Goal: Task Accomplishment & Management: Manage account settings

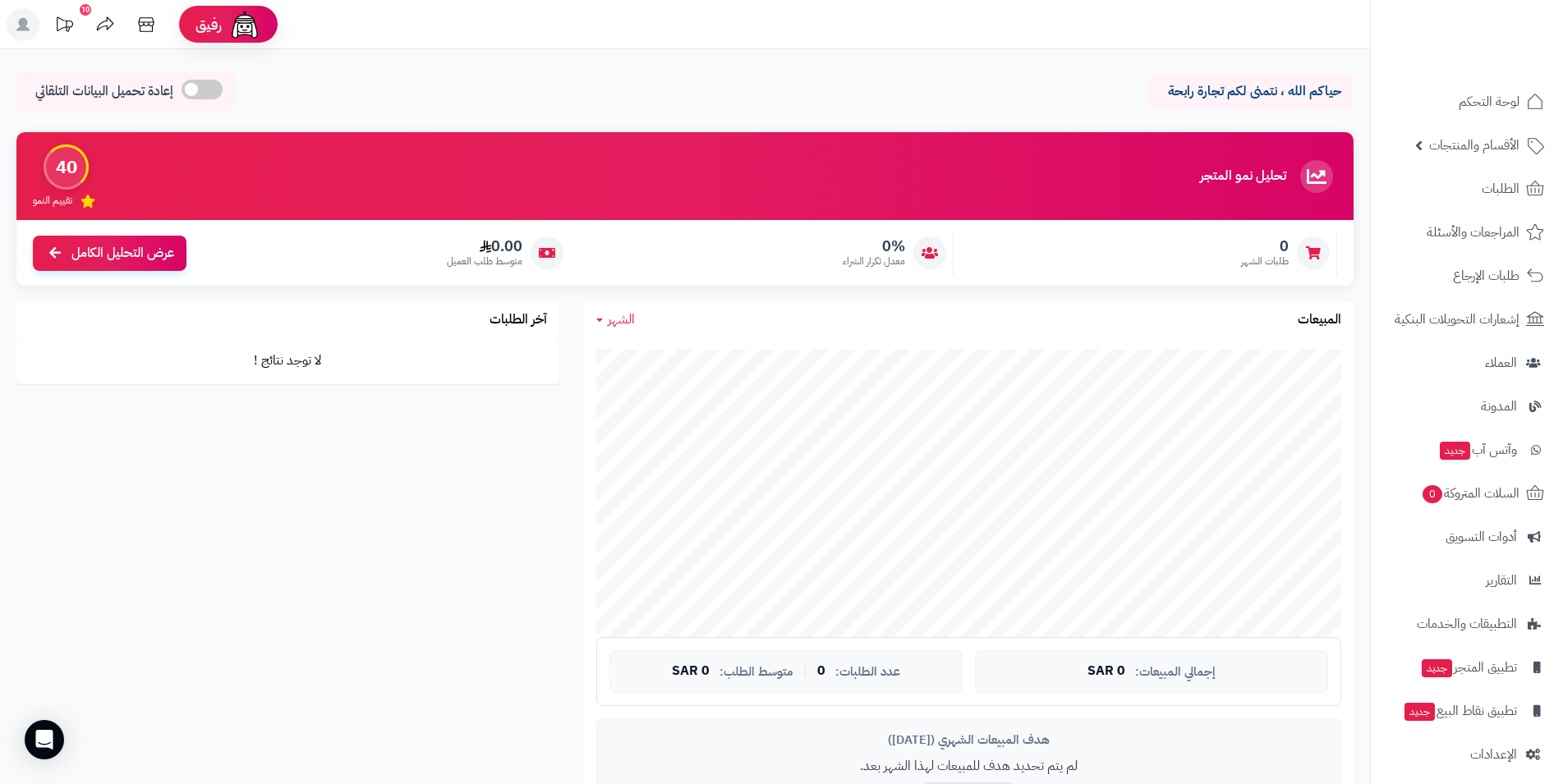
click at [220, 85] on span at bounding box center [201, 89] width 41 height 20
click at [308, 90] on span at bounding box center [317, 89] width 41 height 20
click at [1462, 184] on link "الطلبات" at bounding box center [1468, 189] width 173 height 40
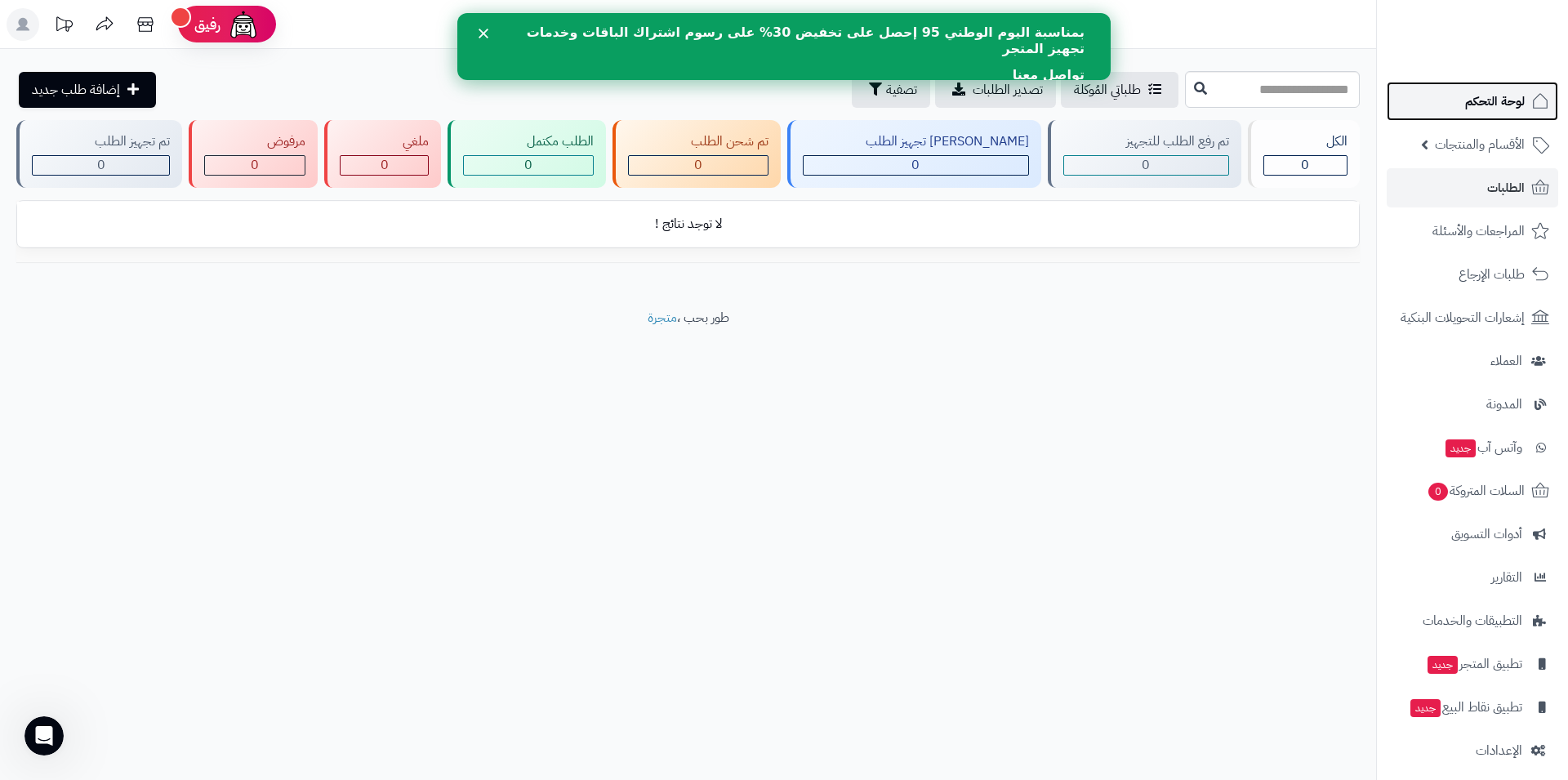
click at [1449, 103] on link "لوحة التحكم" at bounding box center [1472, 102] width 171 height 39
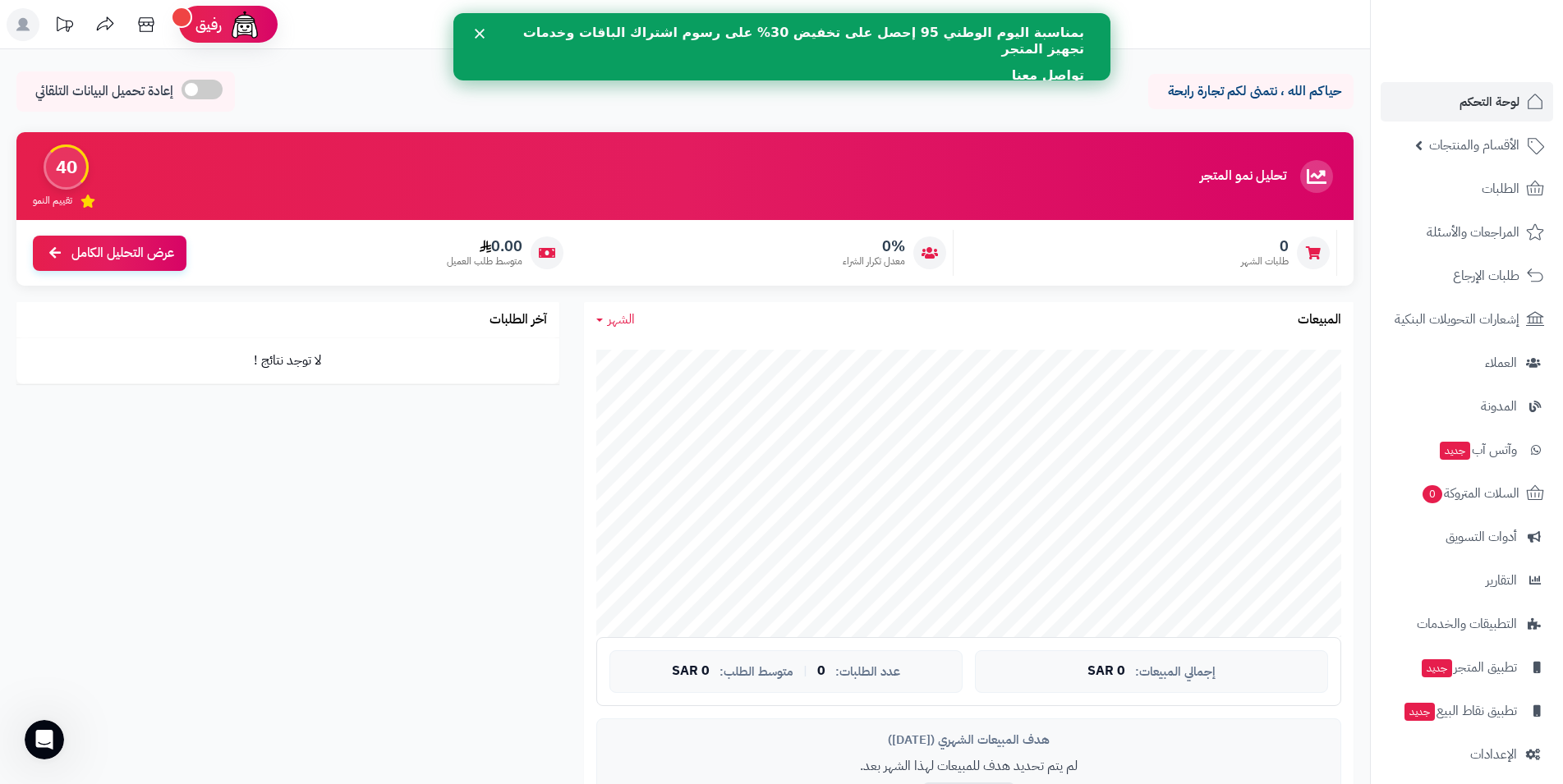
click at [1164, 47] on div "رفيق ! الطلبات معالجة مكتمل إرجاع المنتجات العملاء المتواجدون الان 0 عملاء منتظ…" at bounding box center [782, 636] width 1563 height 1273
click at [478, 39] on icon "إغلاق" at bounding box center [479, 34] width 10 height 10
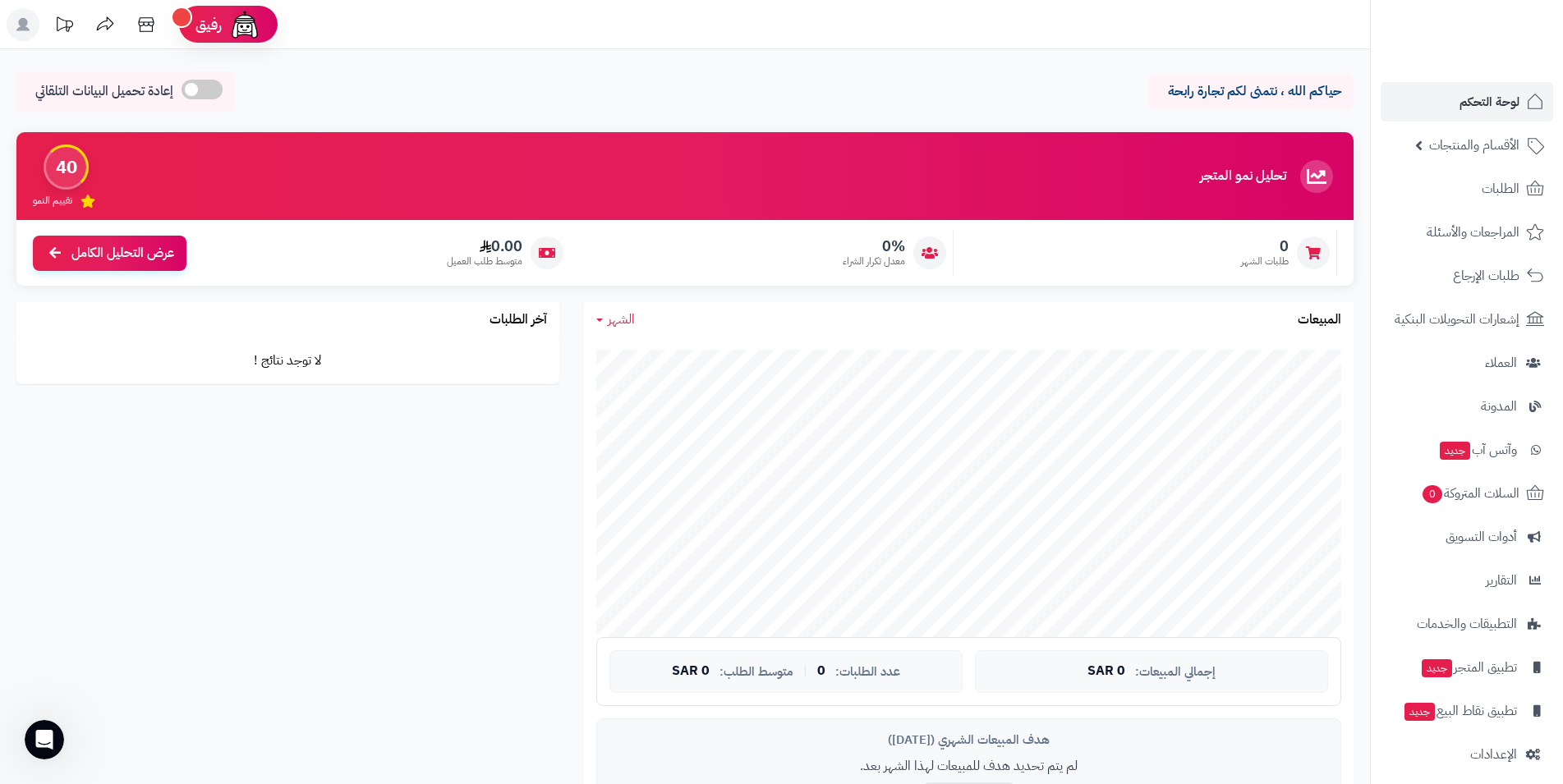
click at [491, 88] on div "حياكم الله ، نتمنى لكم تجارة رابحة إعادة تحميل البيانات التلقائي" at bounding box center [685, 95] width 1338 height 49
click at [144, 22] on icon at bounding box center [146, 24] width 16 height 15
click at [62, 20] on icon at bounding box center [64, 24] width 17 height 15
click at [20, 21] on icon at bounding box center [23, 24] width 13 height 13
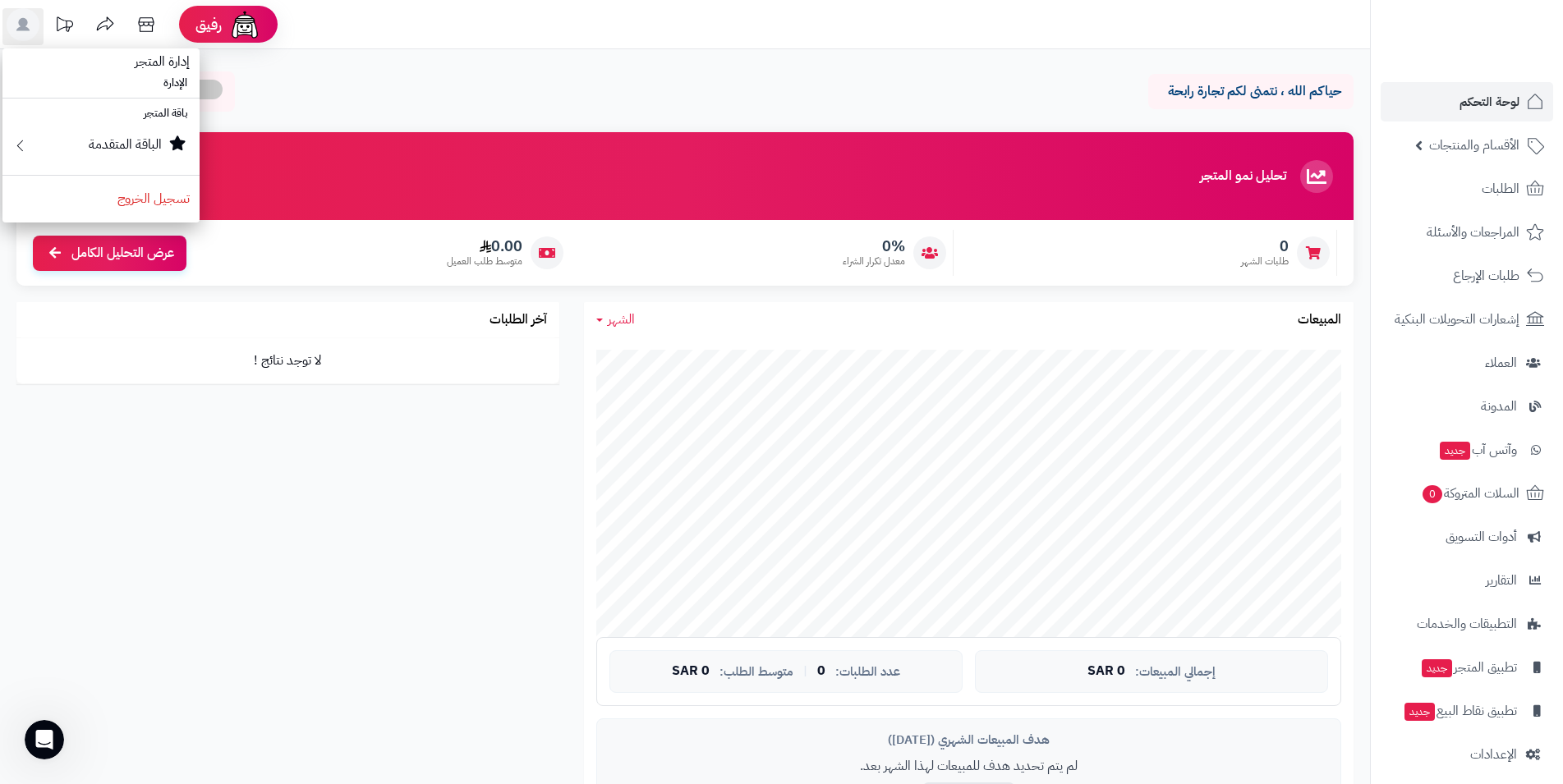
click at [637, 83] on div "حياكم الله ، نتمنى لكم تجارة رابحة إعادة تحميل البيانات التلقائي" at bounding box center [685, 95] width 1338 height 49
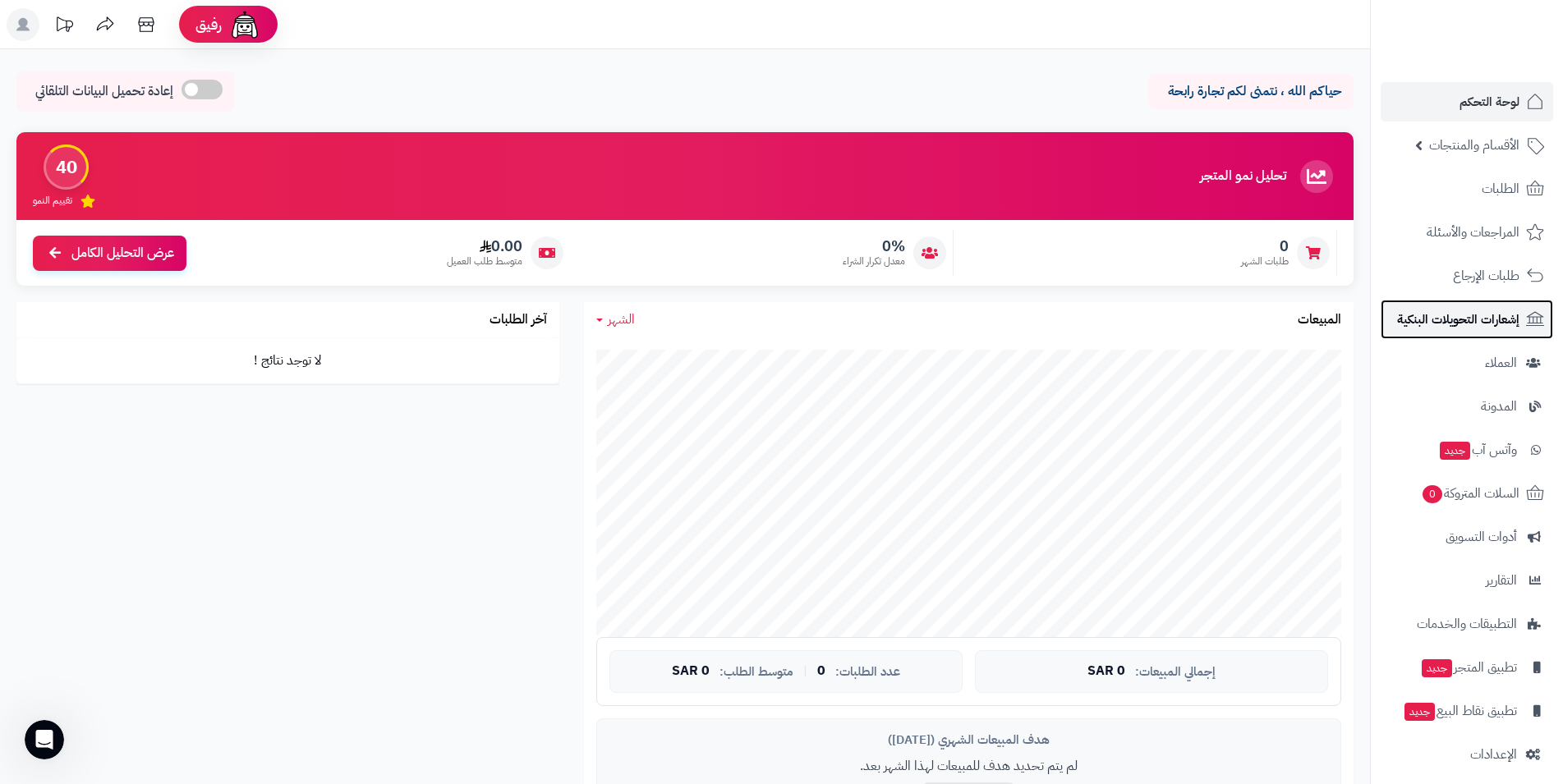
click at [1476, 313] on span "إشعارات التحويلات البنكية" at bounding box center [1458, 319] width 122 height 23
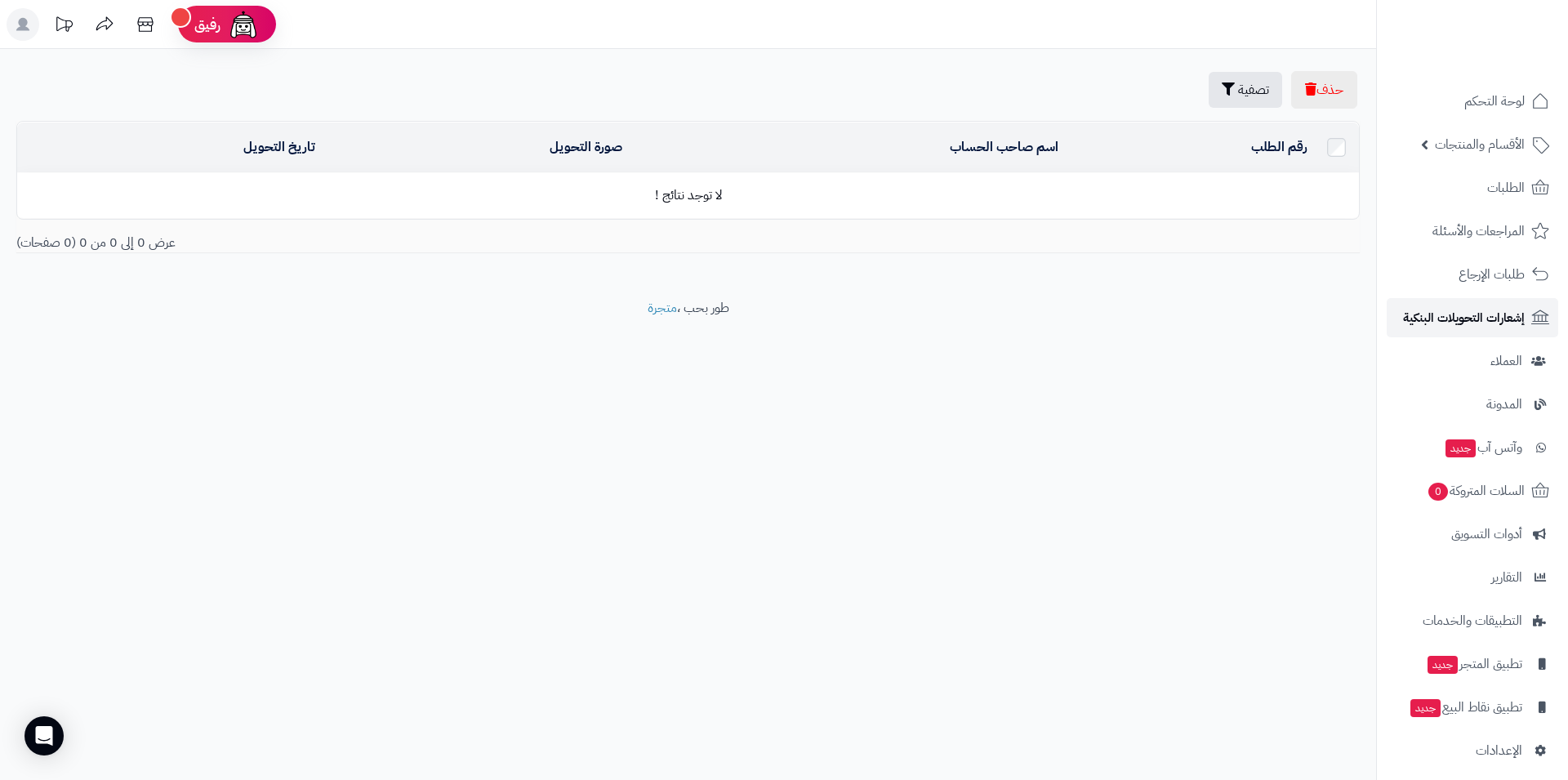
click at [1466, 312] on span "إشعارات التحويلات البنكية" at bounding box center [1463, 318] width 121 height 23
click at [1488, 381] on link "العملاء" at bounding box center [1472, 361] width 171 height 39
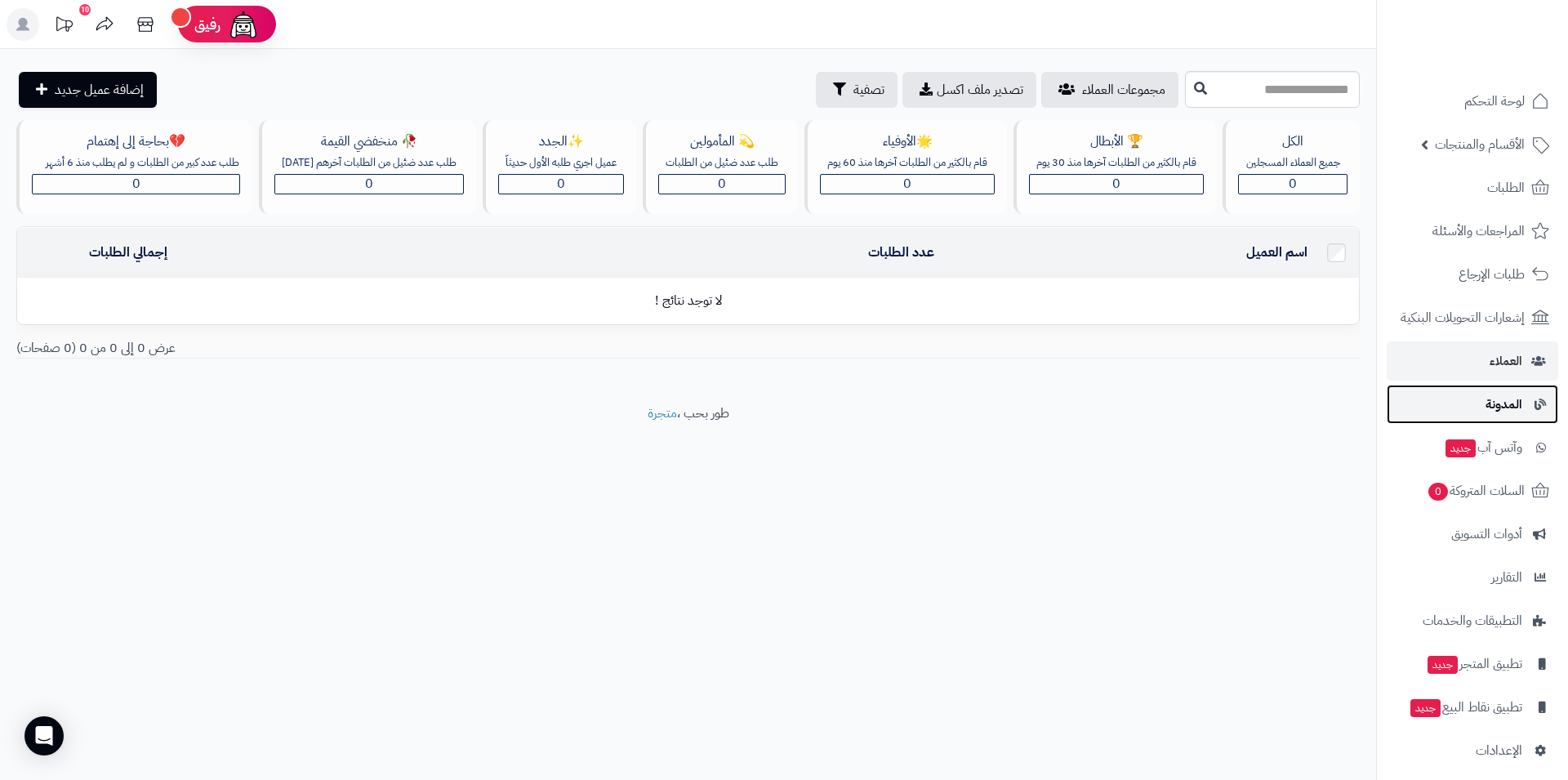
click at [1453, 424] on link "المدونة" at bounding box center [1472, 404] width 171 height 39
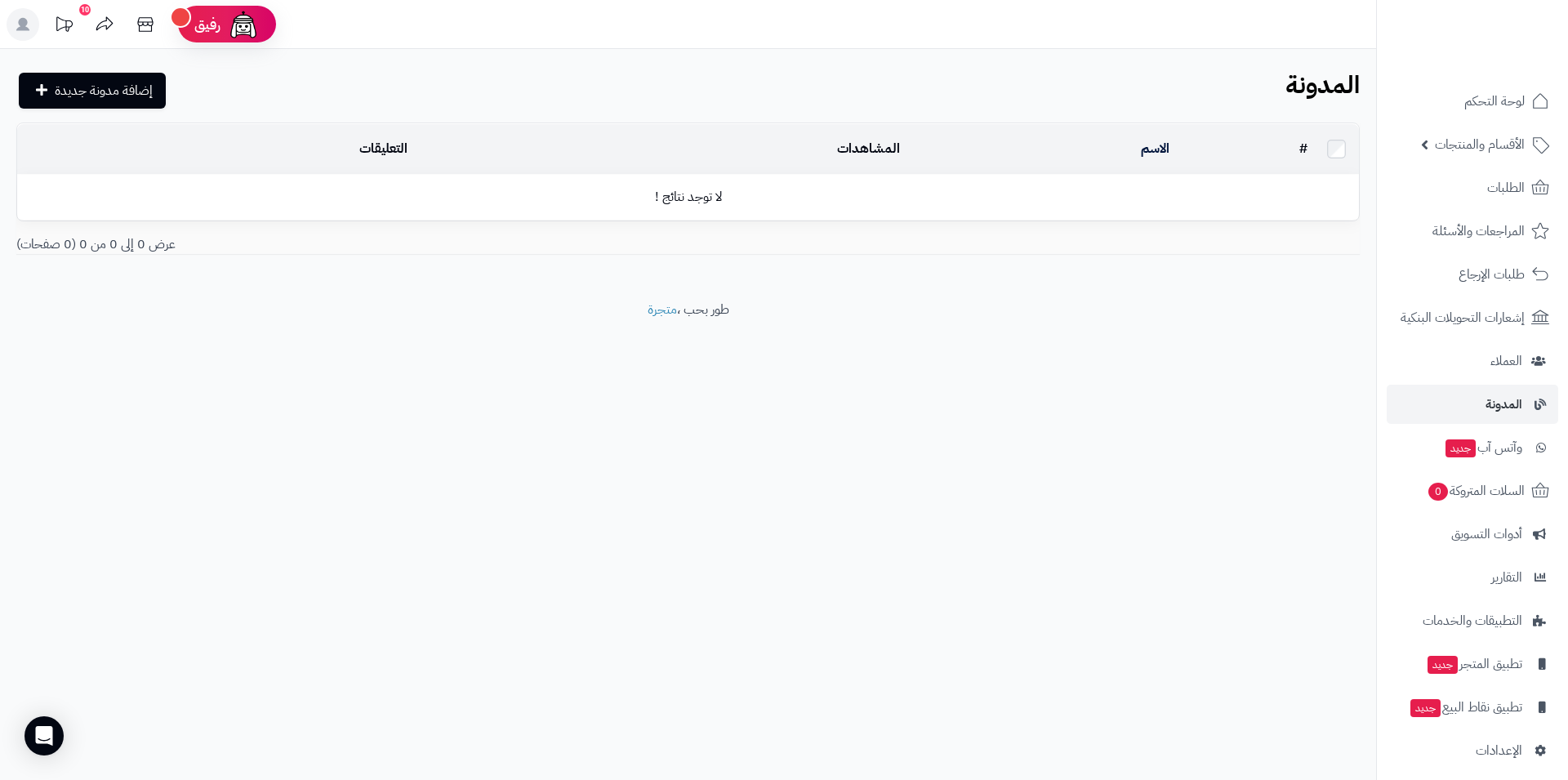
click at [42, 12] on link at bounding box center [22, 26] width 40 height 36
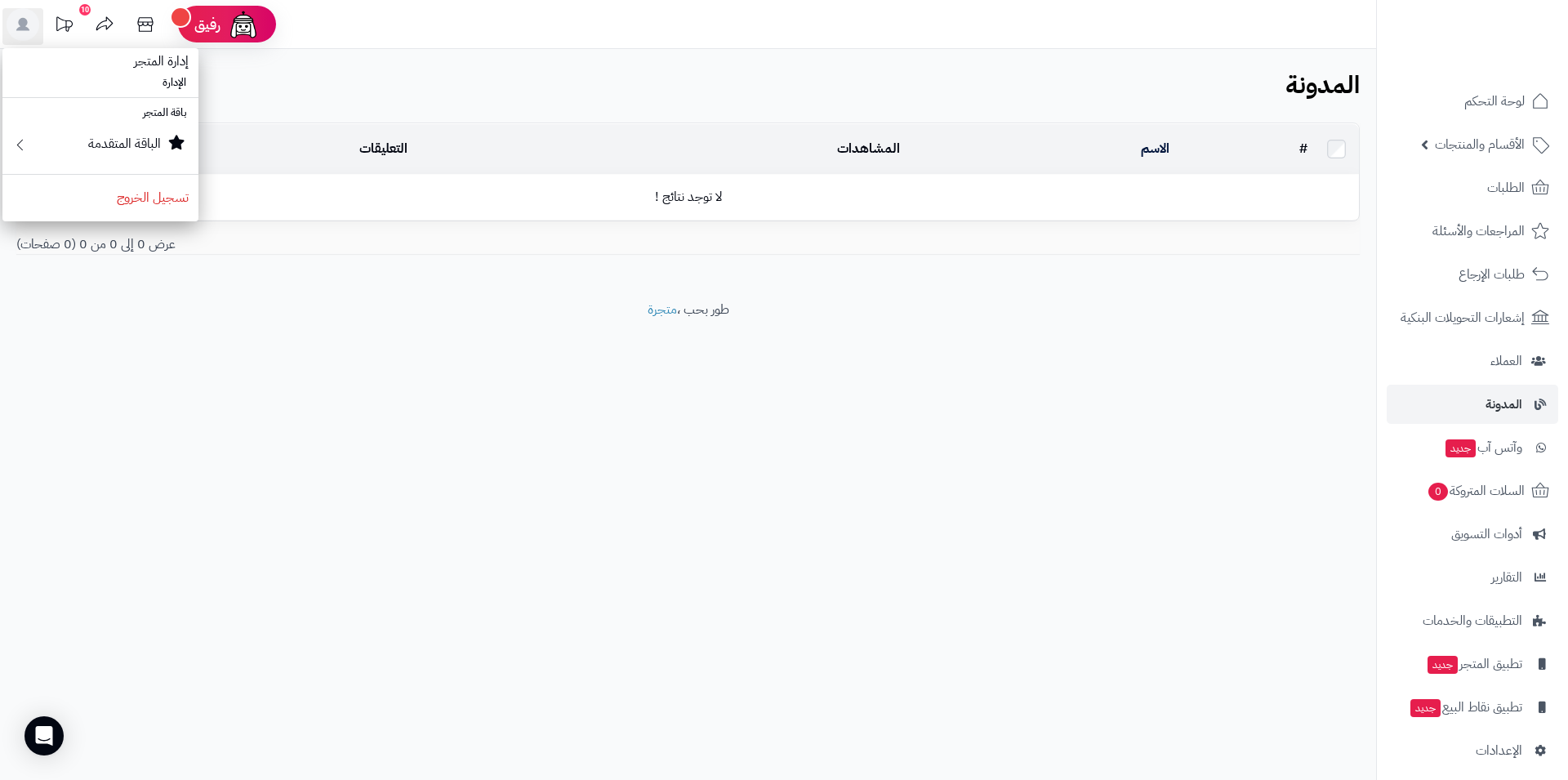
click at [634, 322] on footer "طور بحب ، متجرة" at bounding box center [688, 341] width 1376 height 82
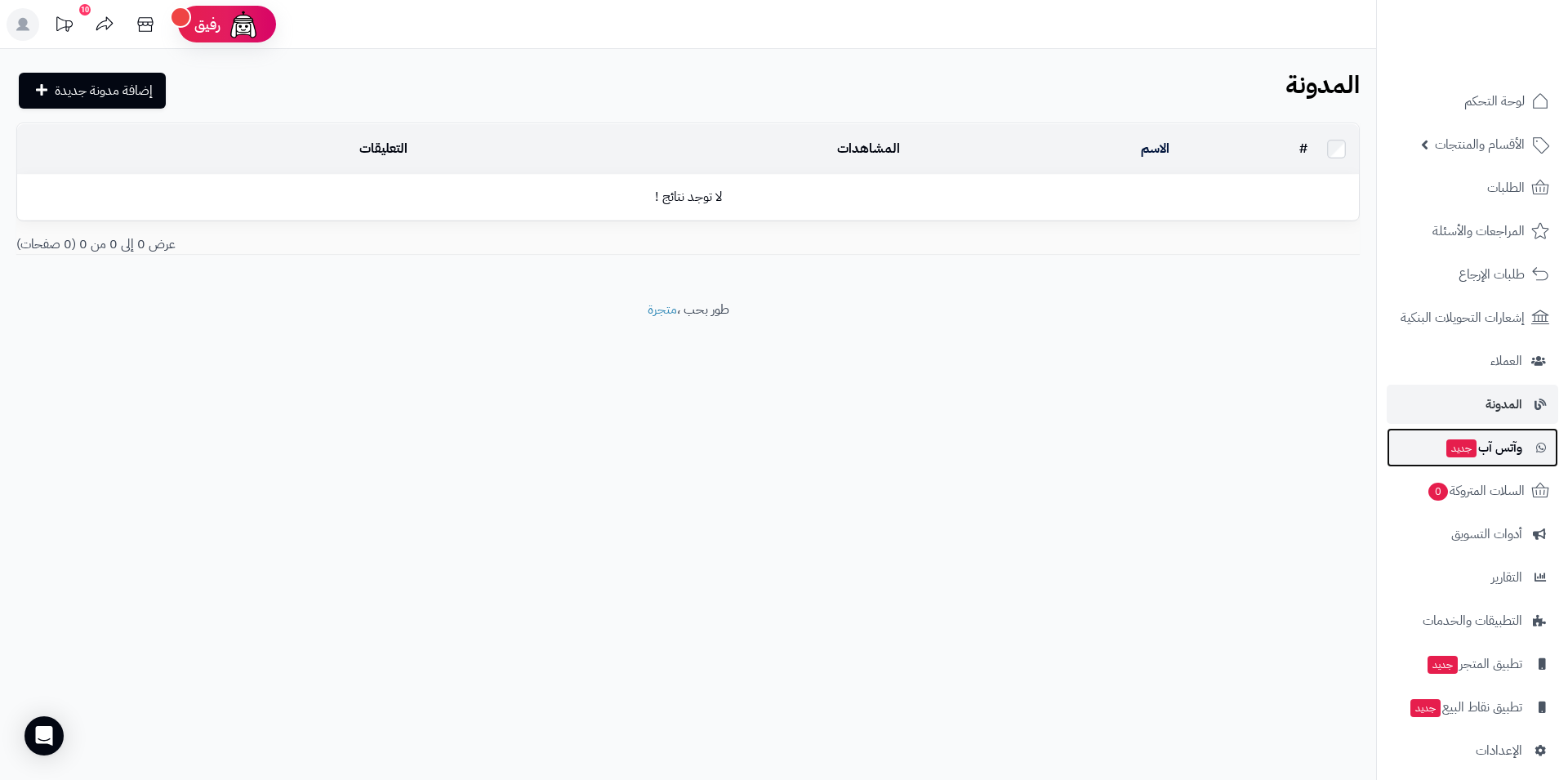
click at [1507, 460] on span "وآتس آب جديد" at bounding box center [1482, 447] width 78 height 23
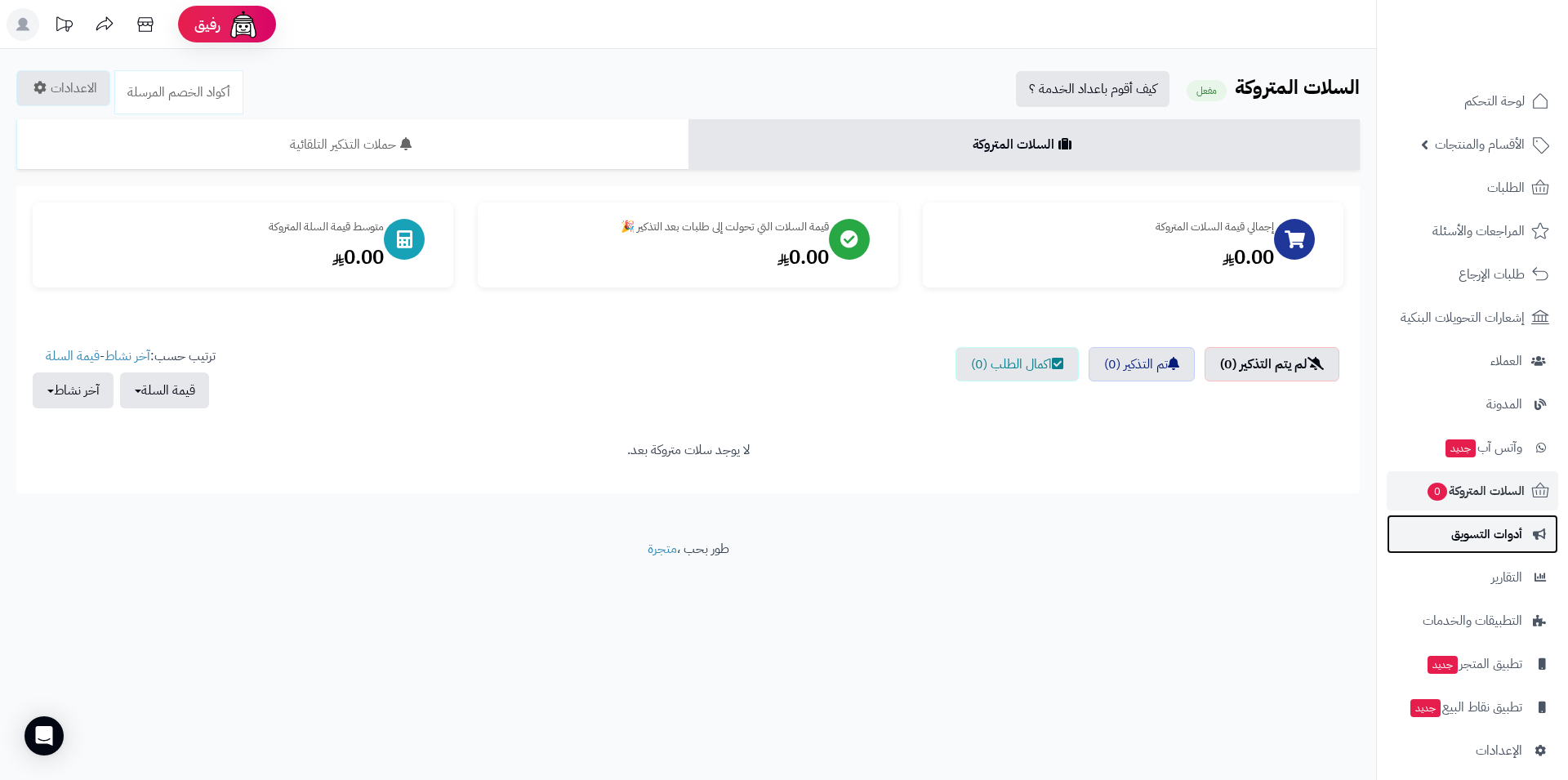
click at [1487, 545] on span "أدوات التسويق" at bounding box center [1486, 533] width 71 height 23
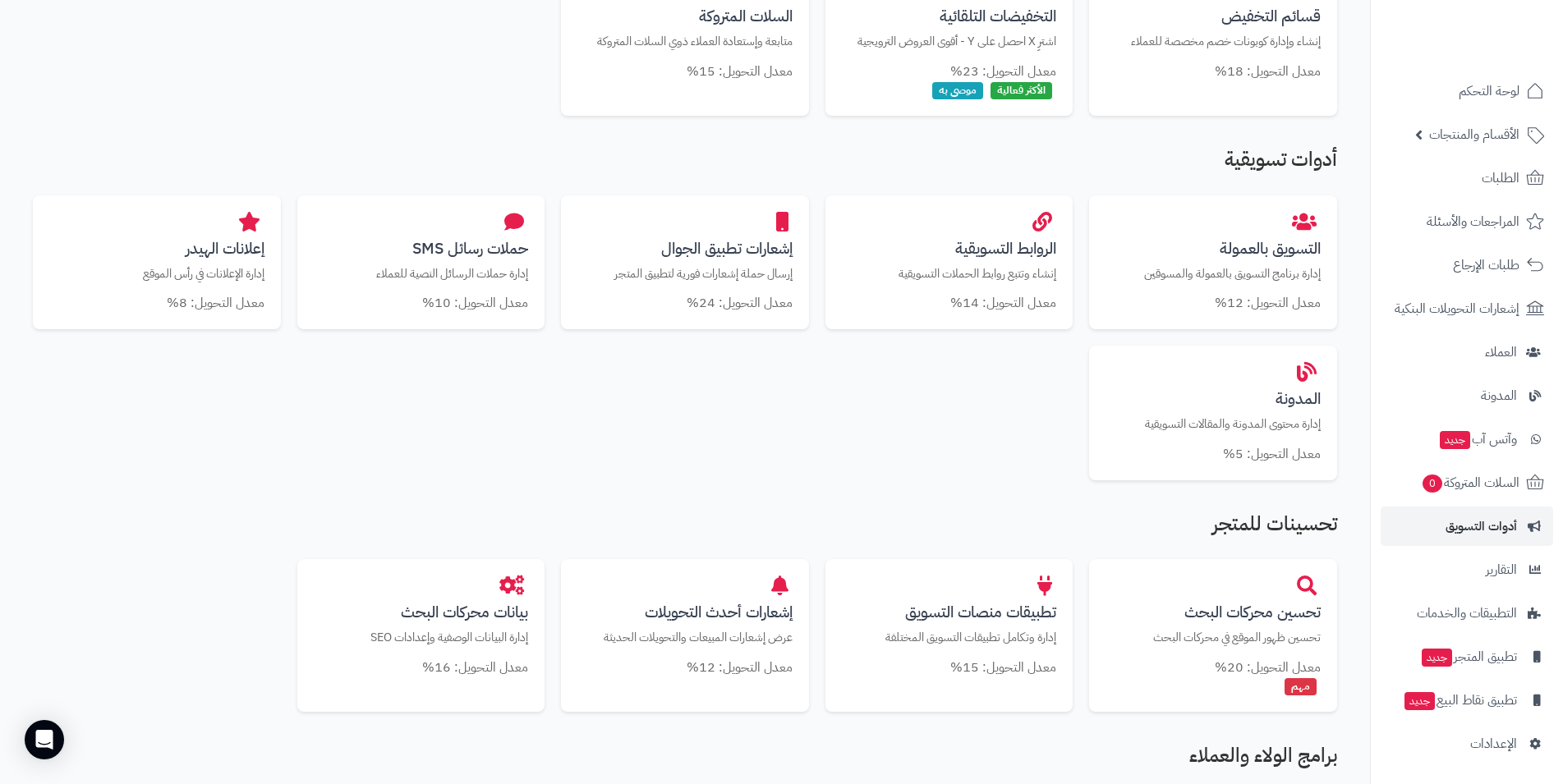
scroll to position [56, 0]
click at [1471, 557] on link "التقارير" at bounding box center [1468, 570] width 173 height 40
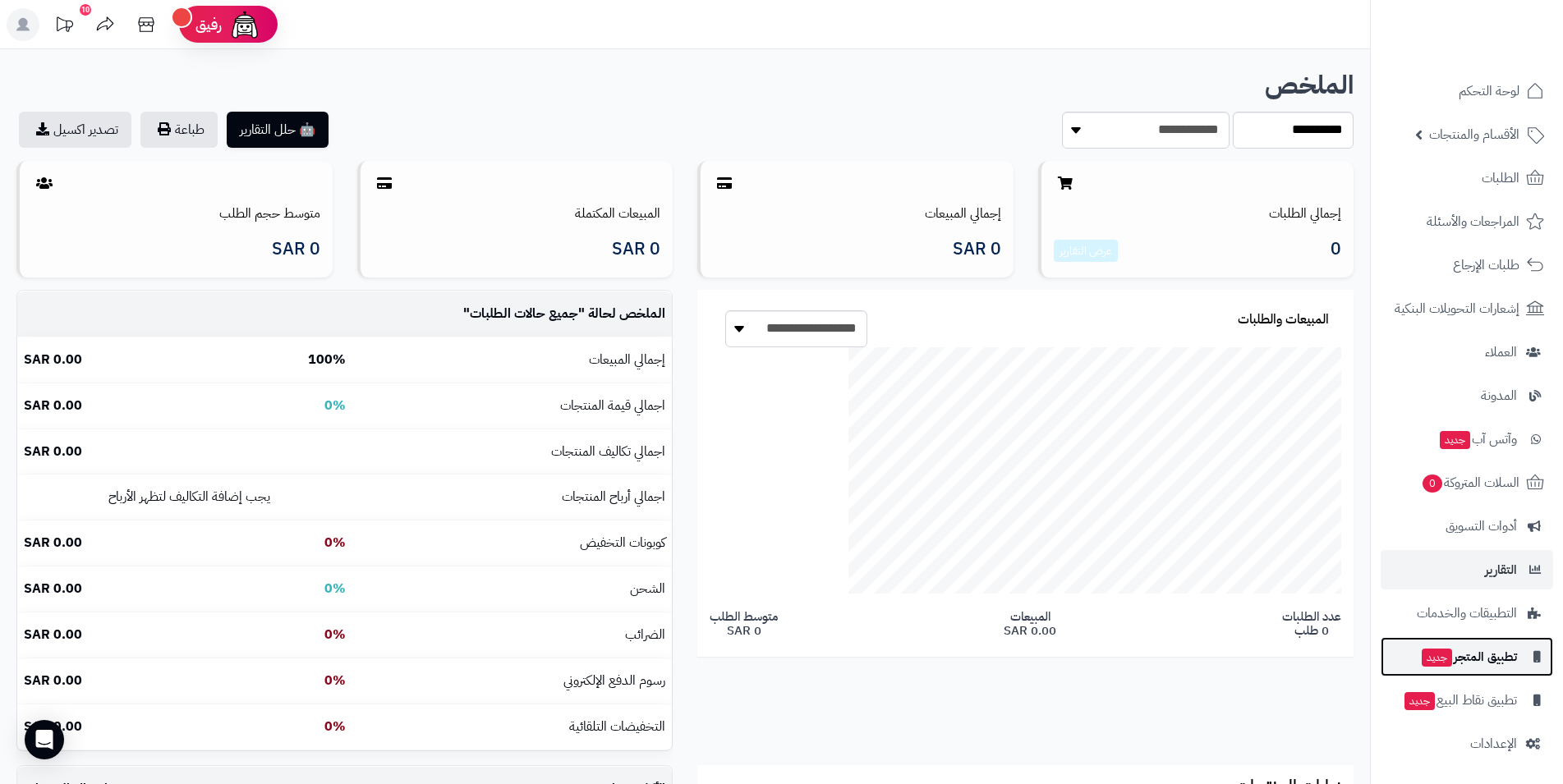
click at [1491, 650] on link "تطبيق المتجر جديد" at bounding box center [1468, 657] width 173 height 40
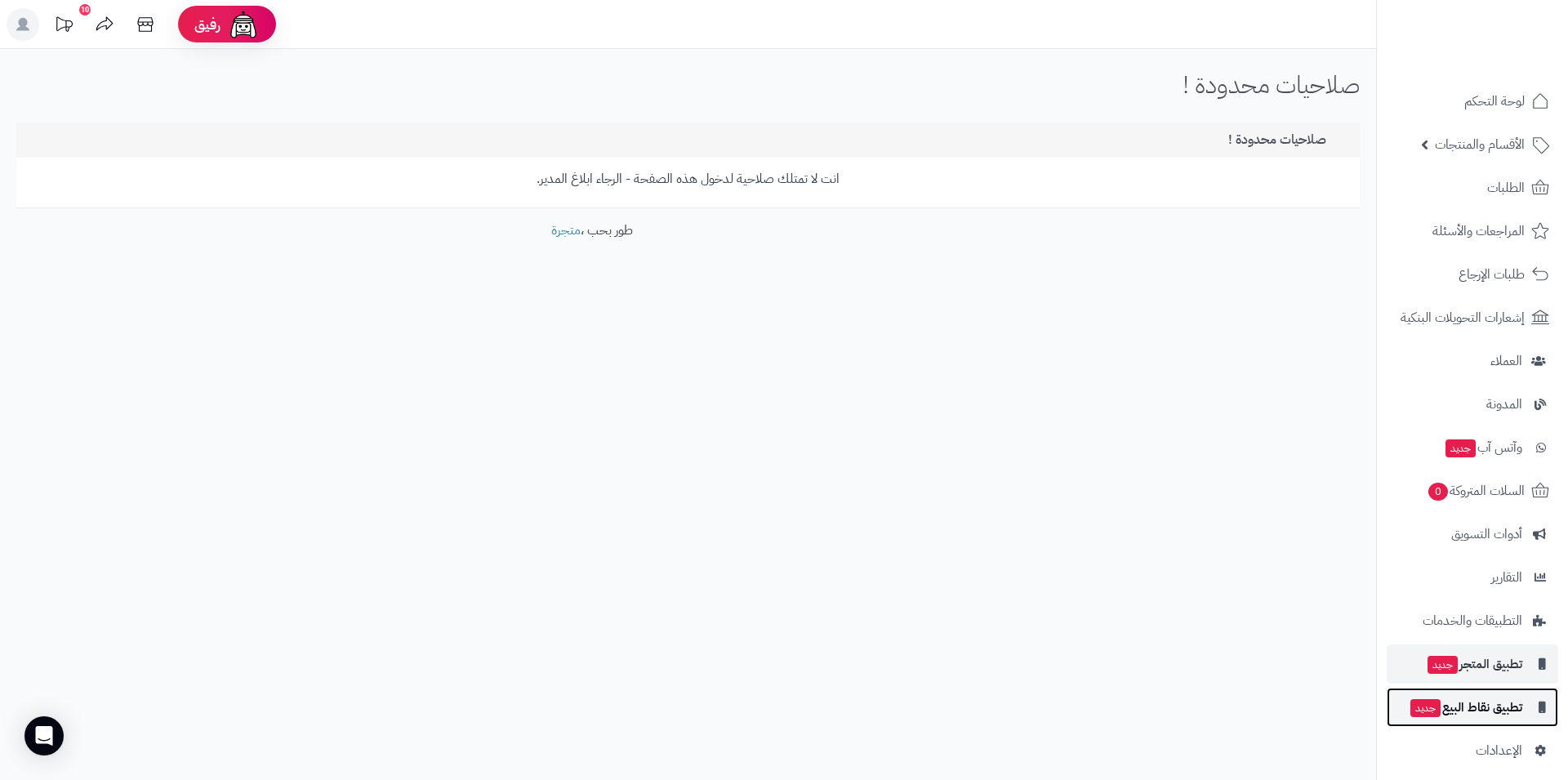
click at [1465, 719] on span "تطبيق نقاط البيع جديد" at bounding box center [1465, 707] width 113 height 23
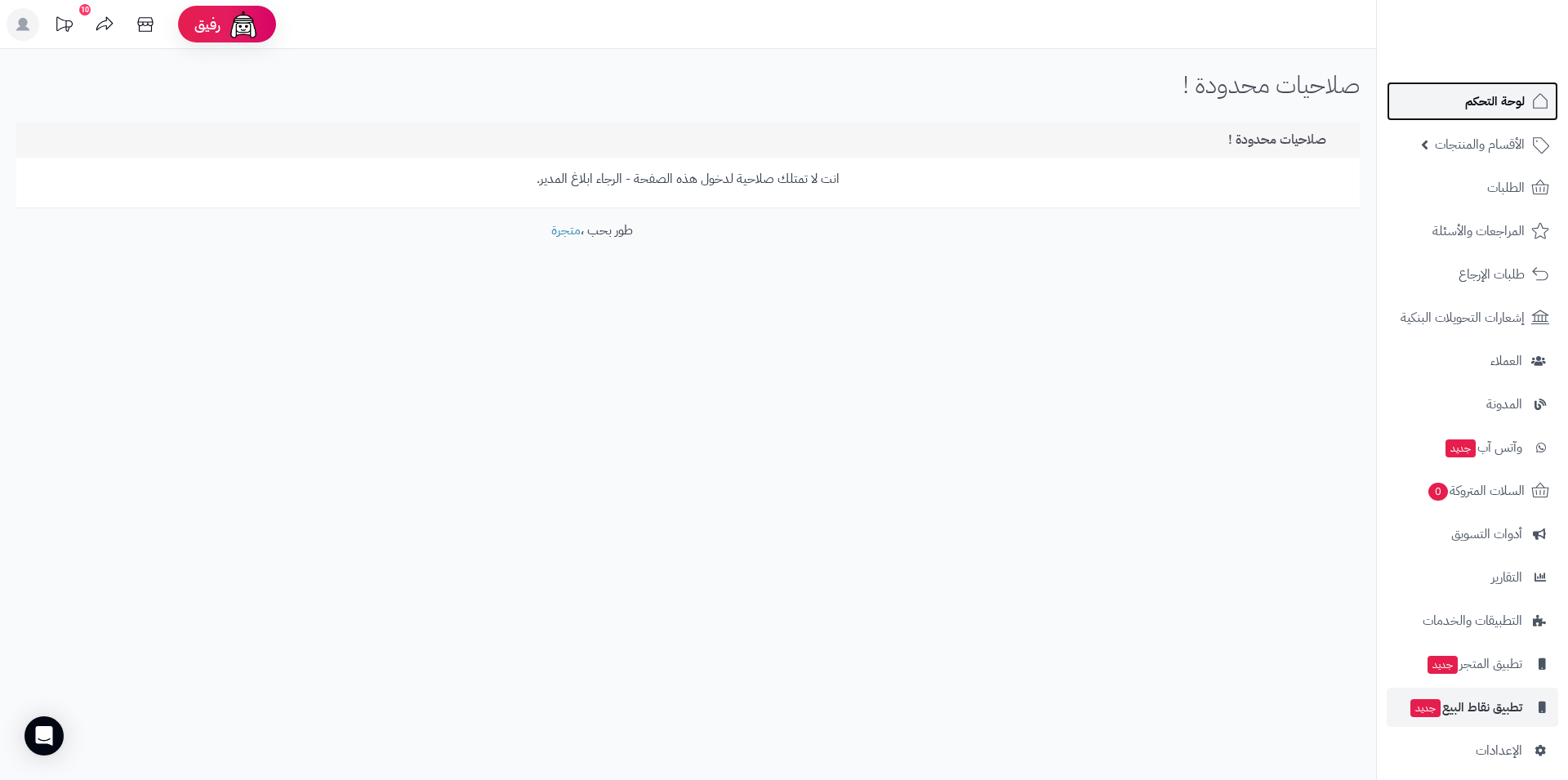
click at [1474, 100] on span "لوحة التحكم" at bounding box center [1494, 101] width 59 height 23
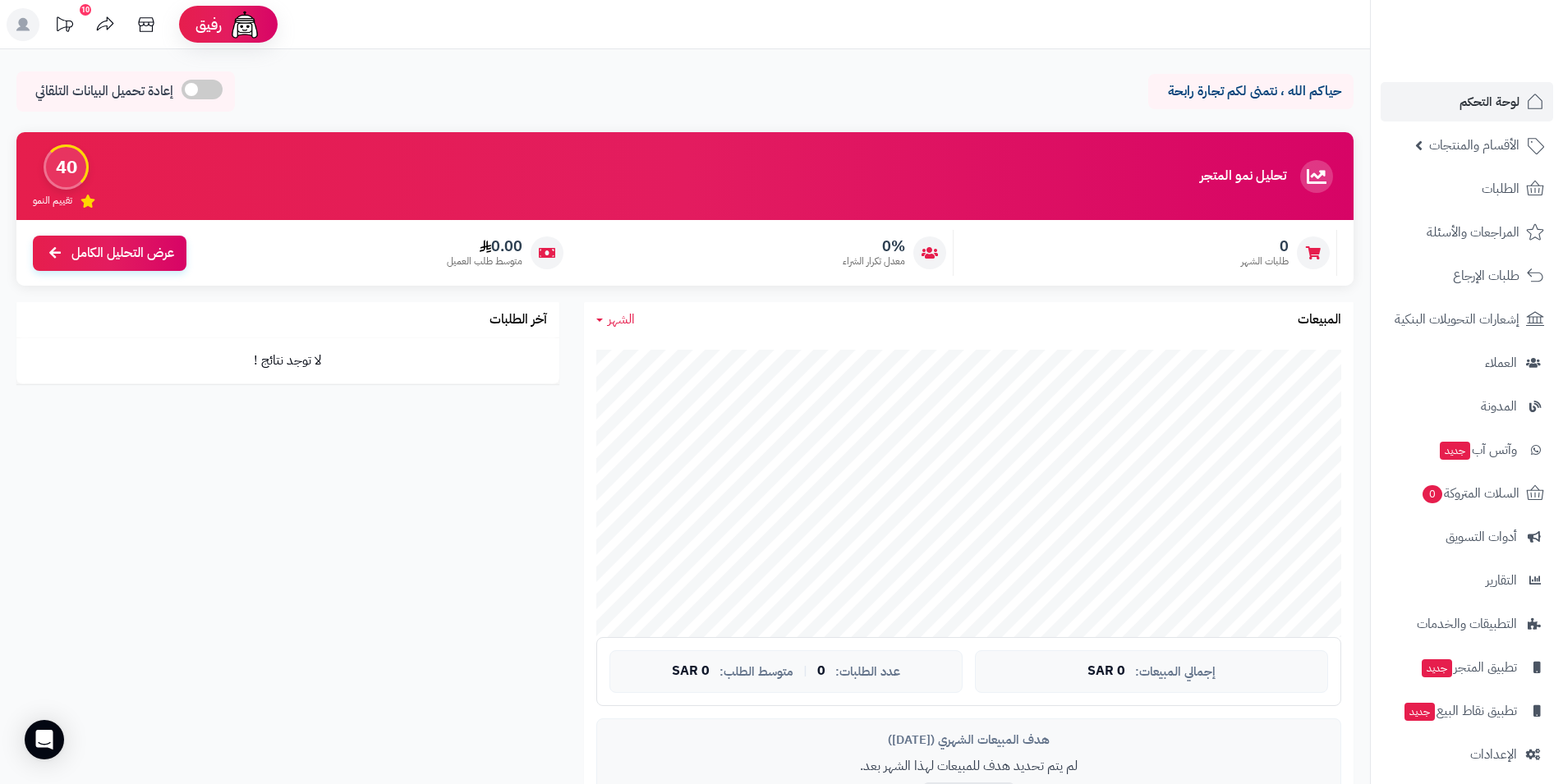
click at [22, 26] on icon at bounding box center [23, 24] width 13 height 13
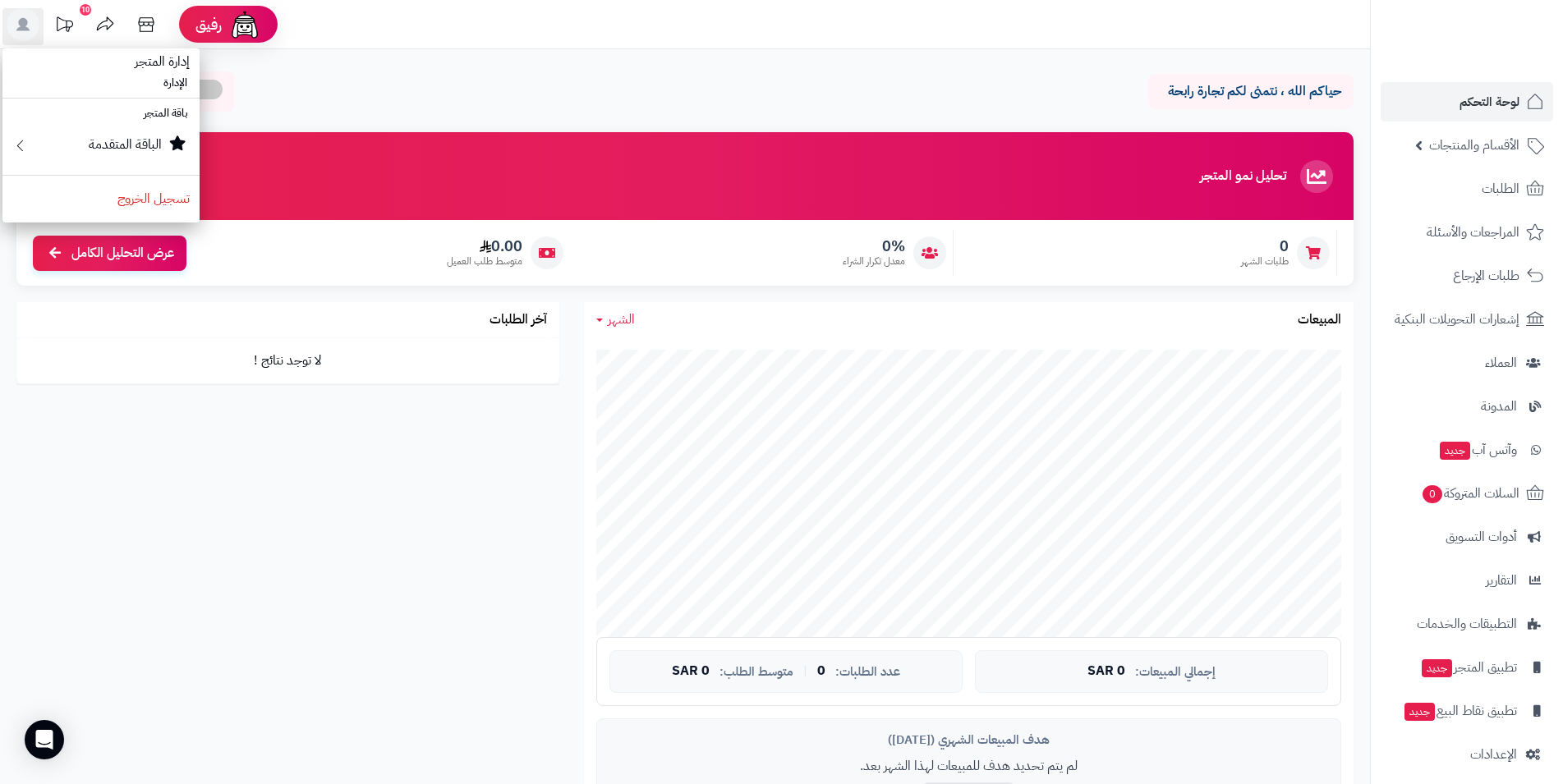
click at [172, 60] on span "إدارة المتجر" at bounding box center [162, 61] width 74 height 40
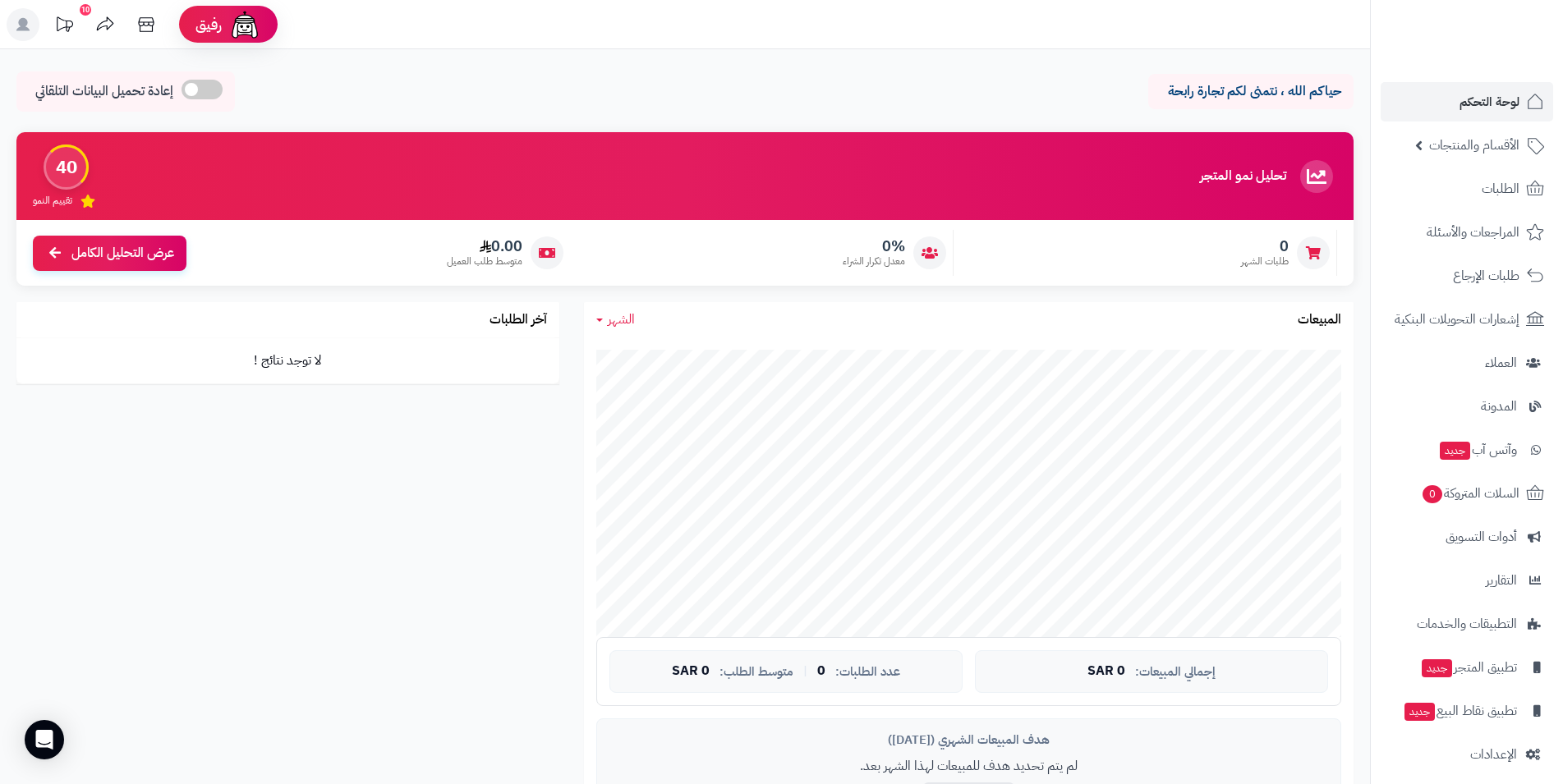
click at [368, 79] on div "حياكم الله ، نتمنى لكم تجارة رابحة إعادة تحميل البيانات التلقائي" at bounding box center [685, 95] width 1338 height 49
click at [13, 20] on rect at bounding box center [23, 24] width 33 height 33
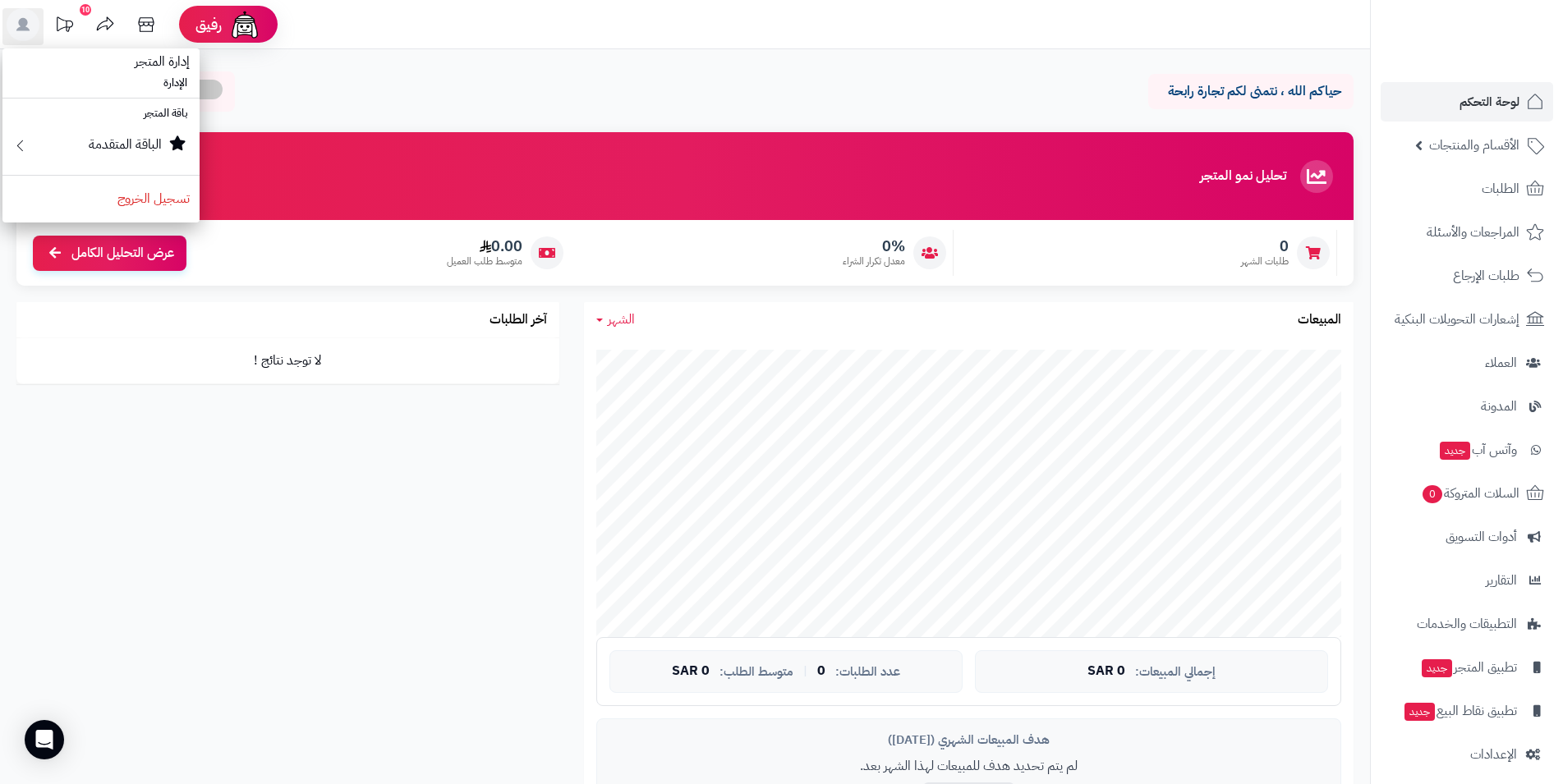
click at [529, 37] on header "رفيق ! 10 الطلبات معالجة مكتمل إرجاع المنتجات العملاء المتواجدون الان 0 عملاء م…" at bounding box center [782, 25] width 1563 height 50
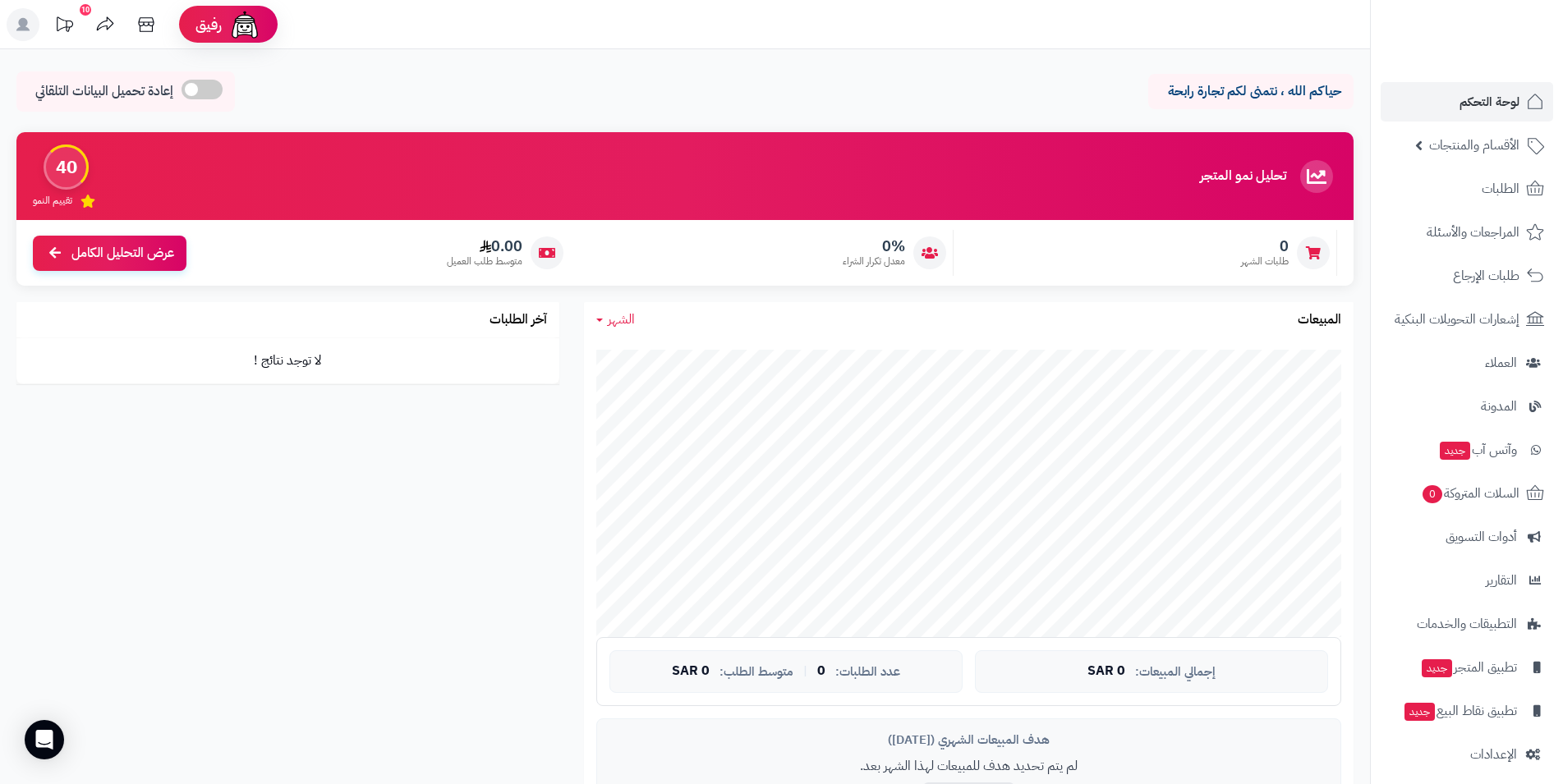
click at [17, 20] on rect at bounding box center [23, 24] width 33 height 33
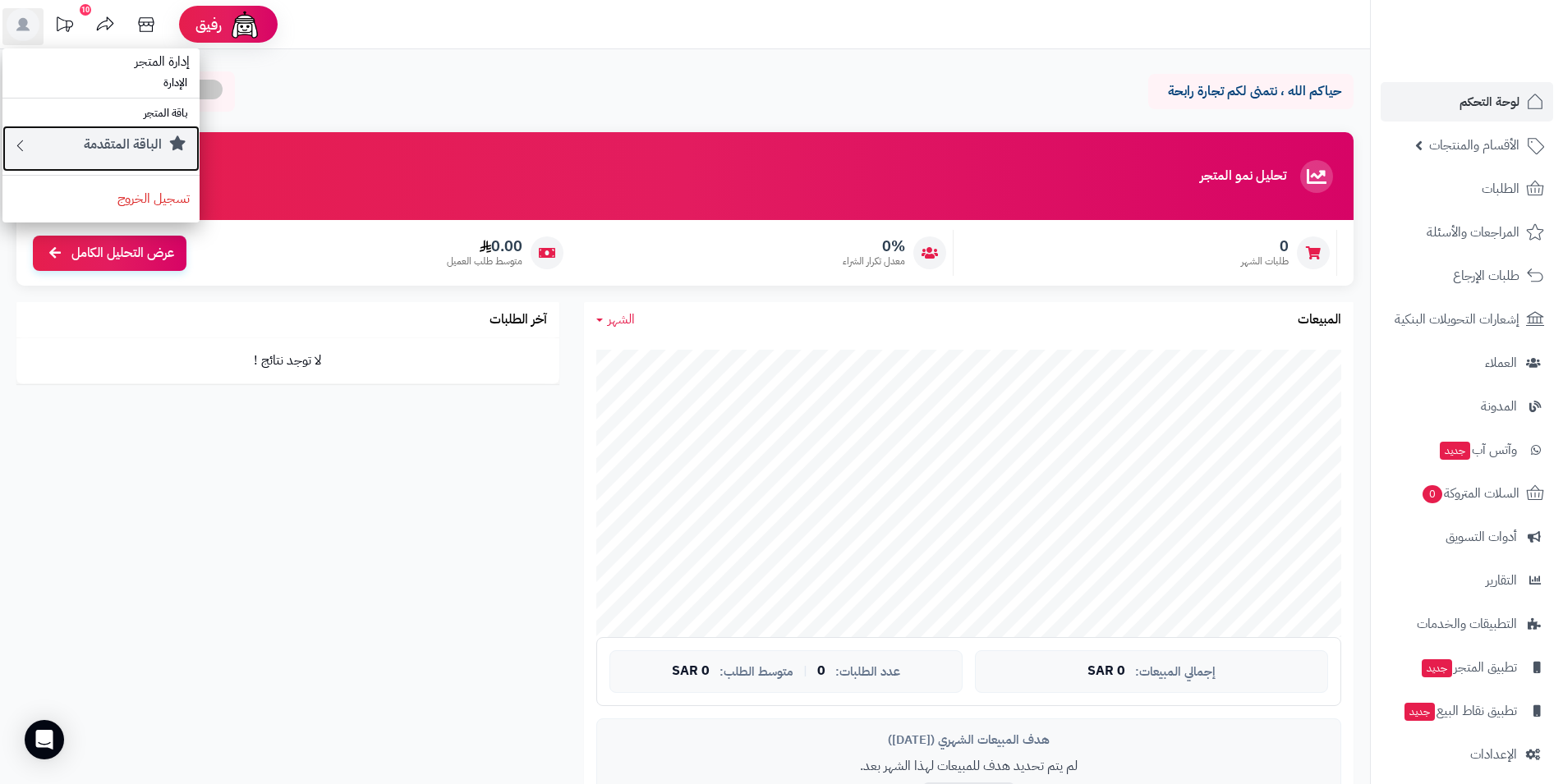
click at [117, 147] on small "الباقة المتقدمة" at bounding box center [122, 145] width 78 height 20
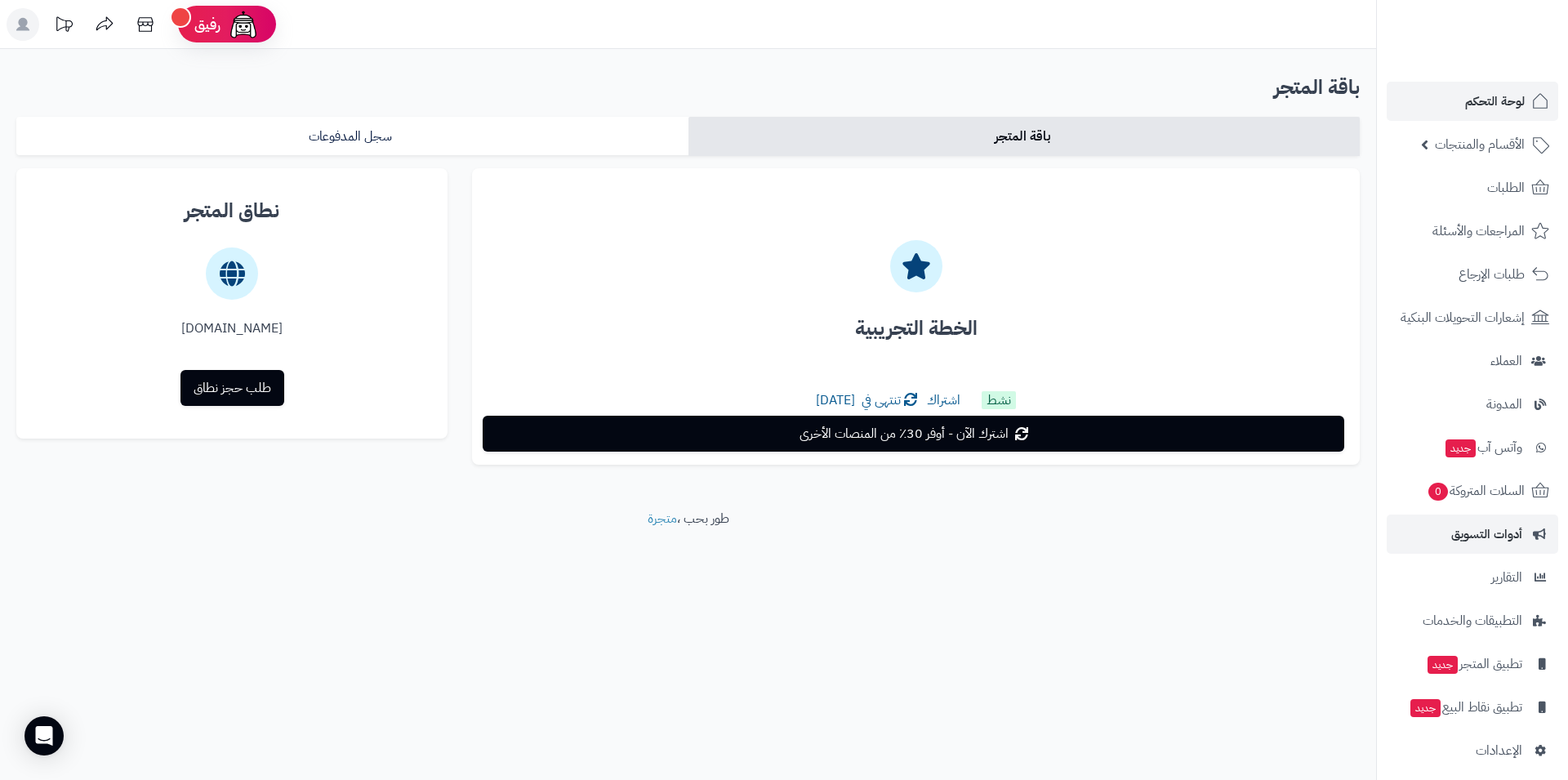
scroll to position [56, 0]
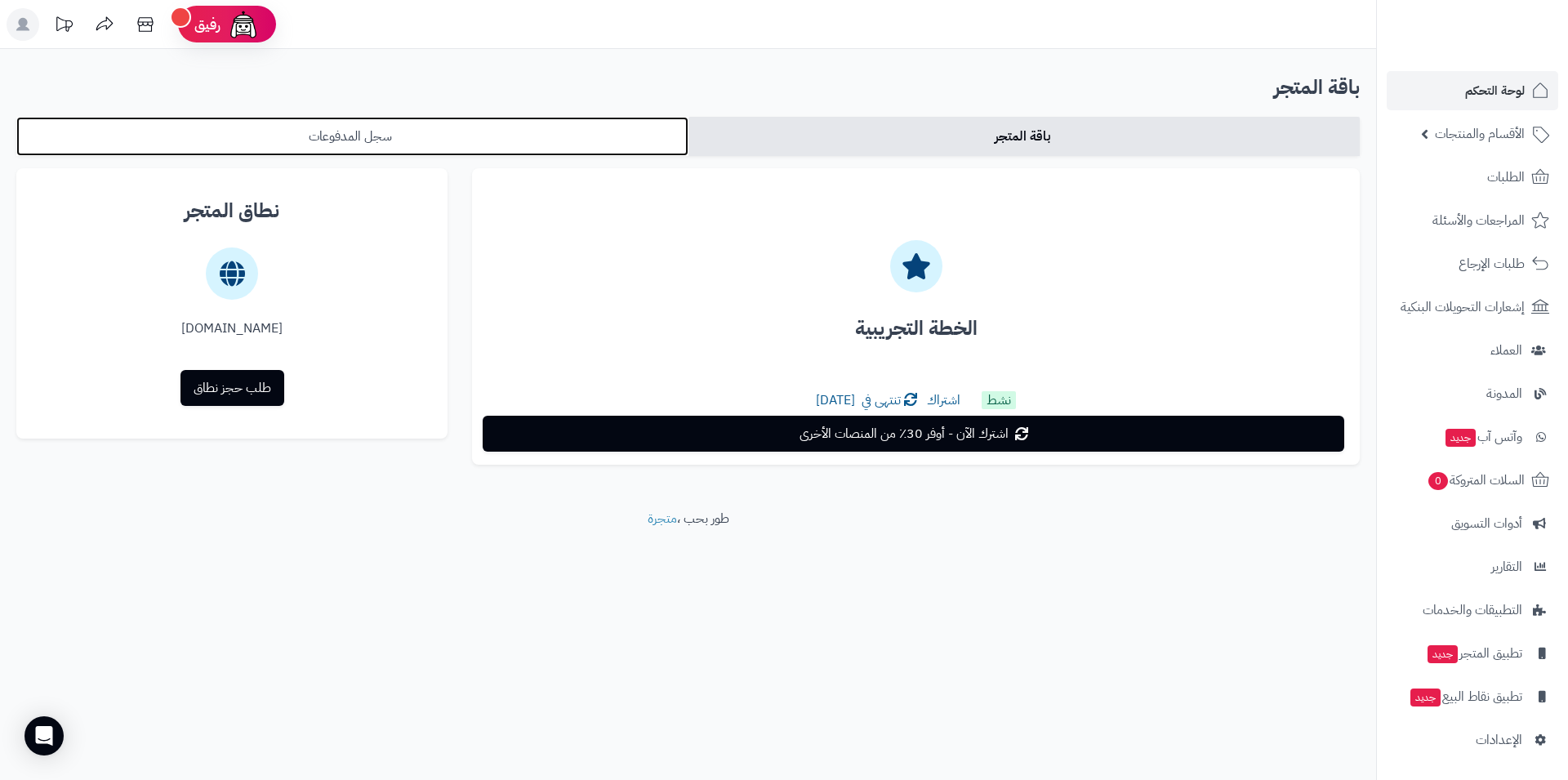
click at [470, 126] on link "سجل المدفوعات" at bounding box center [353, 136] width 672 height 39
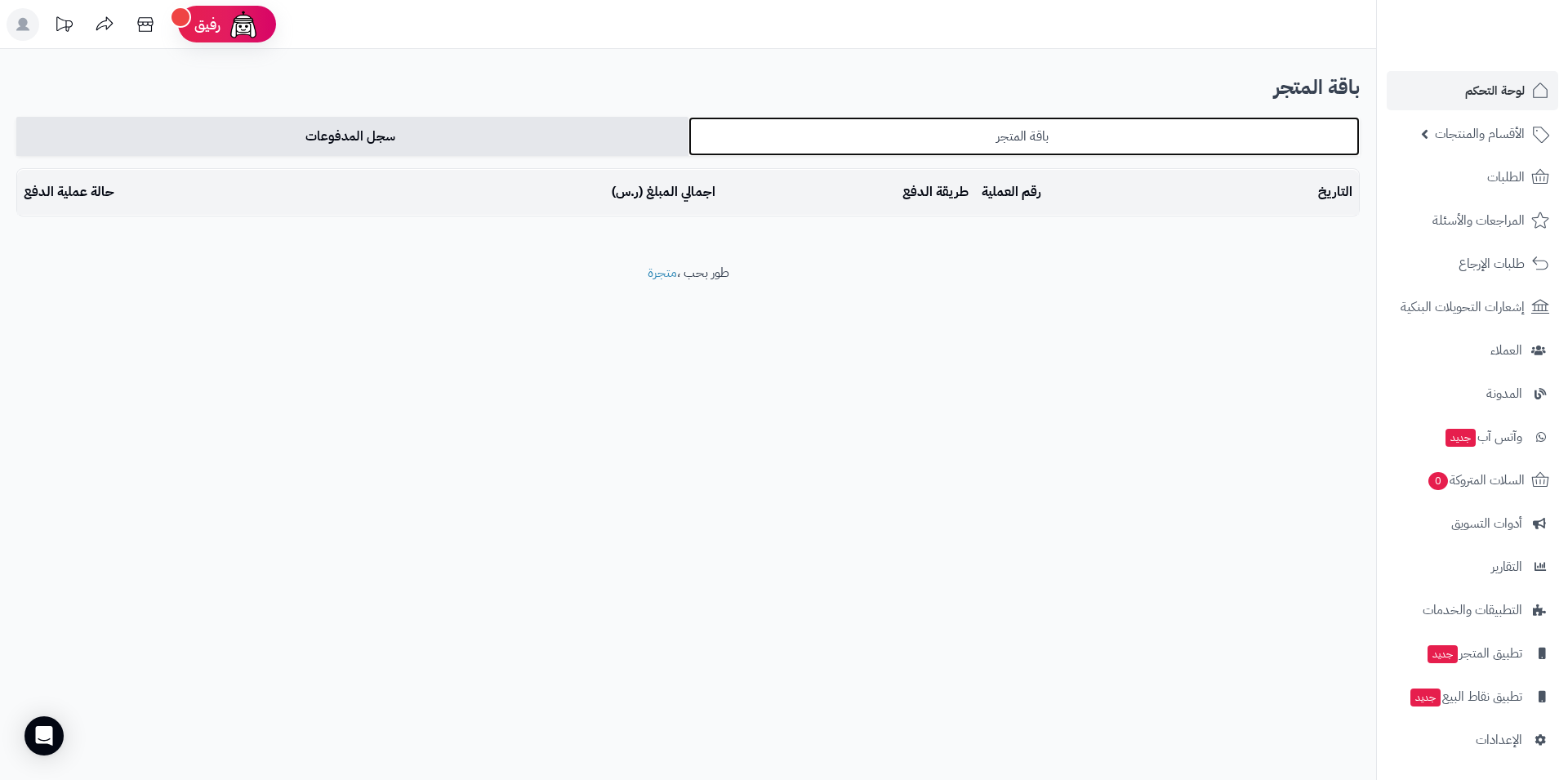
click at [788, 123] on link "باقة المتجر" at bounding box center [1024, 136] width 672 height 39
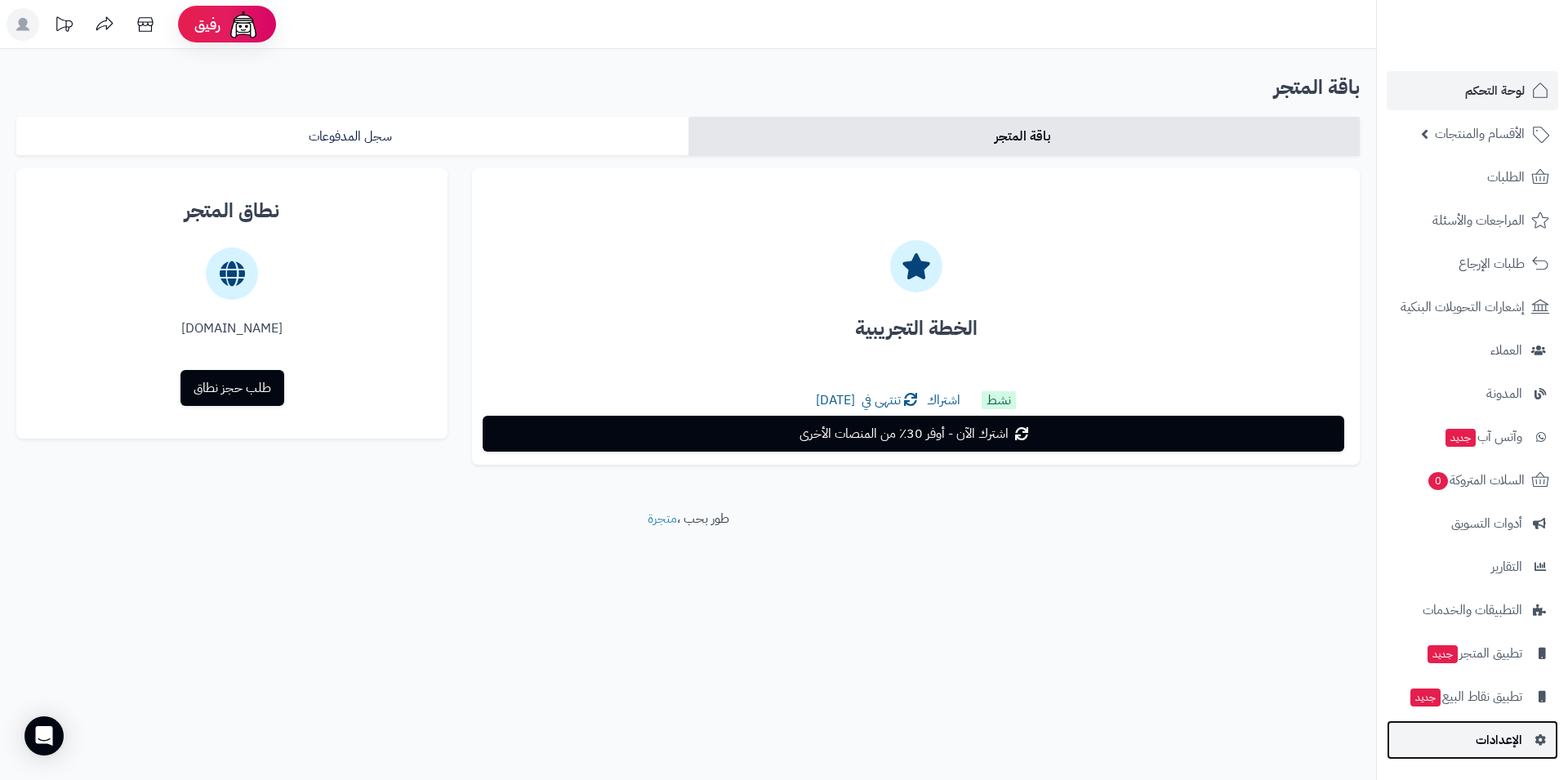
click at [1531, 747] on link "الإعدادات" at bounding box center [1472, 741] width 171 height 39
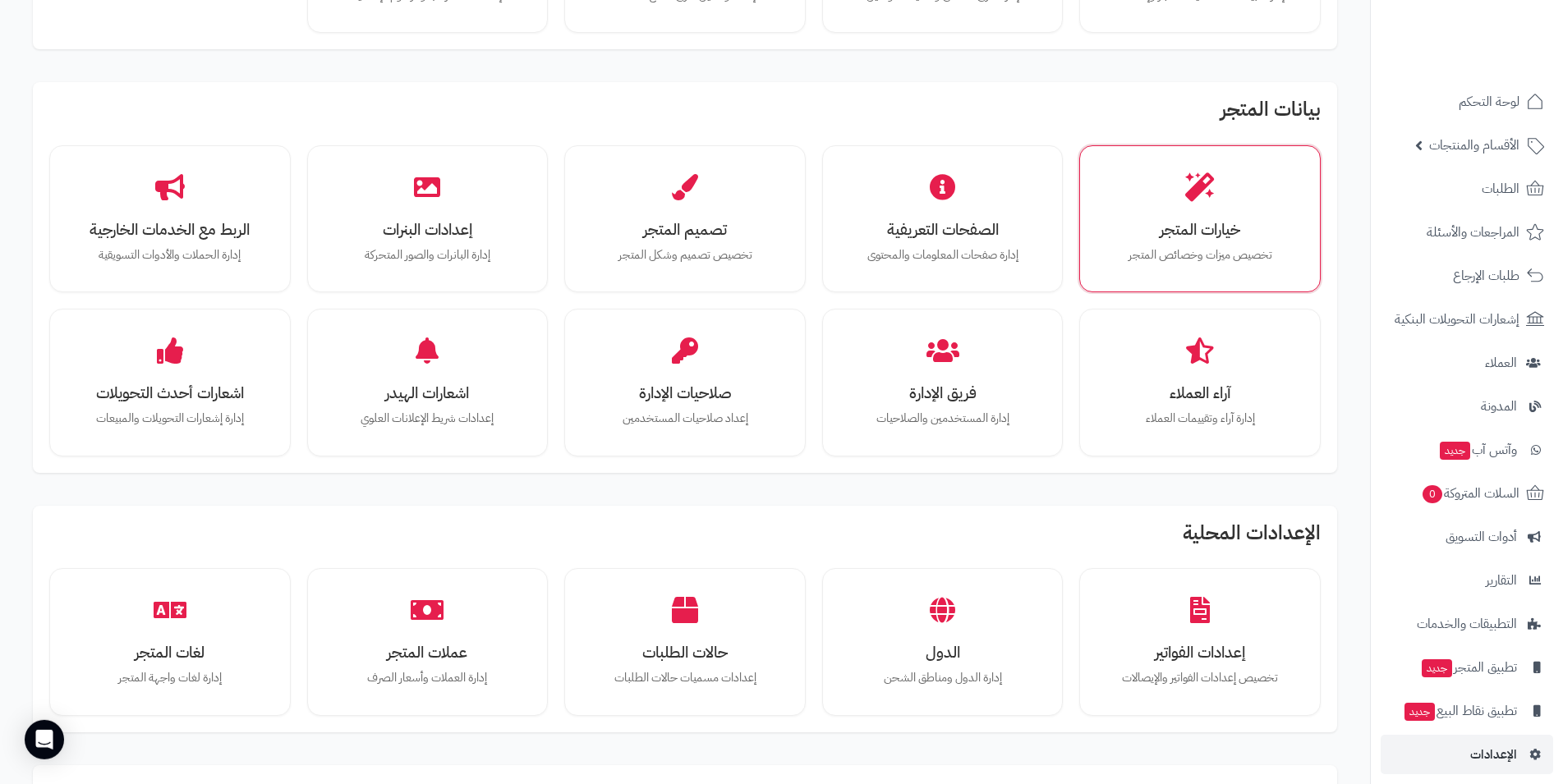
scroll to position [83, 0]
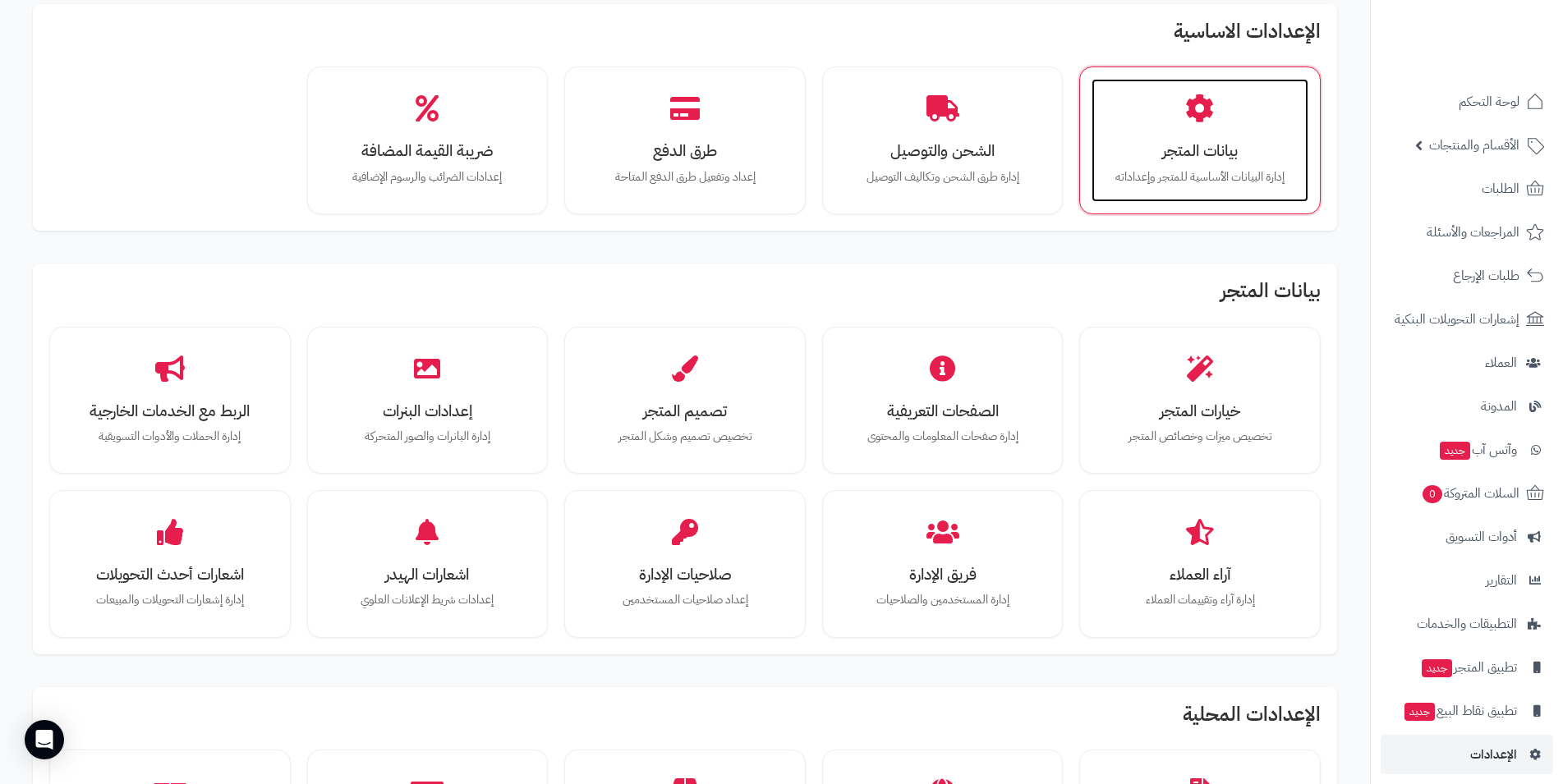
click at [1193, 158] on h3 "بيانات المتجر" at bounding box center [1201, 150] width 184 height 17
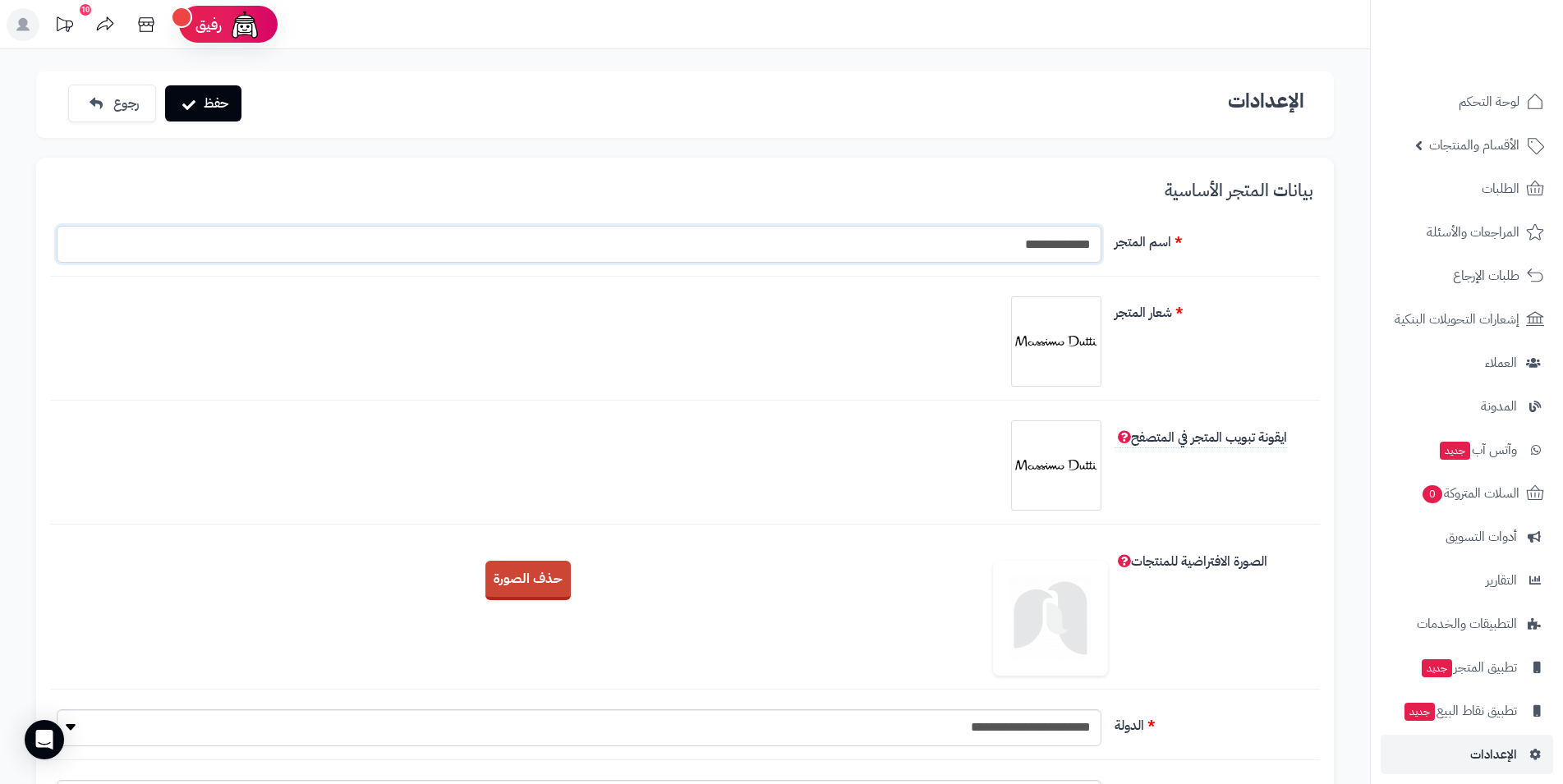
click at [983, 238] on input "**********" at bounding box center [579, 244] width 1045 height 37
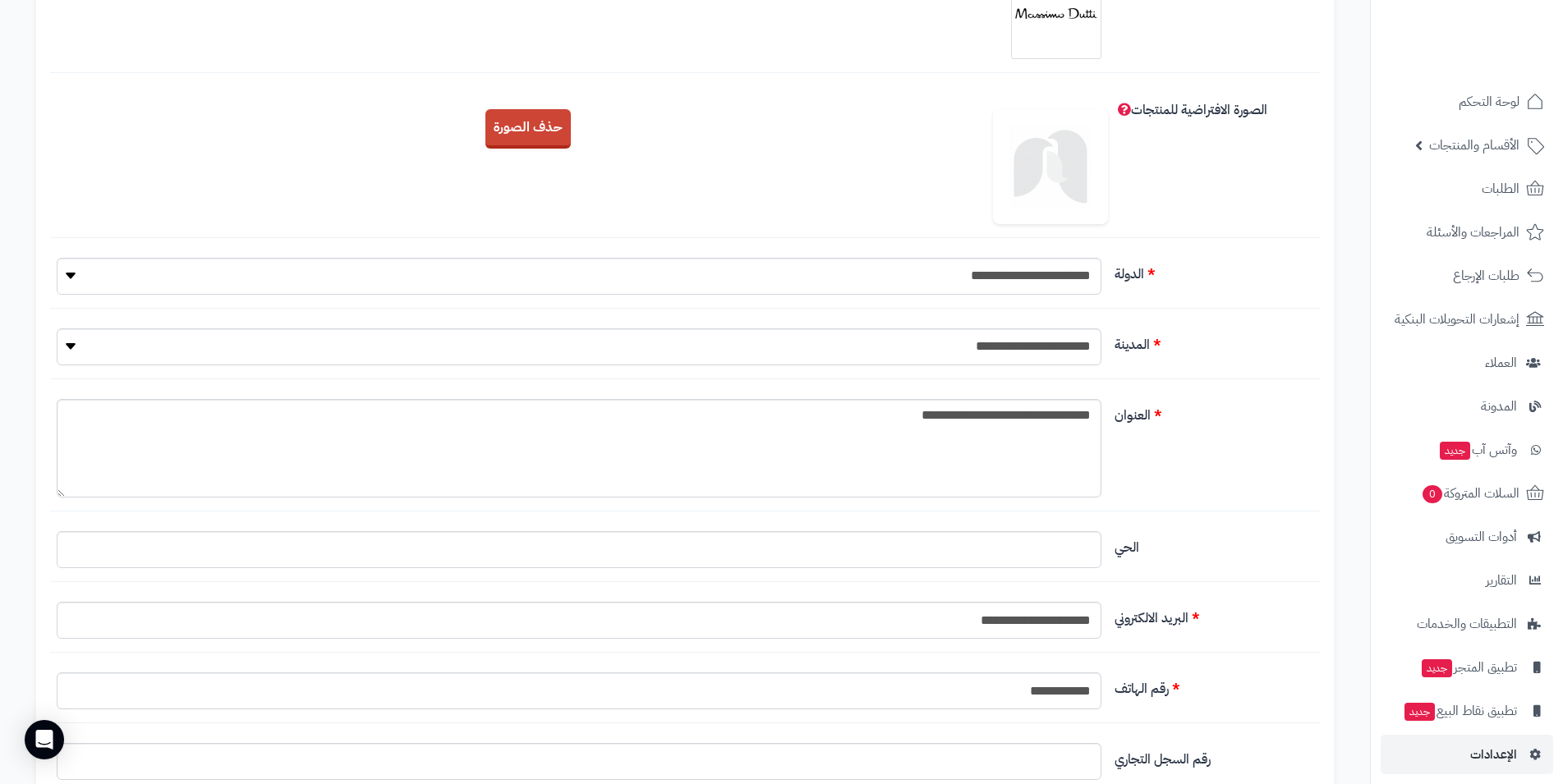
scroll to position [586, 0]
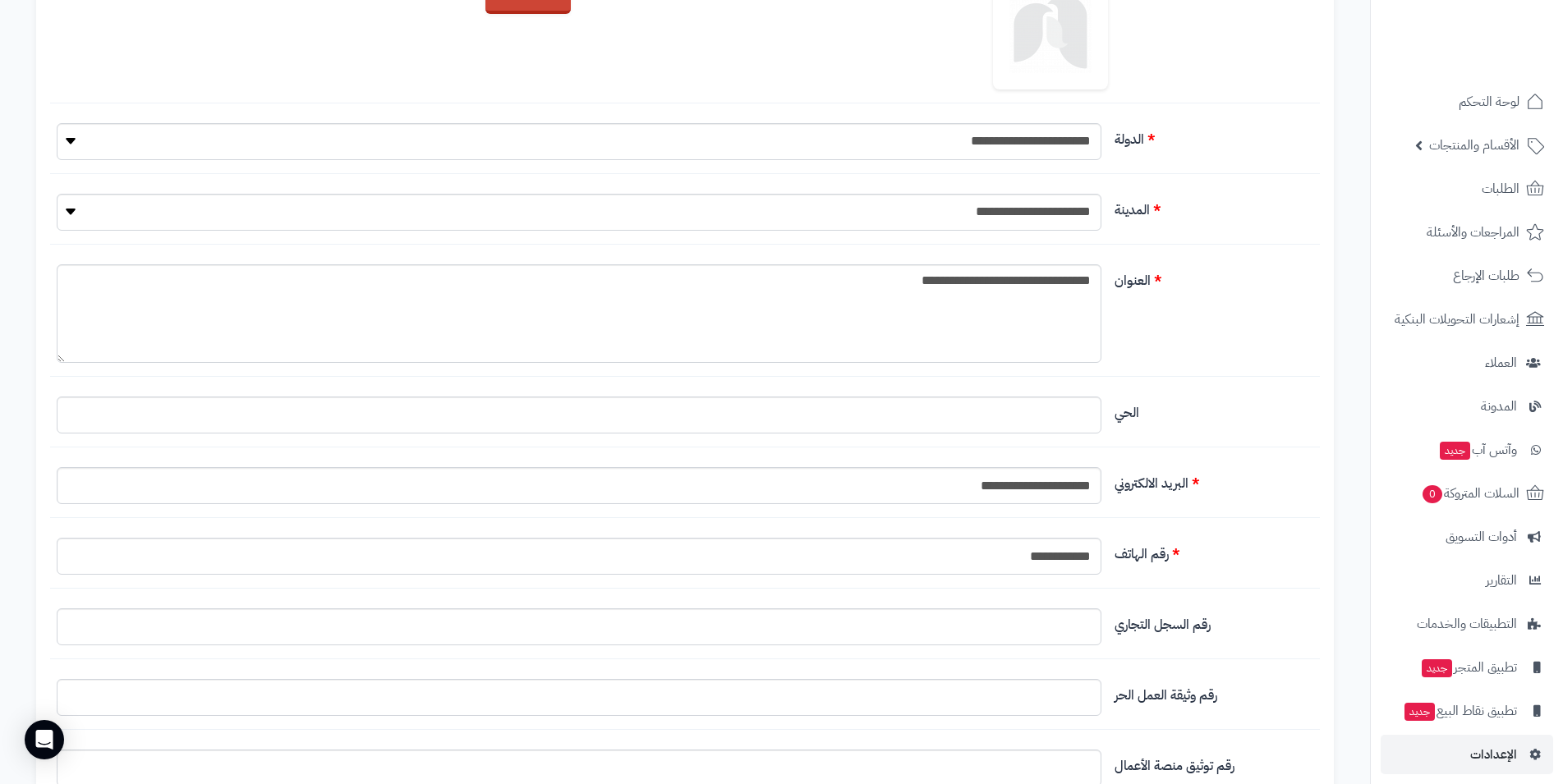
type input "**********"
click at [902, 491] on input "**********" at bounding box center [579, 485] width 1045 height 37
type input "*"
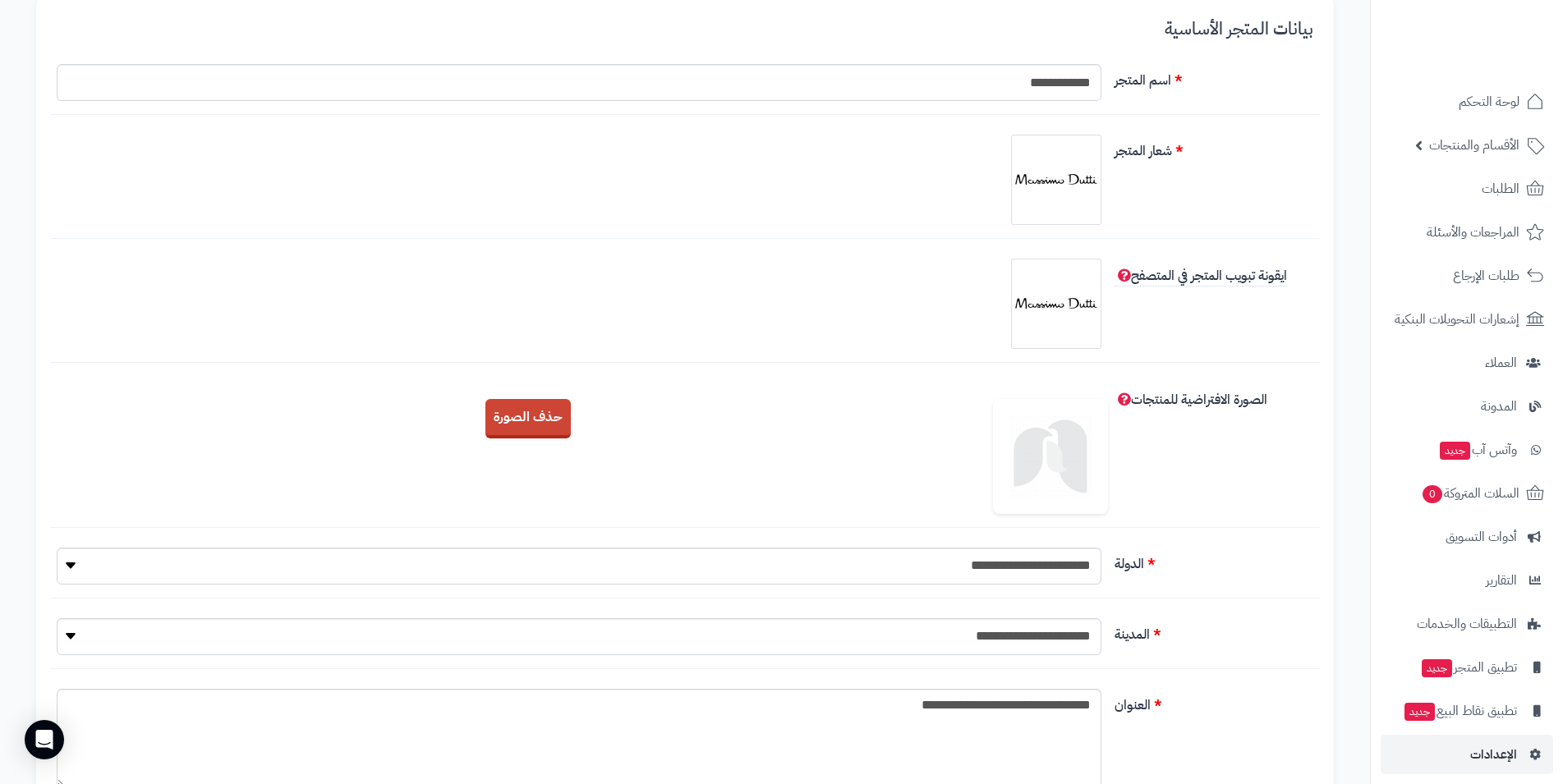
scroll to position [0, 0]
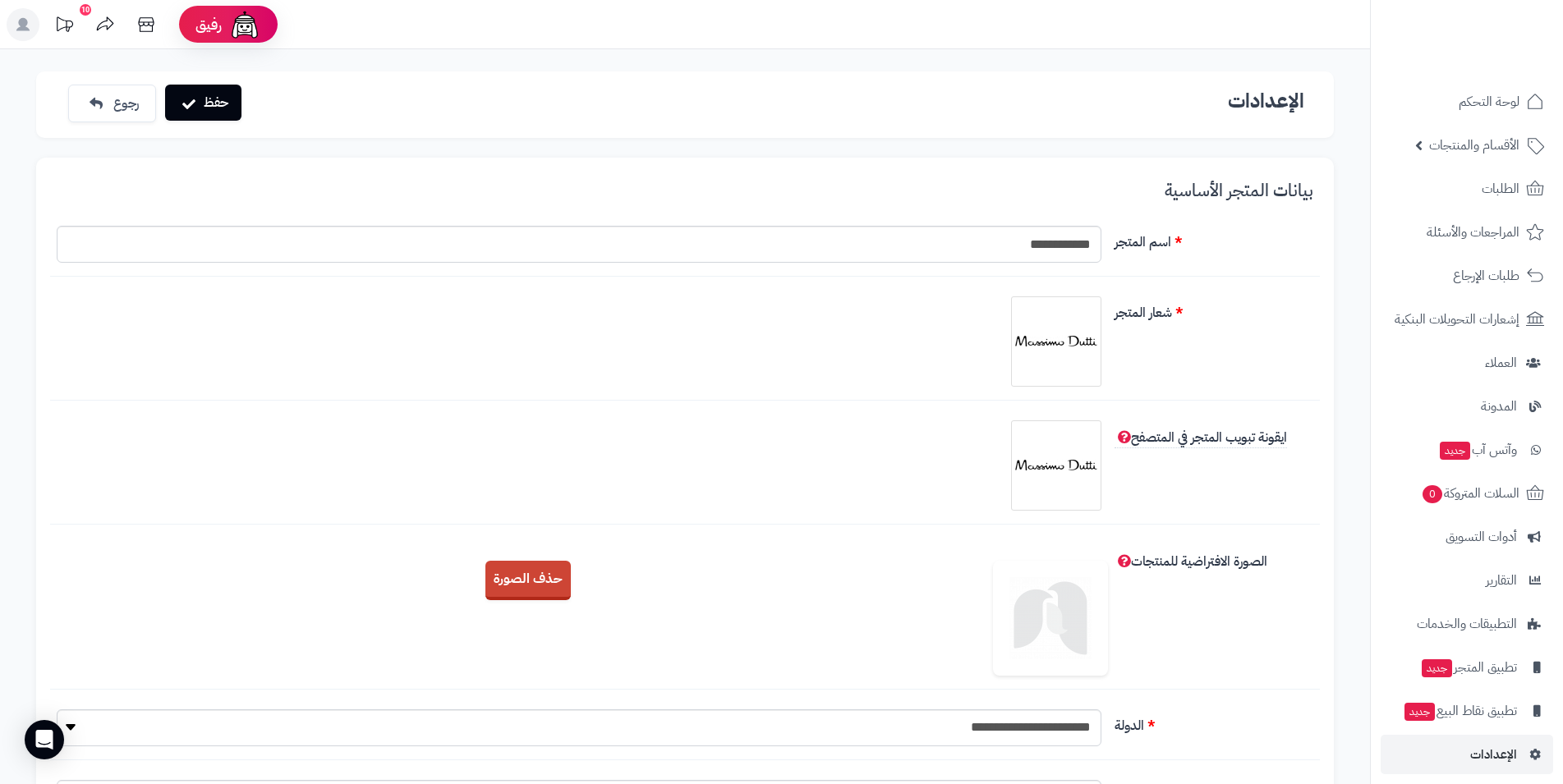
type input "**********"
click at [203, 106] on button "حفظ" at bounding box center [203, 102] width 76 height 36
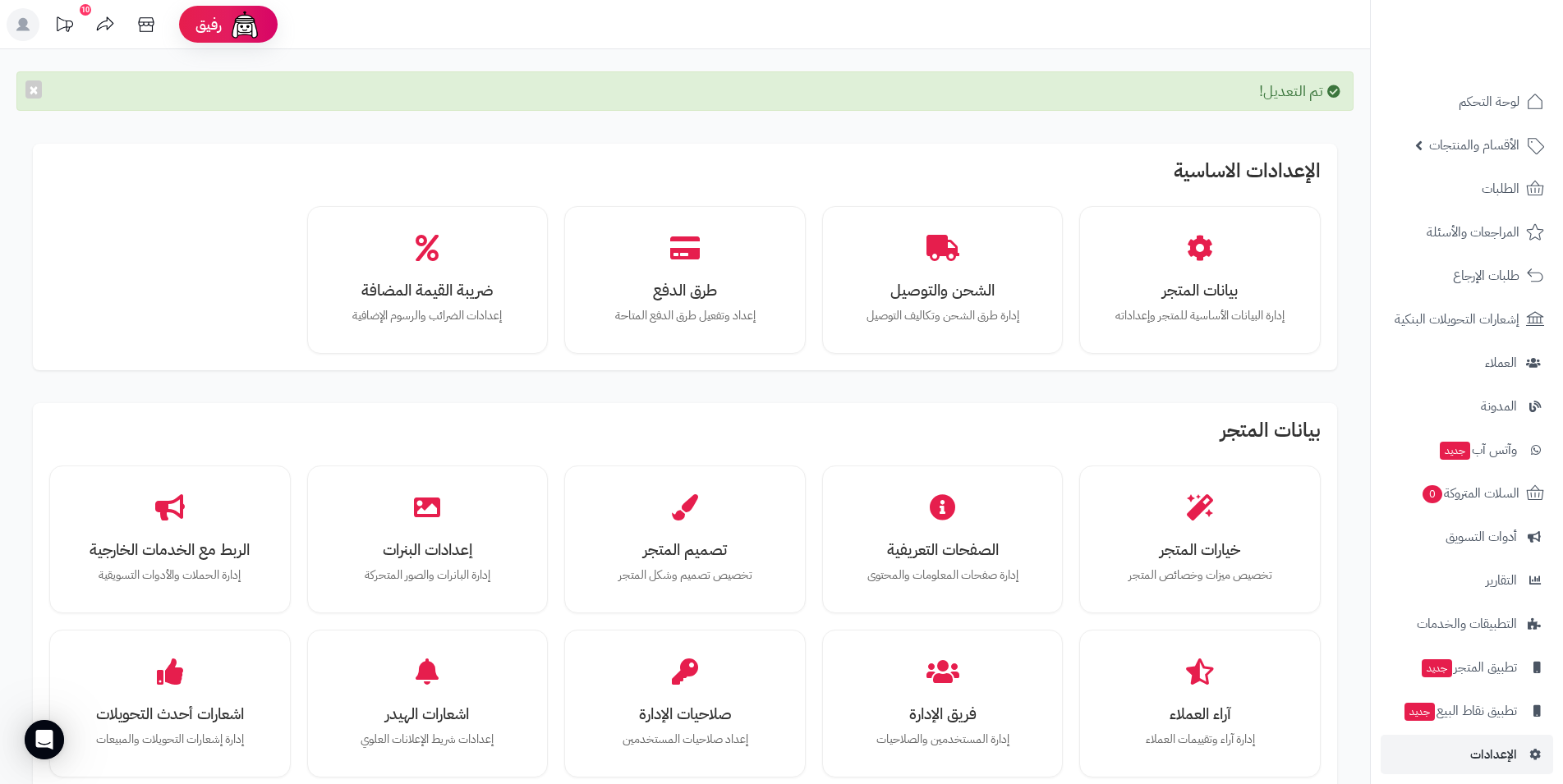
click at [33, 19] on rect at bounding box center [23, 24] width 33 height 33
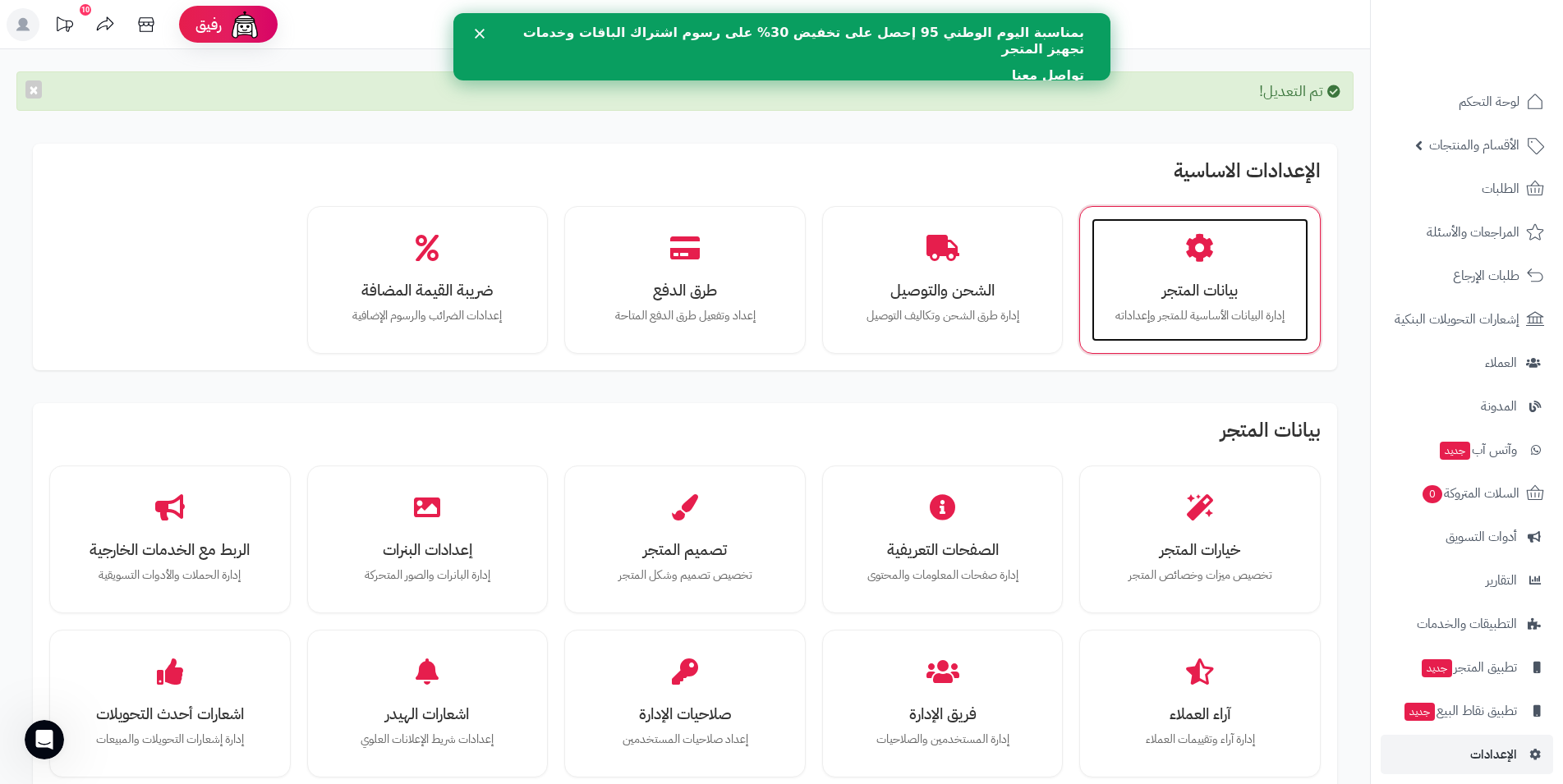
click at [1180, 257] on div "بيانات المتجر إدارة البيانات الأساسية للمتجر وإعداداته" at bounding box center [1200, 280] width 217 height 123
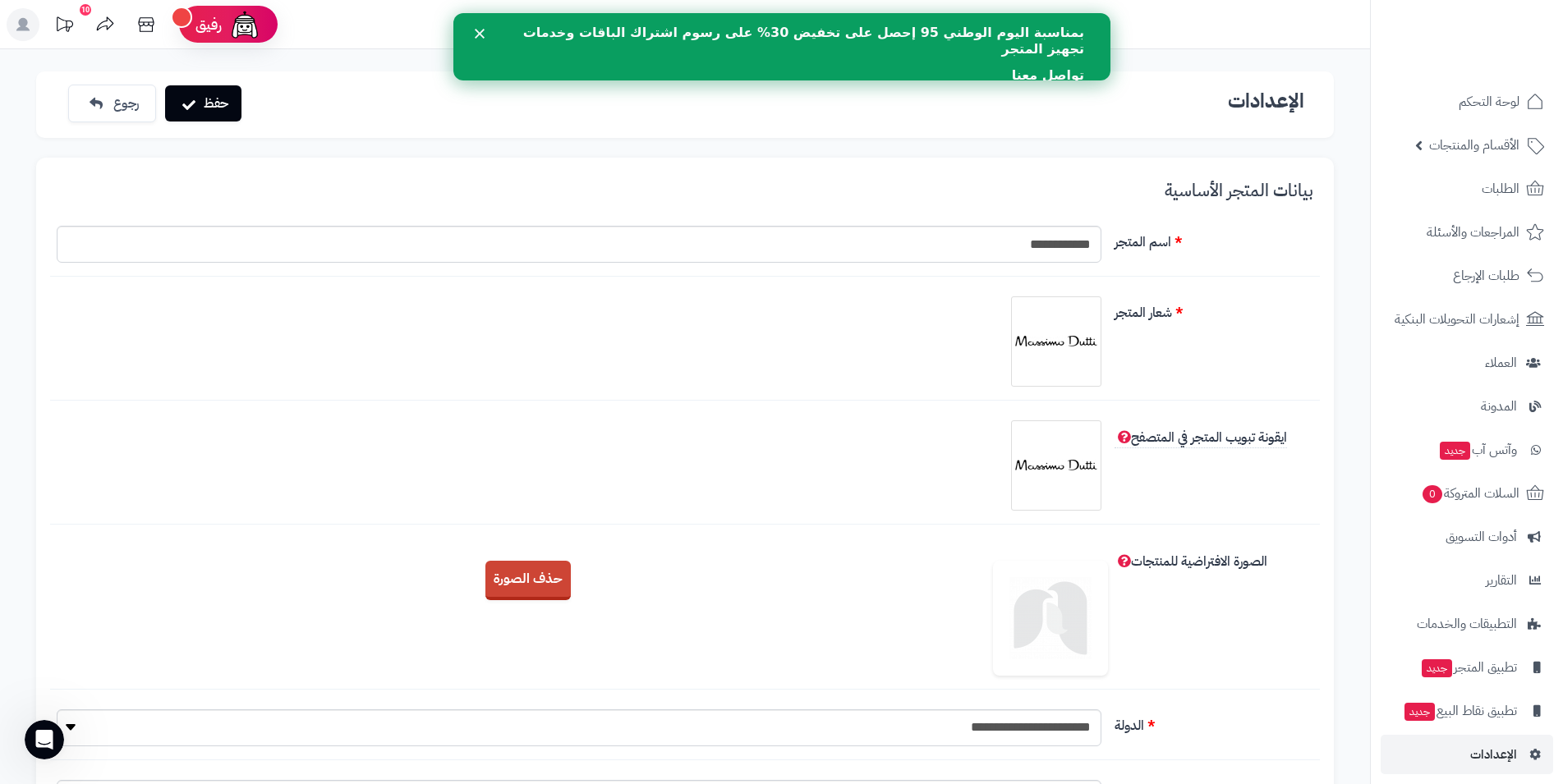
click at [27, 34] on rect at bounding box center [23, 24] width 33 height 33
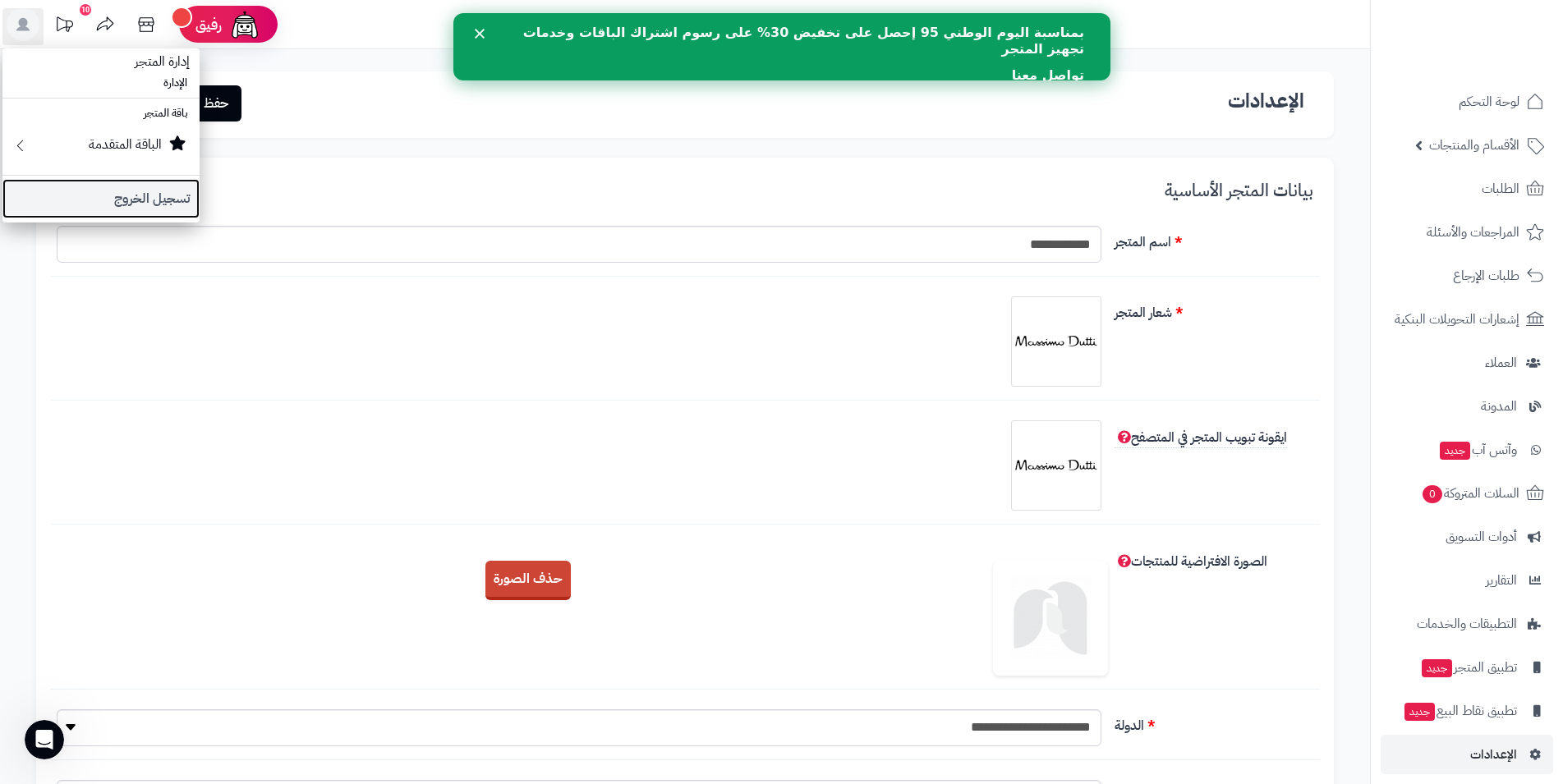
click at [101, 199] on link "تسجيل الخروج" at bounding box center [100, 199] width 197 height 40
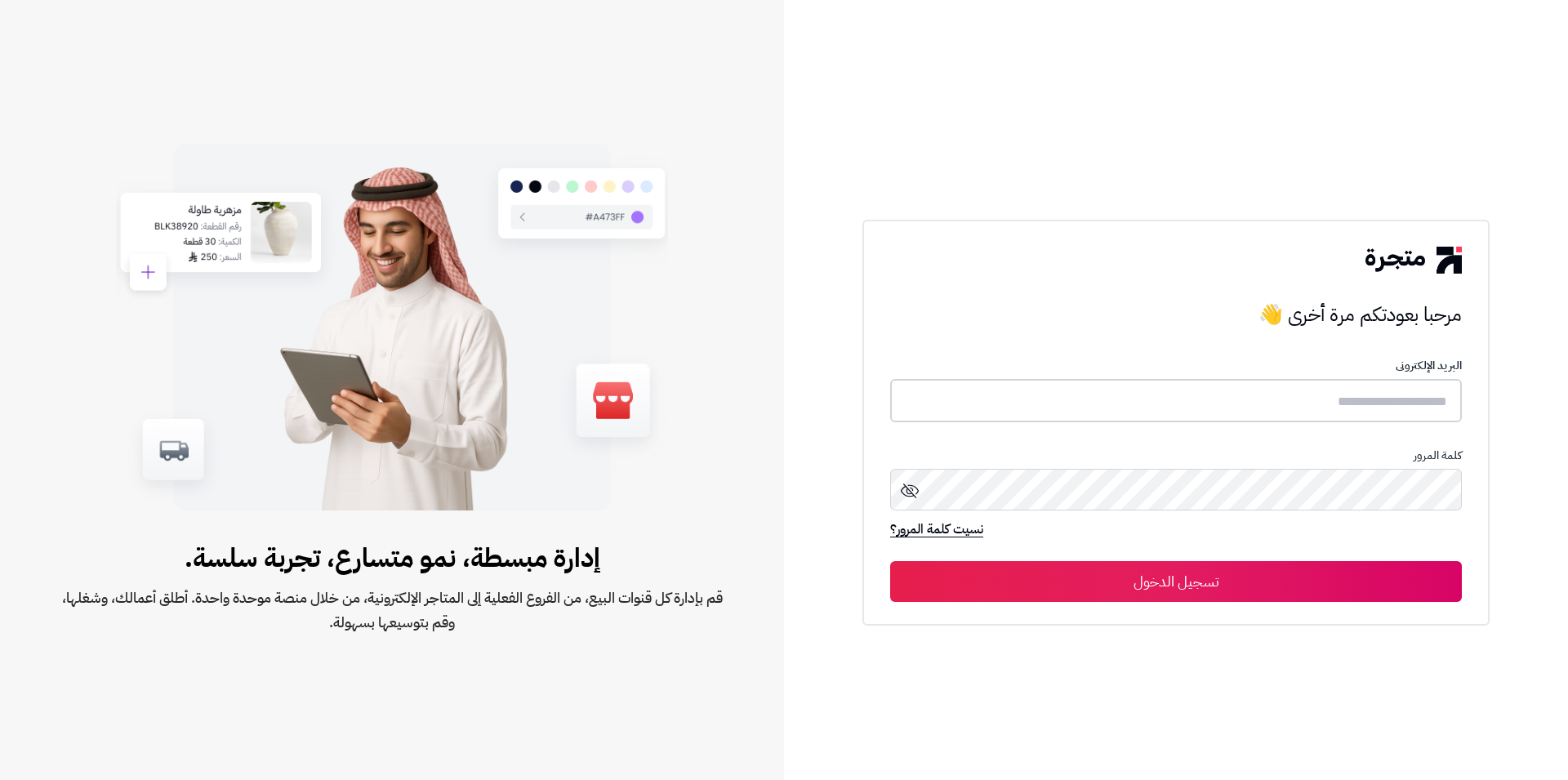
click at [1344, 392] on input "text" at bounding box center [1176, 400] width 572 height 43
type input "**********"
click at [890, 561] on button "تسجيل الدخول" at bounding box center [1176, 581] width 572 height 40
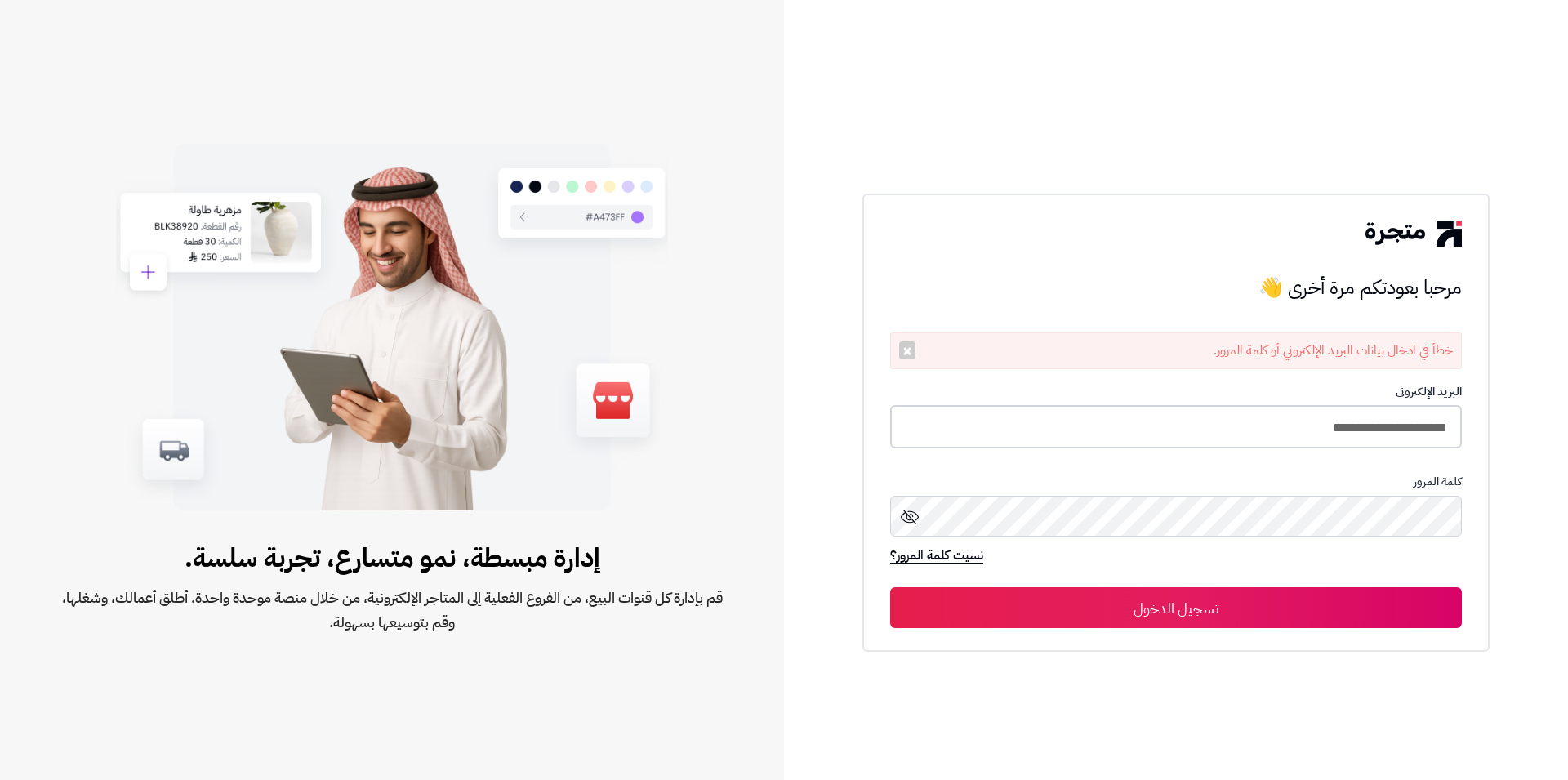
click at [1258, 422] on input "**********" at bounding box center [1176, 427] width 572 height 43
click at [1258, 421] on input "**********" at bounding box center [1176, 427] width 572 height 43
type input "**********"
click at [890, 588] on button "تسجيل الدخول" at bounding box center [1176, 607] width 572 height 40
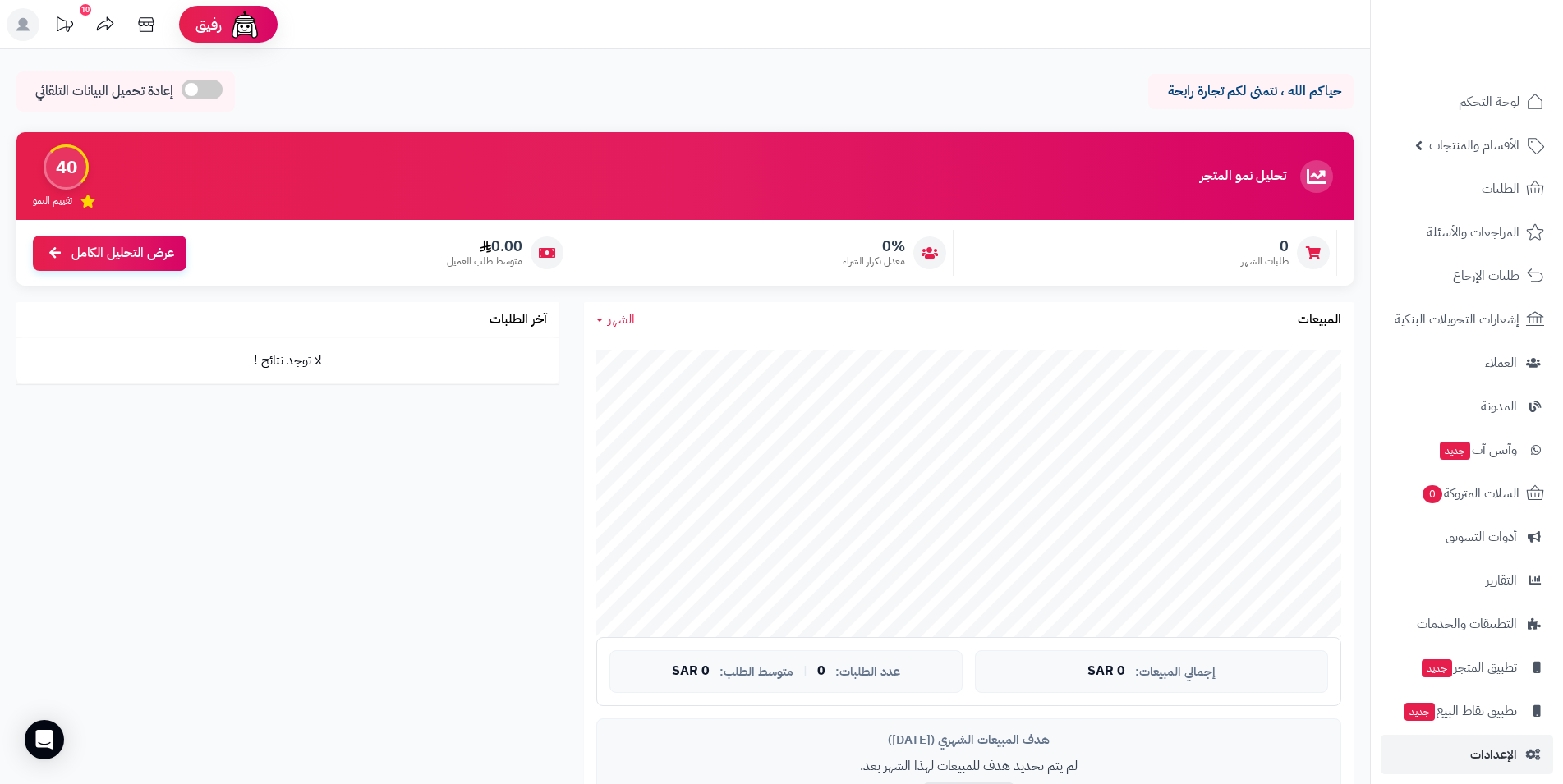
click at [1005, 79] on div "حياكم الله ، نتمنى لكم تجارة رابحة إعادة تحميل البيانات التلقائي" at bounding box center [685, 95] width 1338 height 49
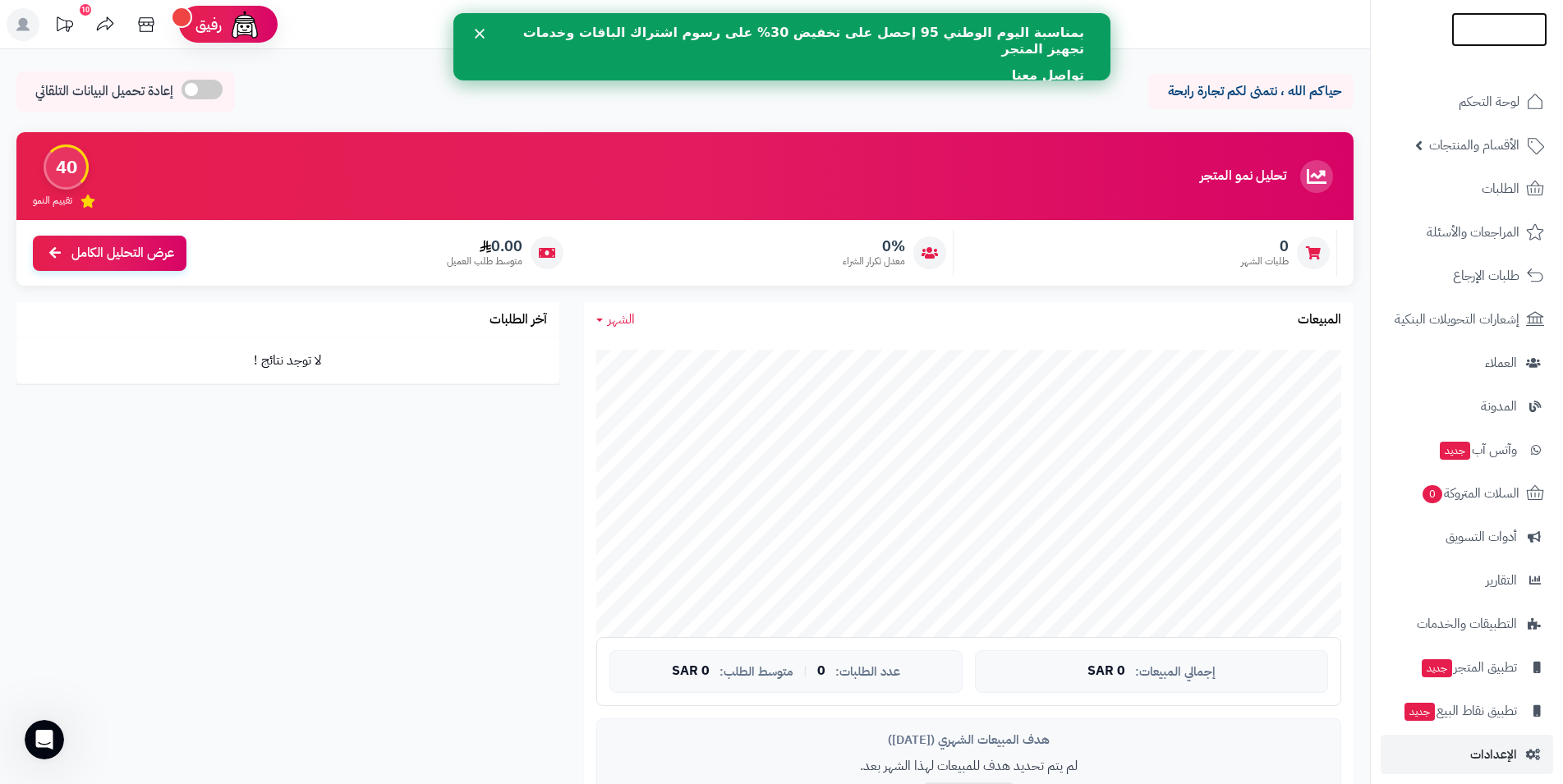
click at [1521, 33] on img at bounding box center [1500, 39] width 96 height 35
click at [19, 19] on rect at bounding box center [23, 24] width 33 height 33
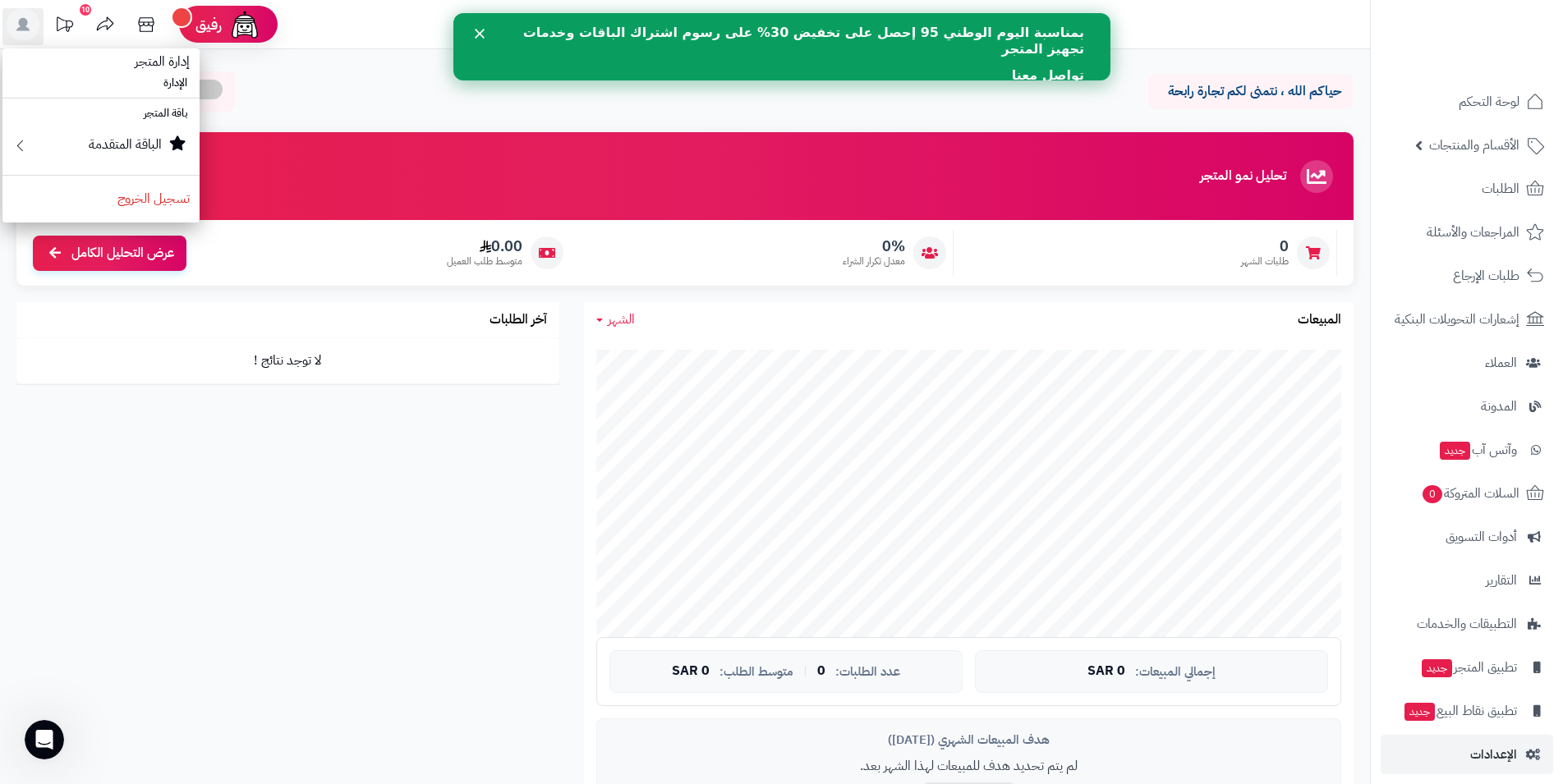
click at [93, 69] on li "إدارة المتجر" at bounding box center [100, 61] width 197 height 19
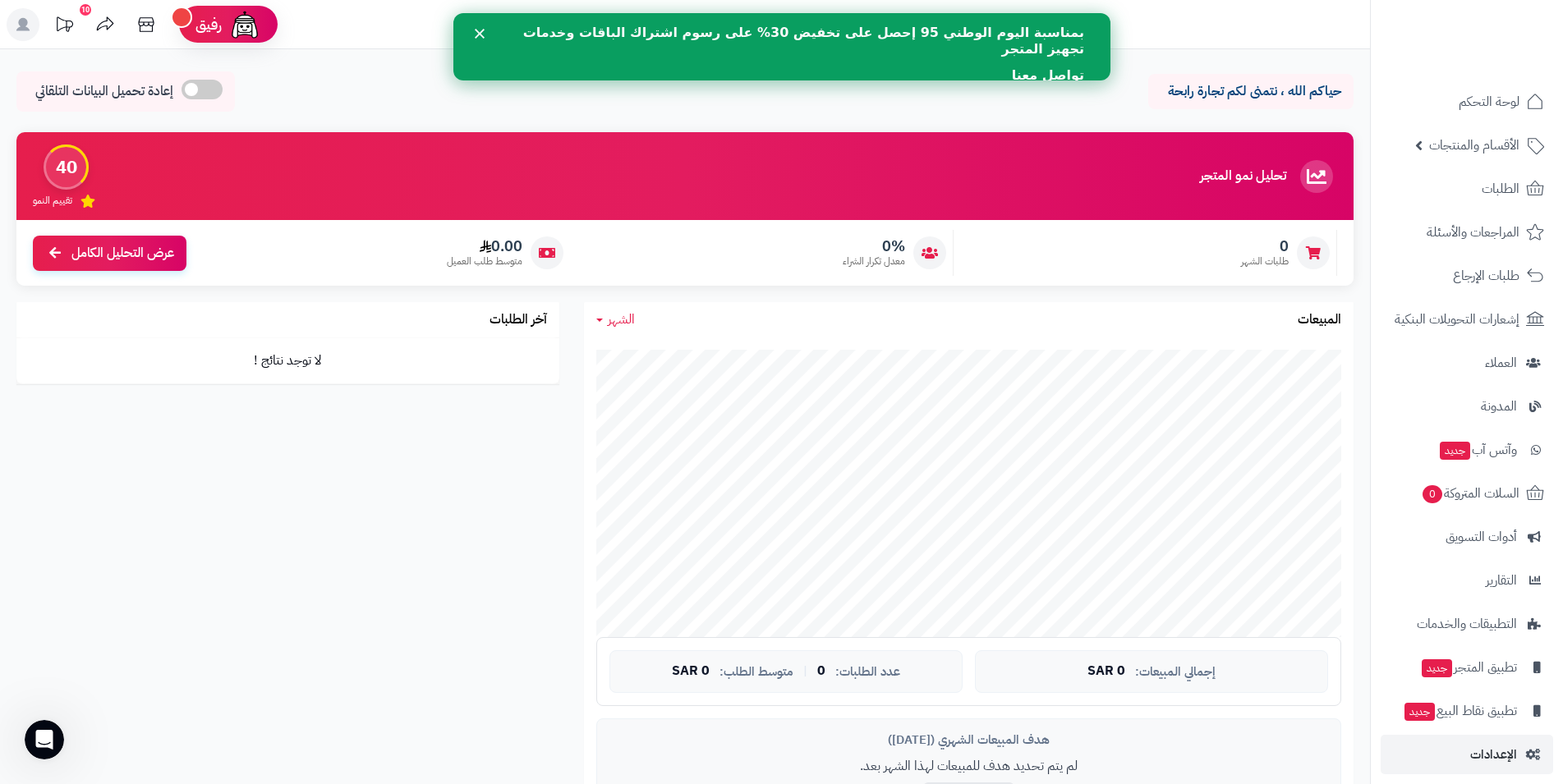
click at [477, 33] on polygon "إغلاق" at bounding box center [479, 34] width 10 height 10
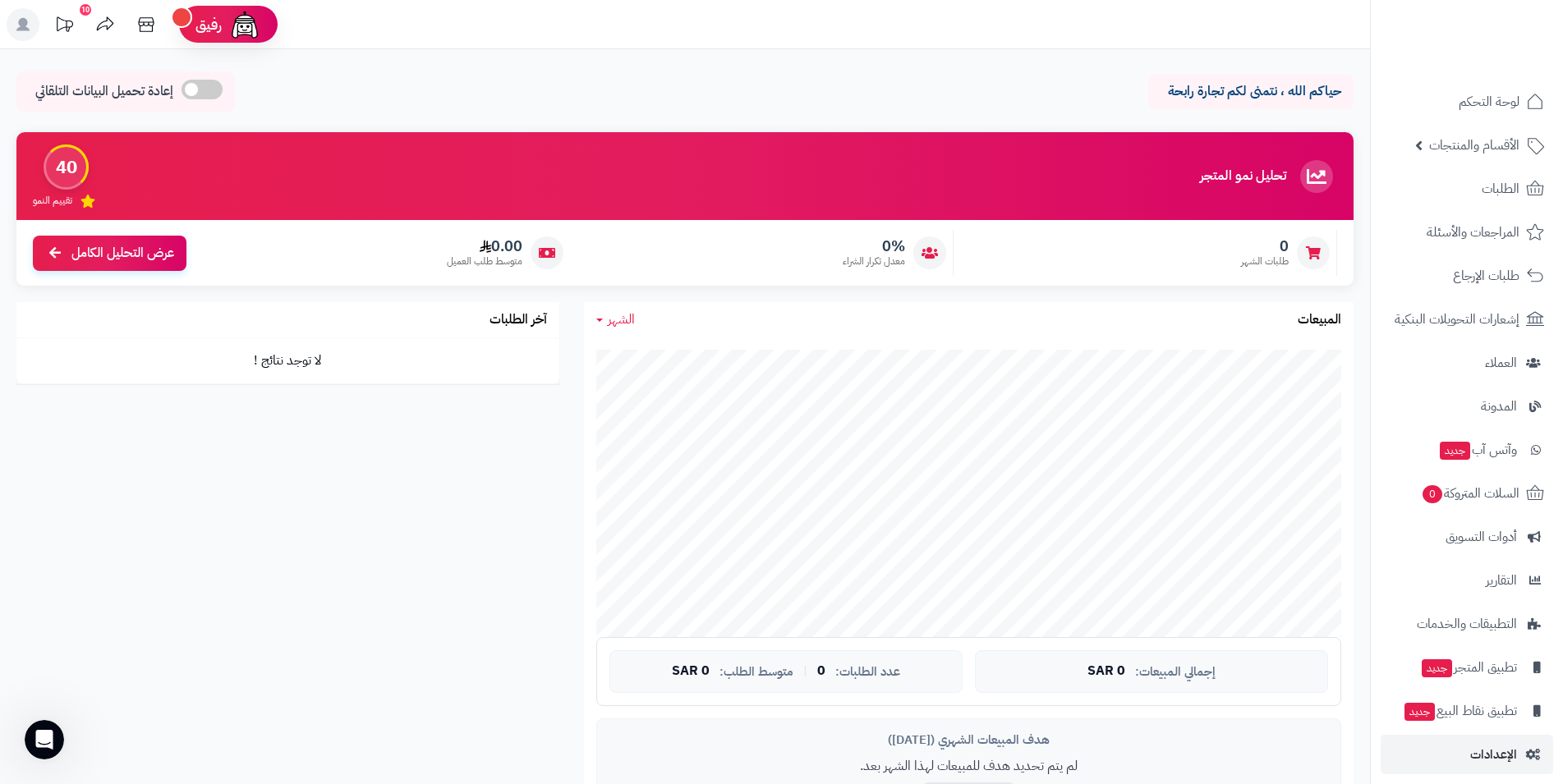
click at [17, 27] on rect at bounding box center [23, 24] width 33 height 33
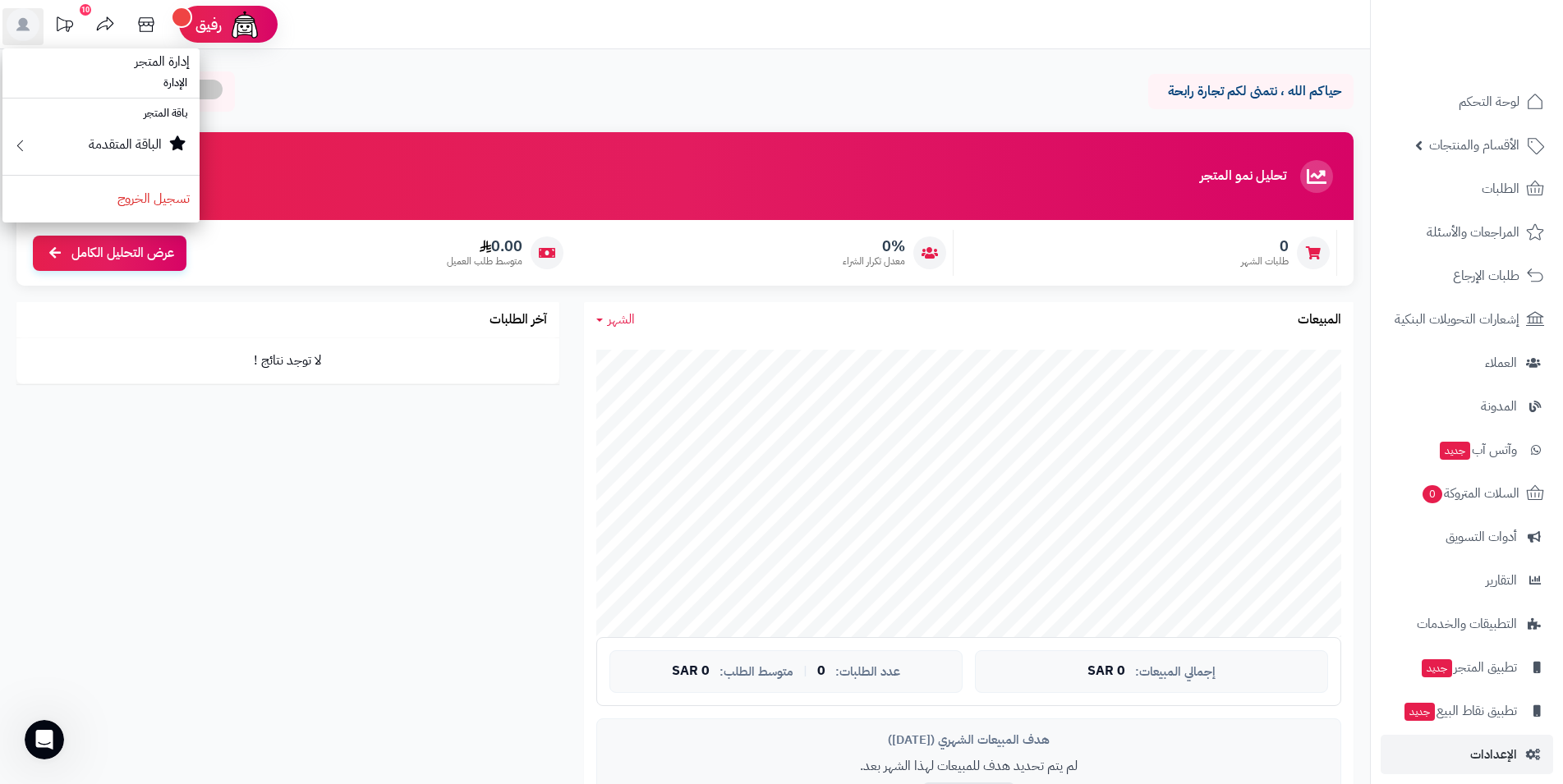
click at [81, 73] on li "الإدارة" at bounding box center [100, 83] width 197 height 24
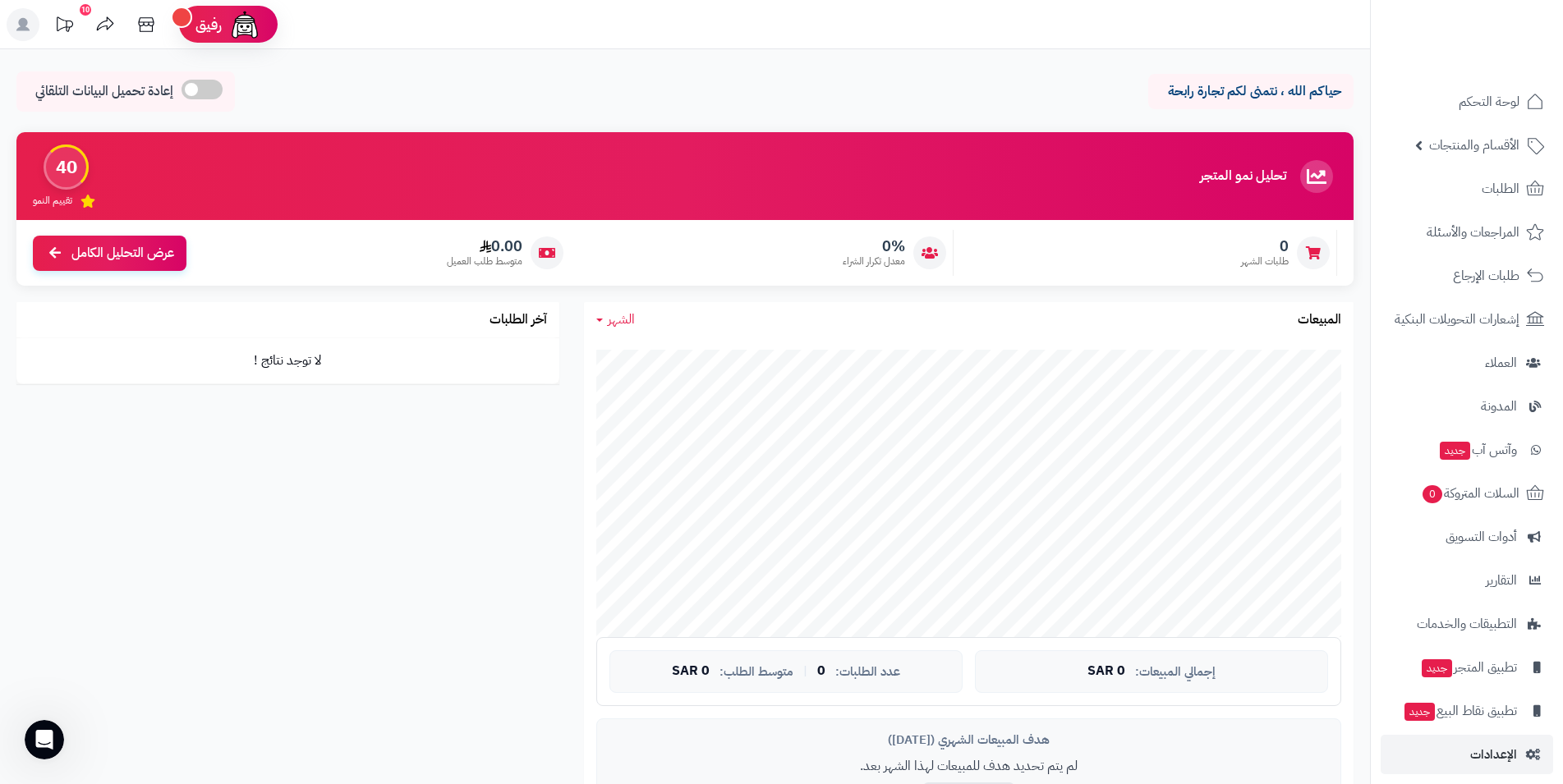
click at [16, 22] on rect at bounding box center [23, 24] width 33 height 33
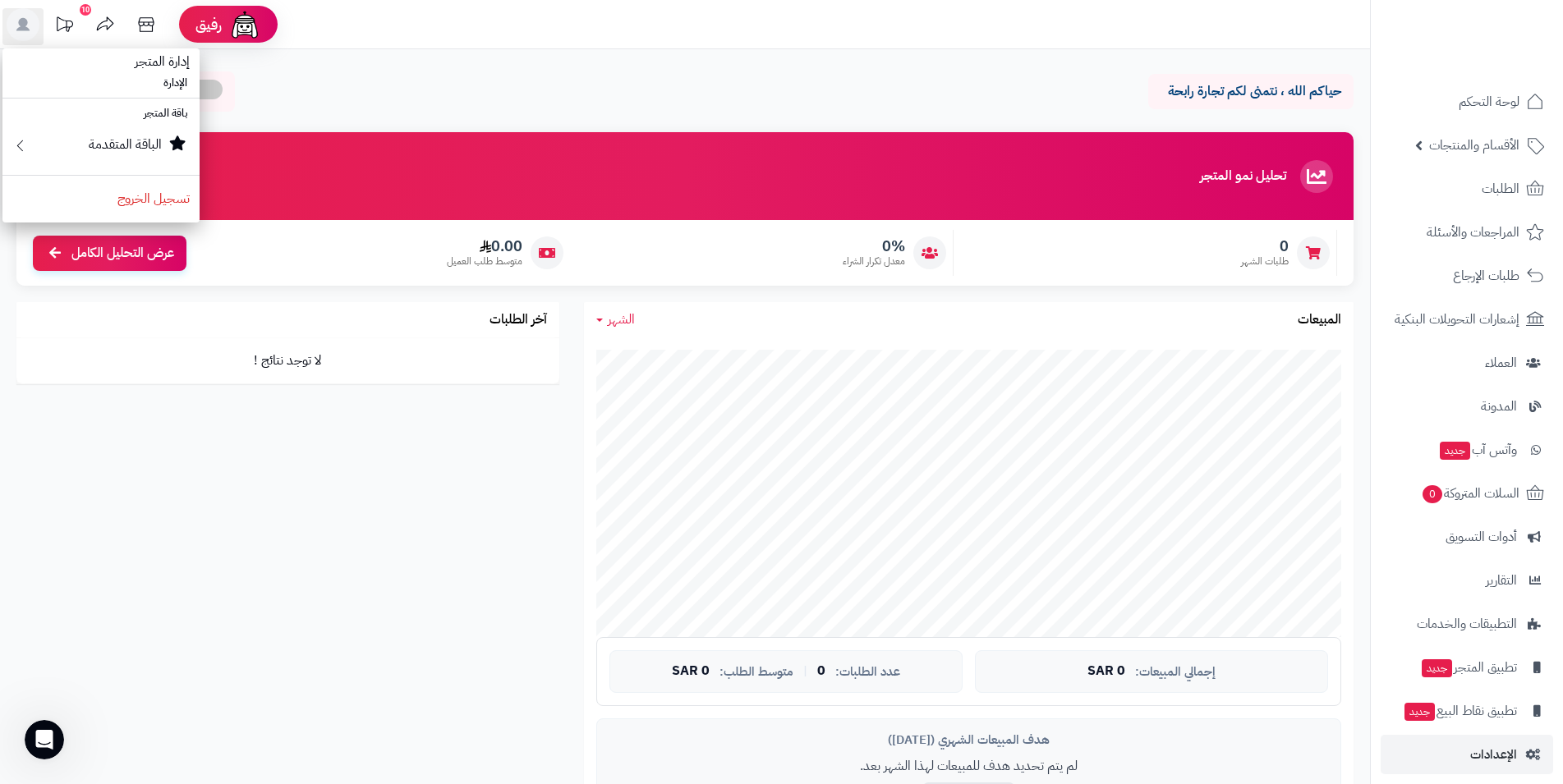
click at [697, 94] on div "حياكم الله ، نتمنى لكم تجارة رابحة إعادة تحميل البيانات التلقائي" at bounding box center [685, 95] width 1338 height 49
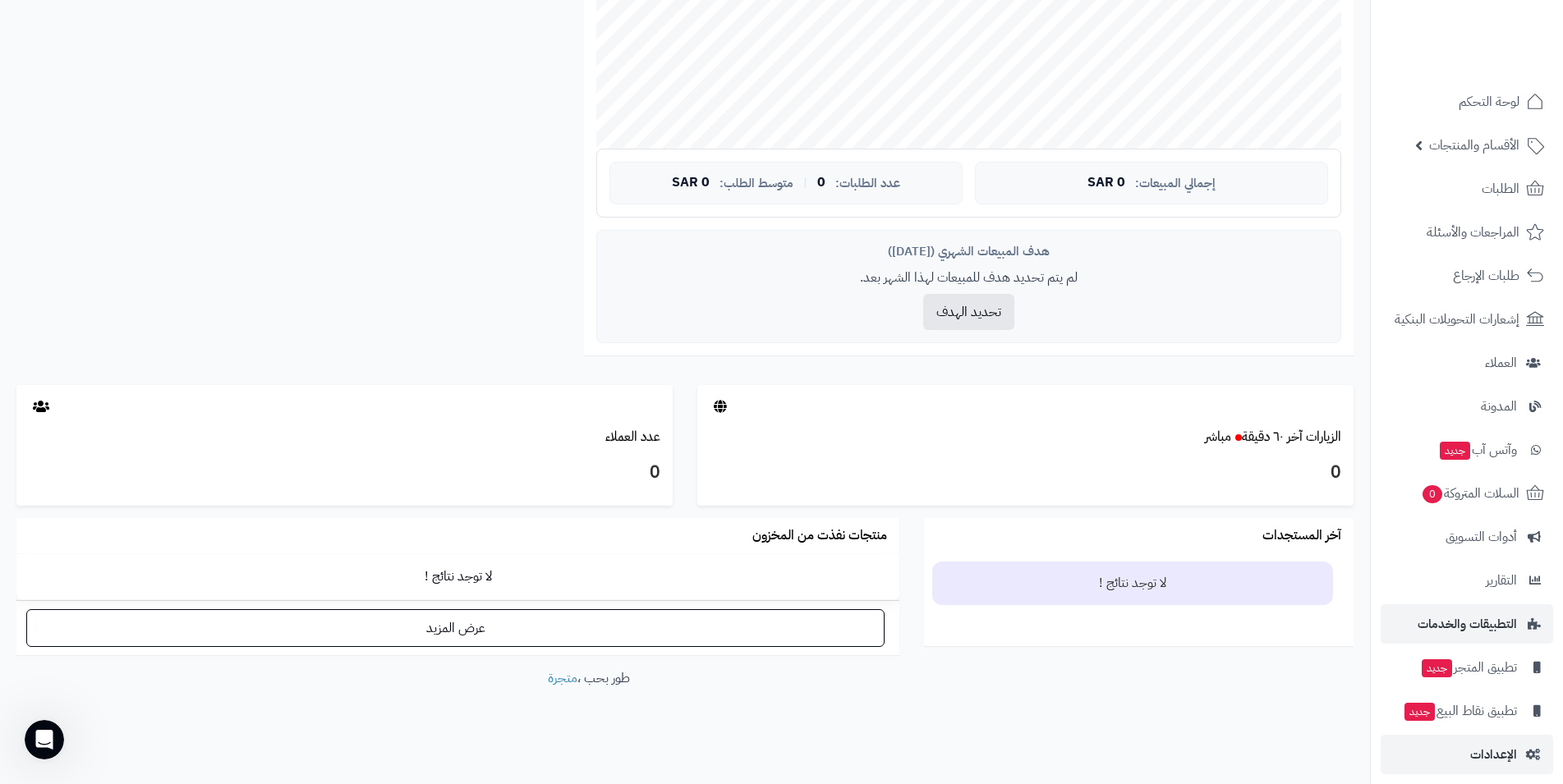
scroll to position [56, 0]
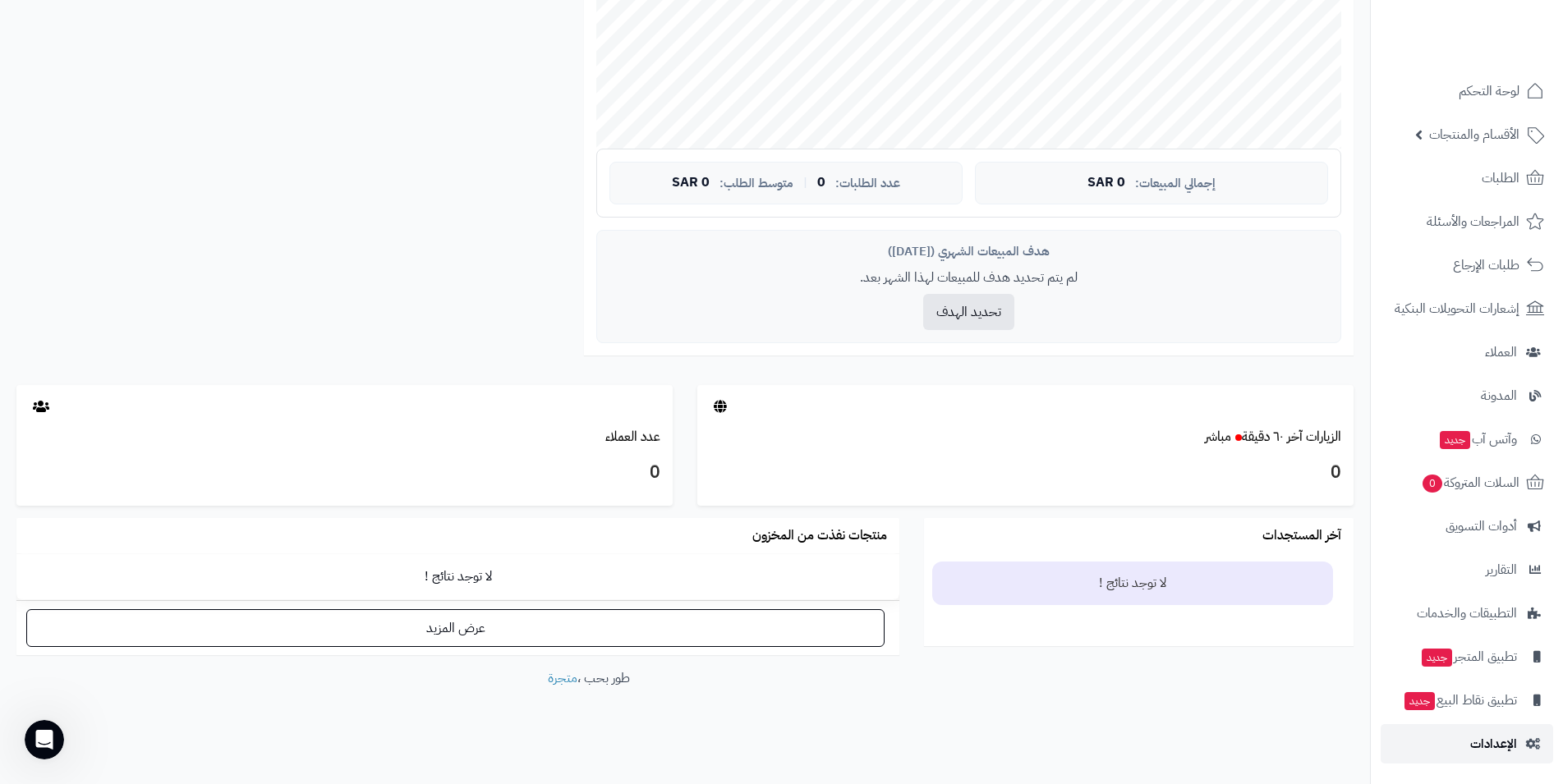
click at [1499, 741] on span "الإعدادات" at bounding box center [1494, 743] width 47 height 23
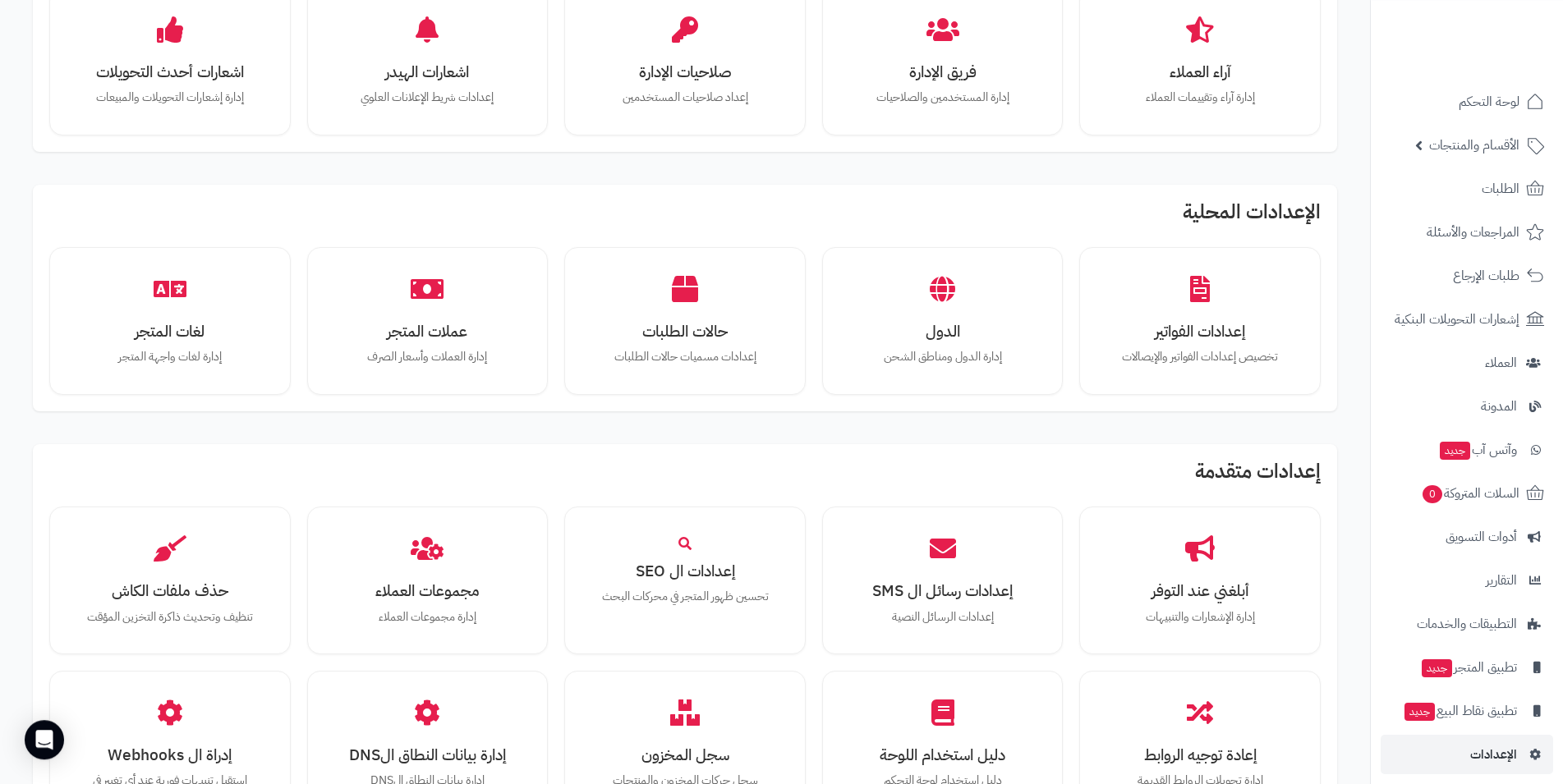
scroll to position [670, 0]
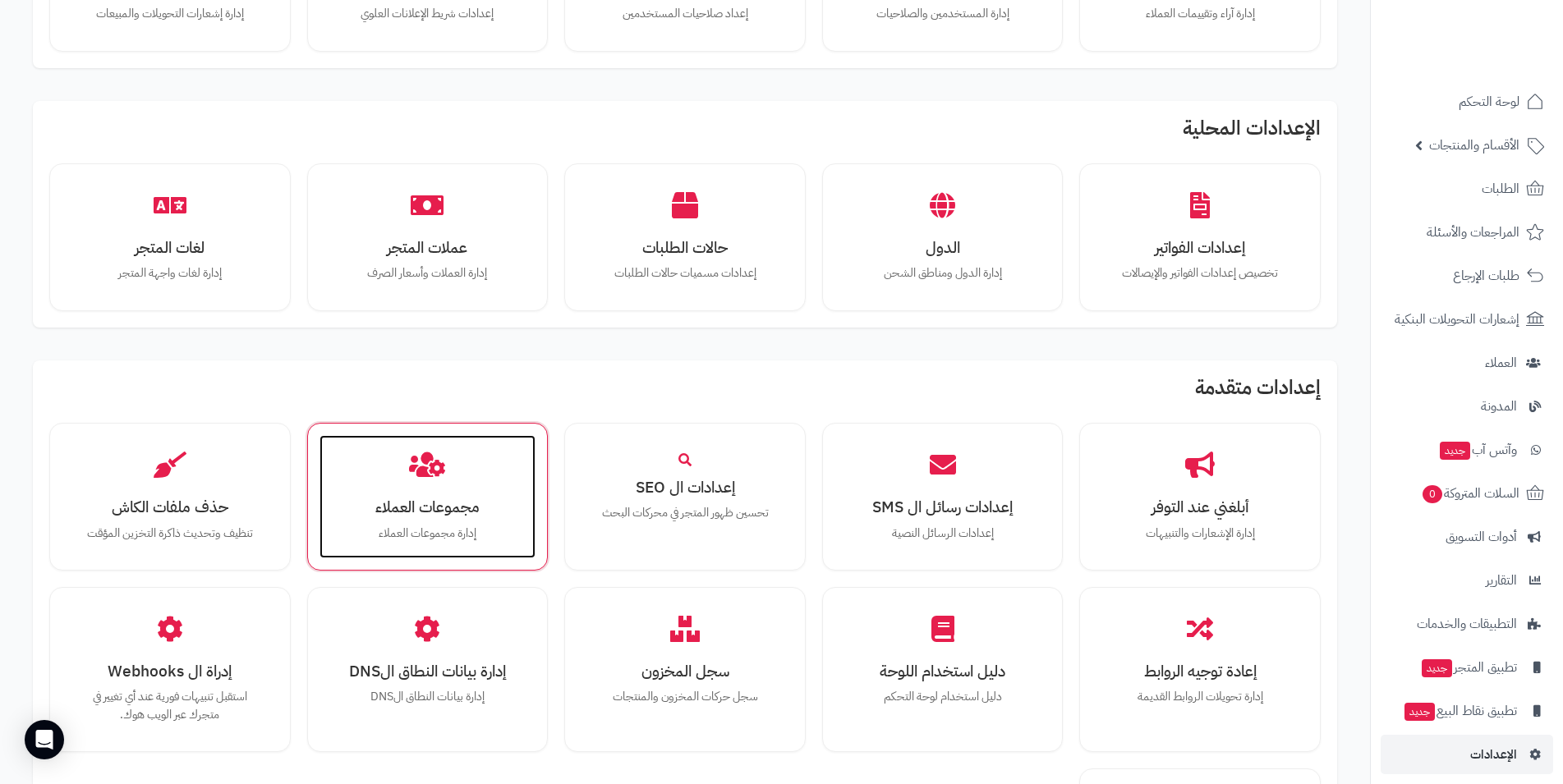
click at [461, 524] on div "مجموعات العملاء إدارة مجموعات العملاء" at bounding box center [427, 497] width 217 height 123
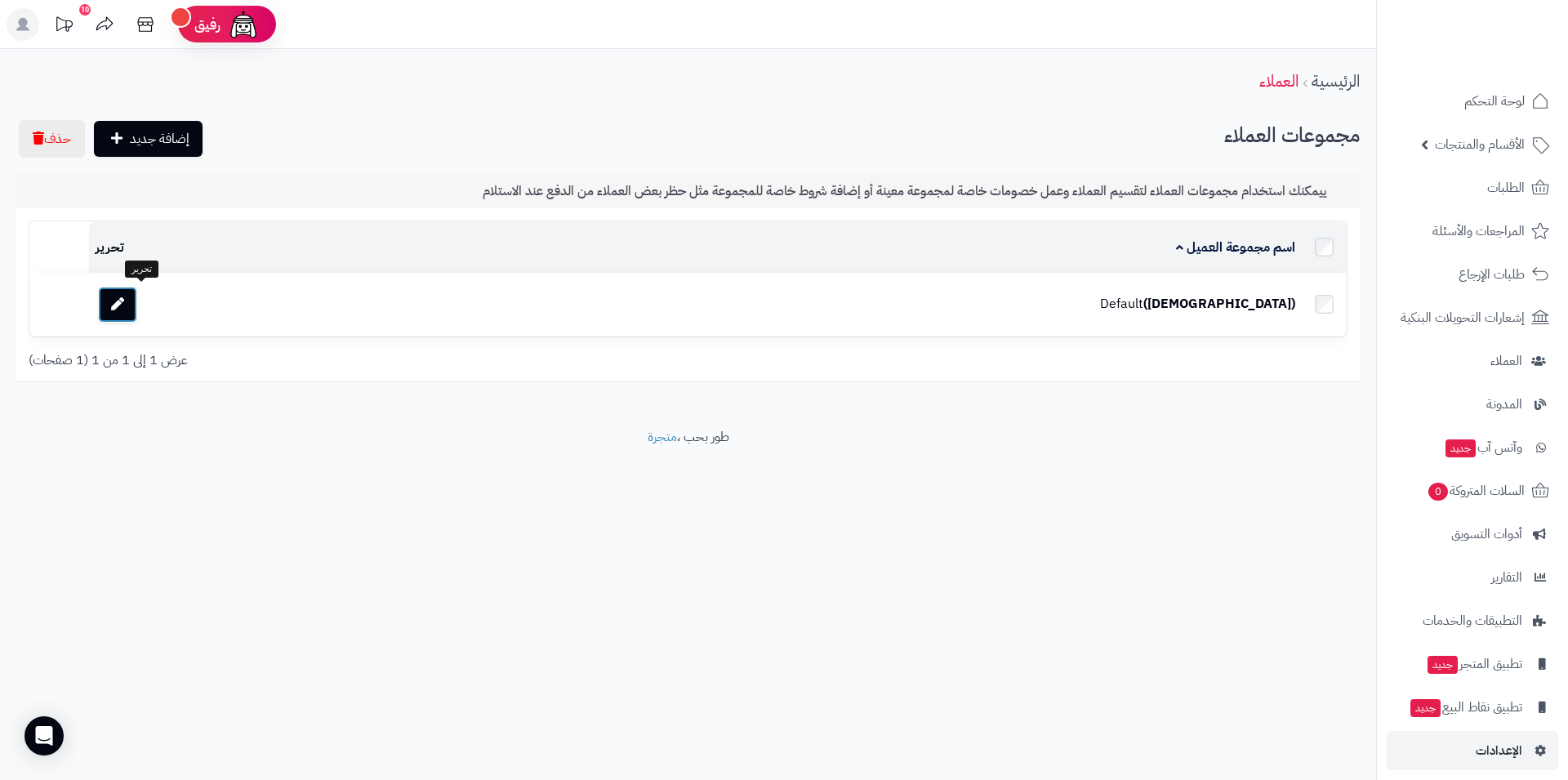
click at [137, 305] on link at bounding box center [117, 305] width 39 height 35
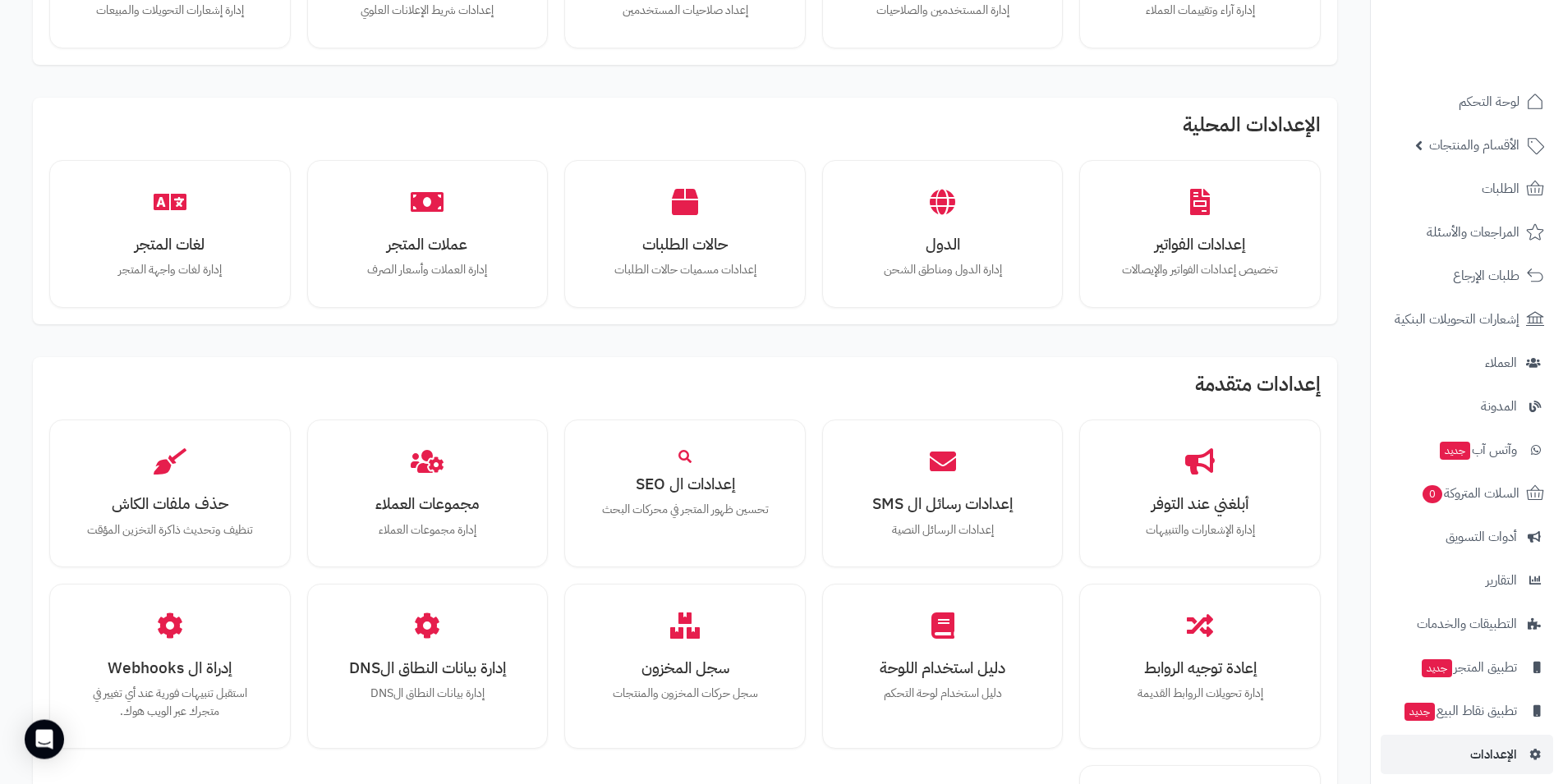
scroll to position [753, 0]
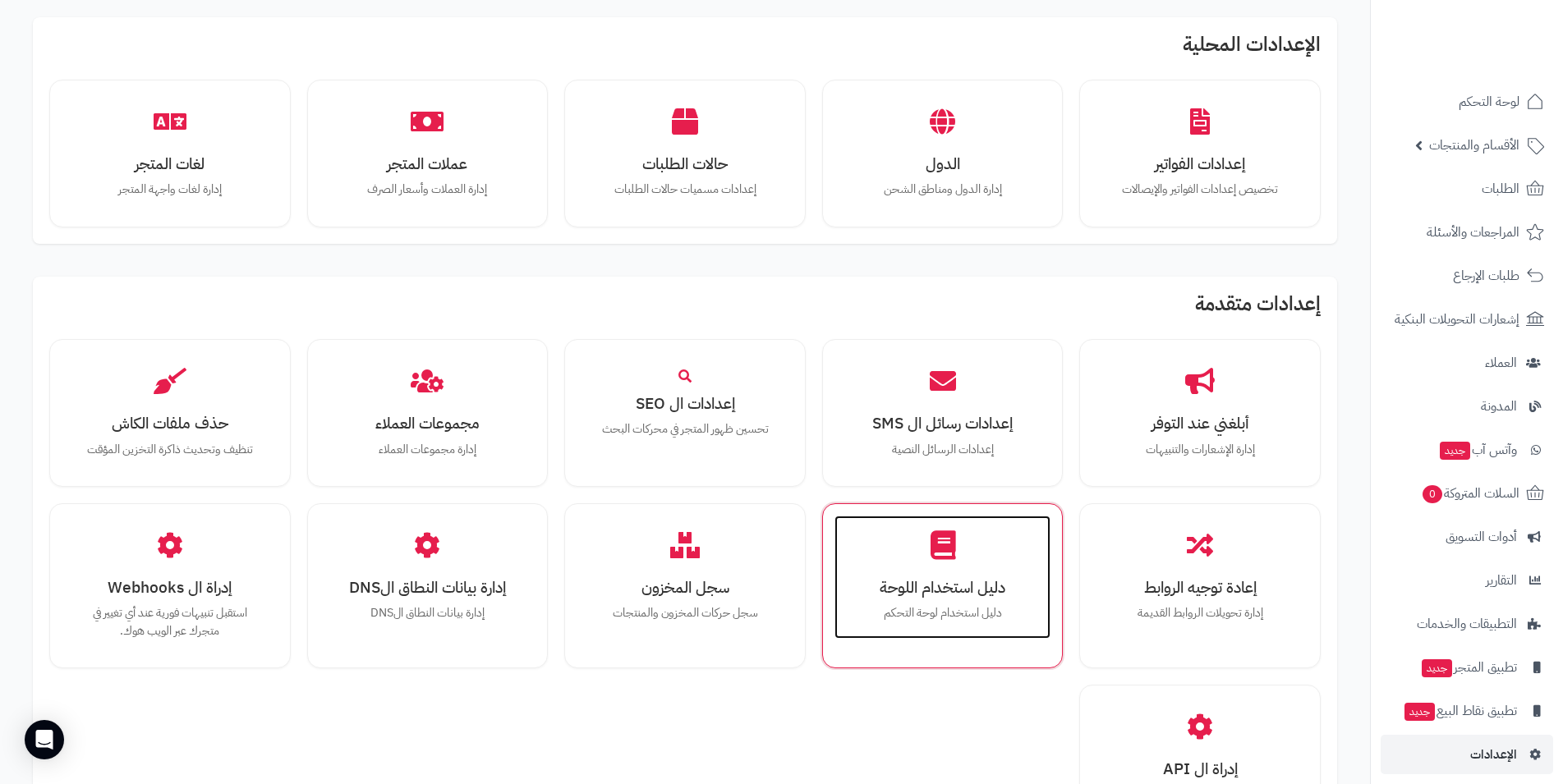
click at [979, 581] on h3 "دليل استخدام اللوحة" at bounding box center [943, 587] width 184 height 17
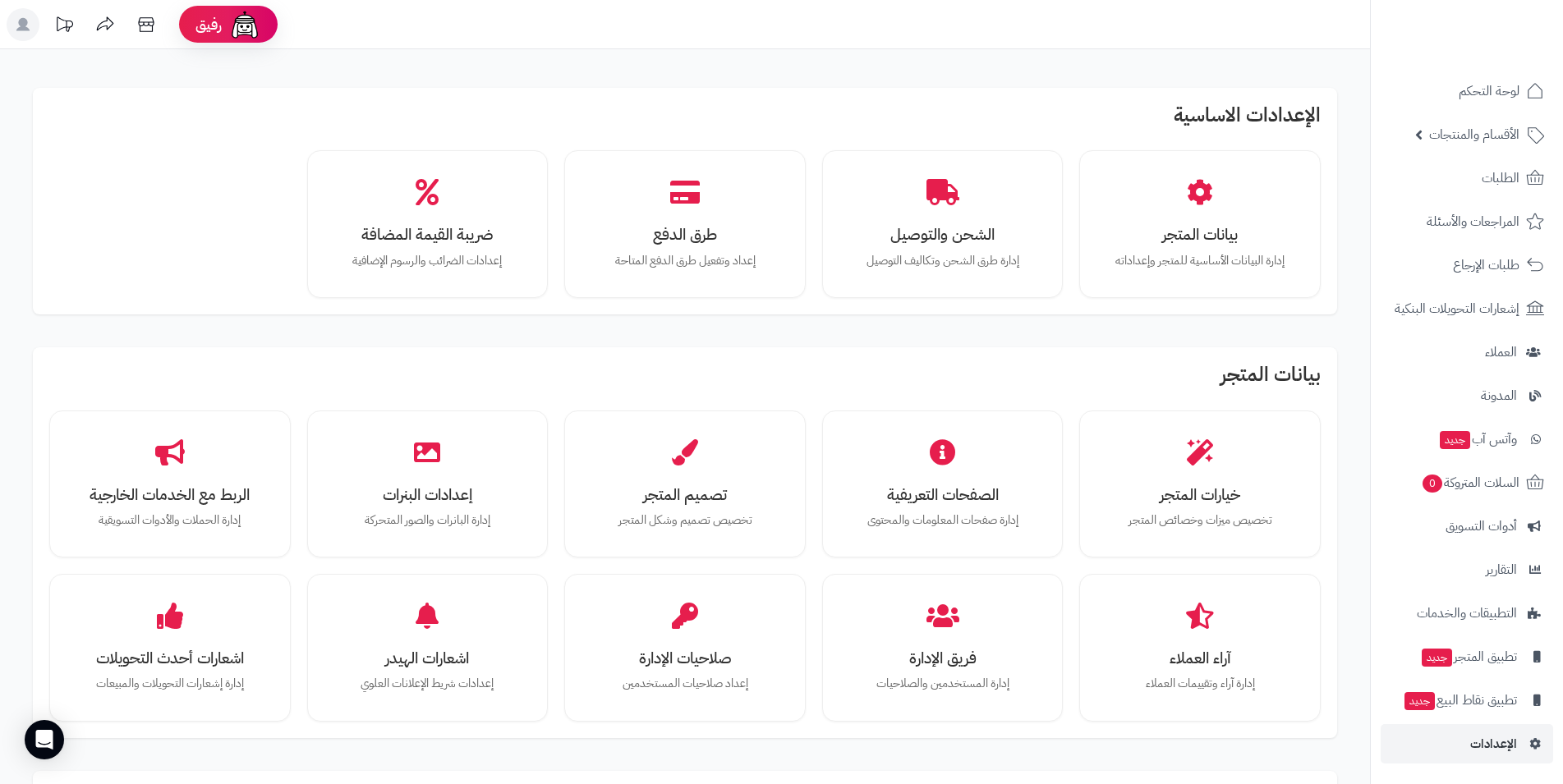
click at [17, 22] on rect at bounding box center [23, 24] width 33 height 33
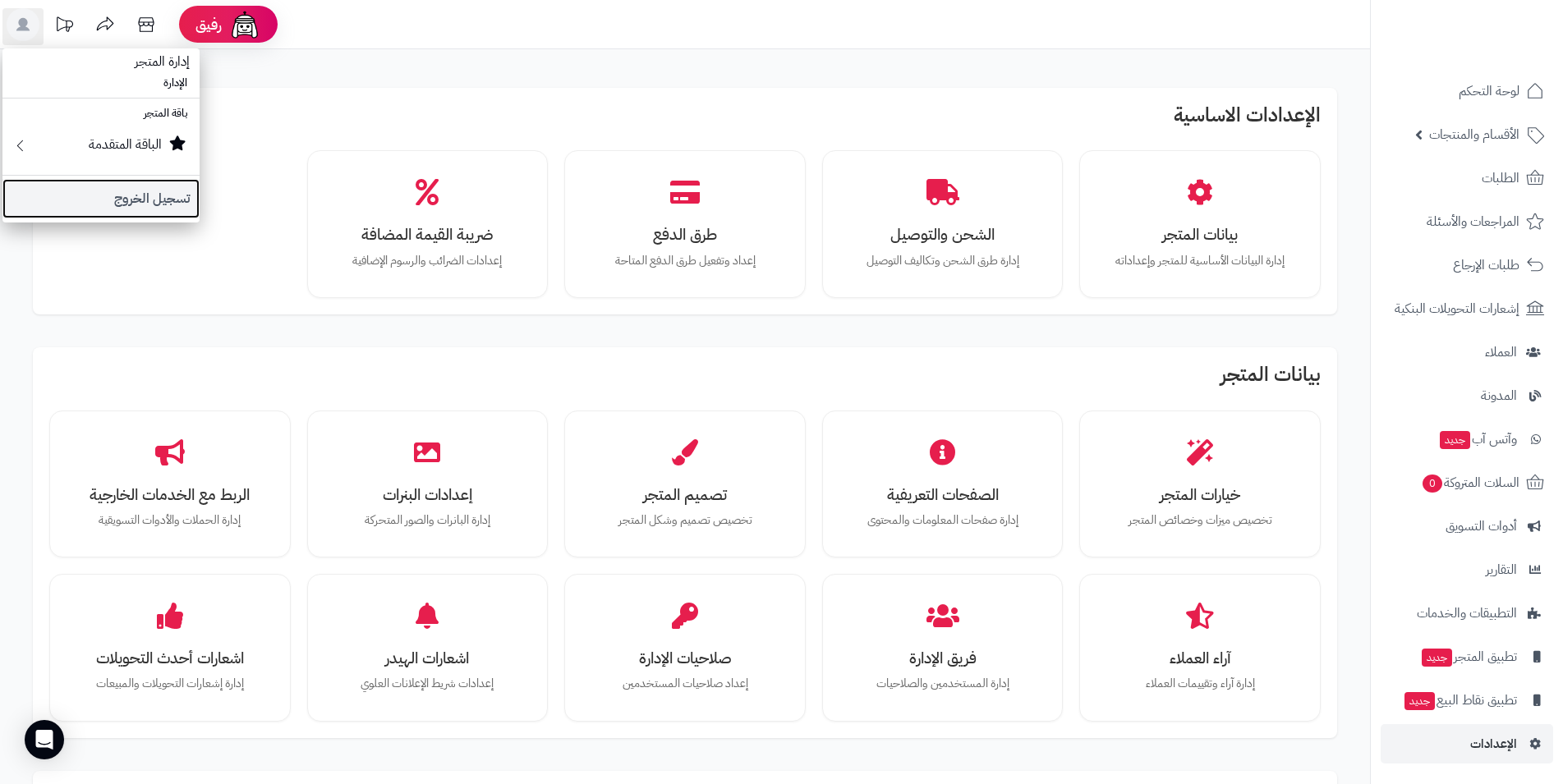
click at [87, 203] on link "تسجيل الخروج" at bounding box center [100, 199] width 197 height 40
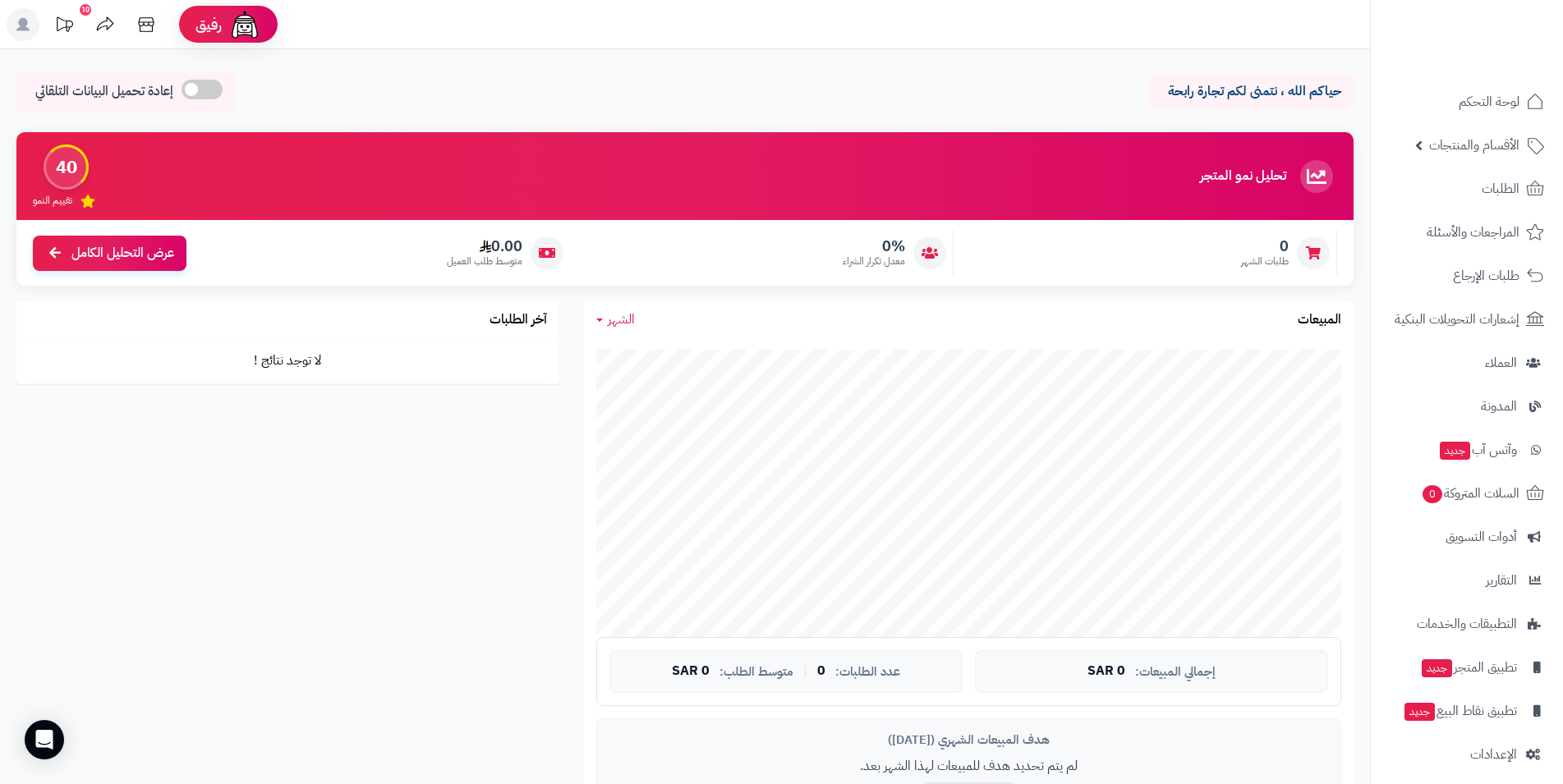
click at [22, 26] on icon at bounding box center [23, 24] width 13 height 13
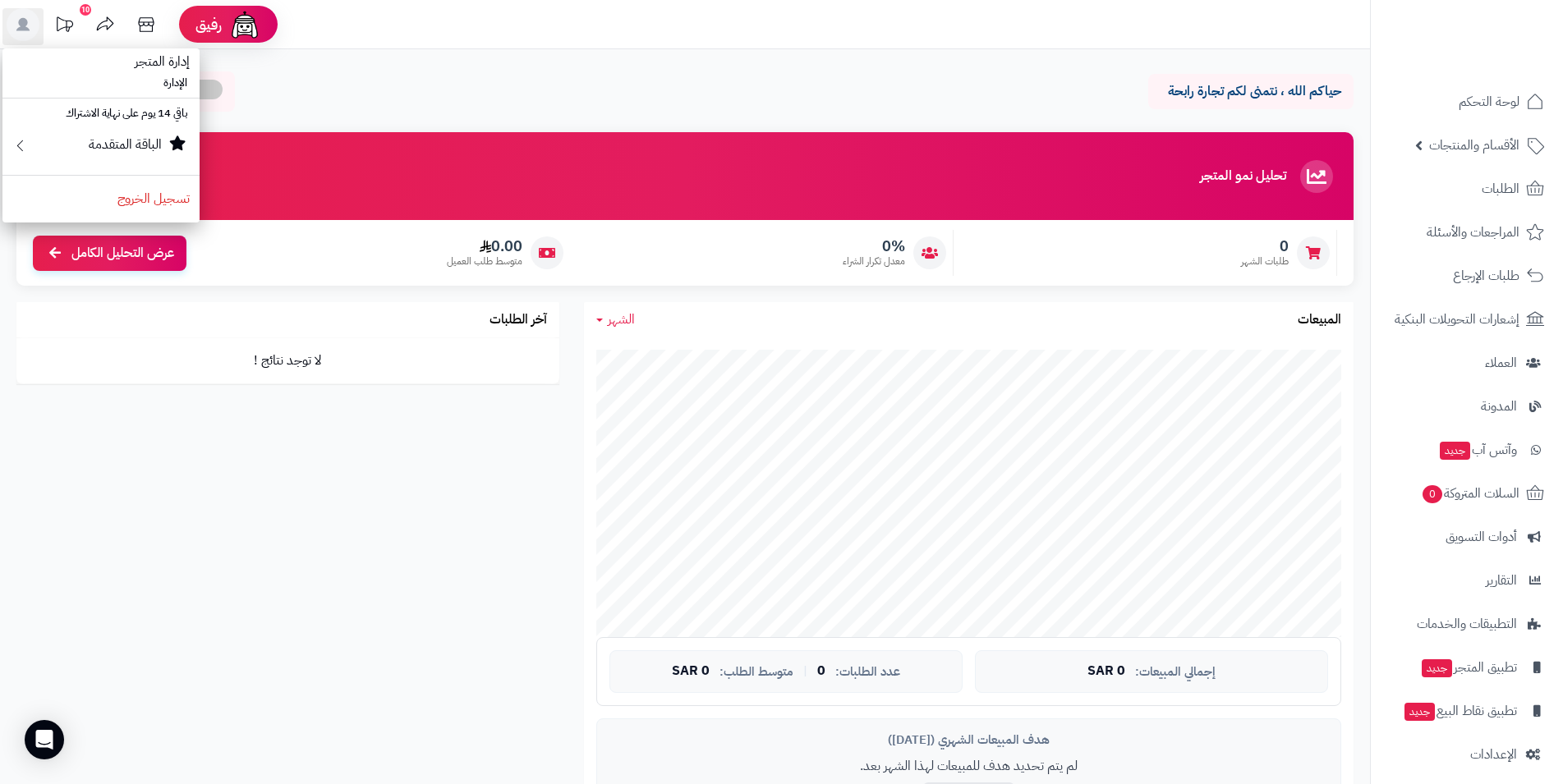
click at [410, 94] on div "حياكم الله ، نتمنى لكم تجارة رابحة إعادة تحميل البيانات التلقائي" at bounding box center [685, 95] width 1338 height 49
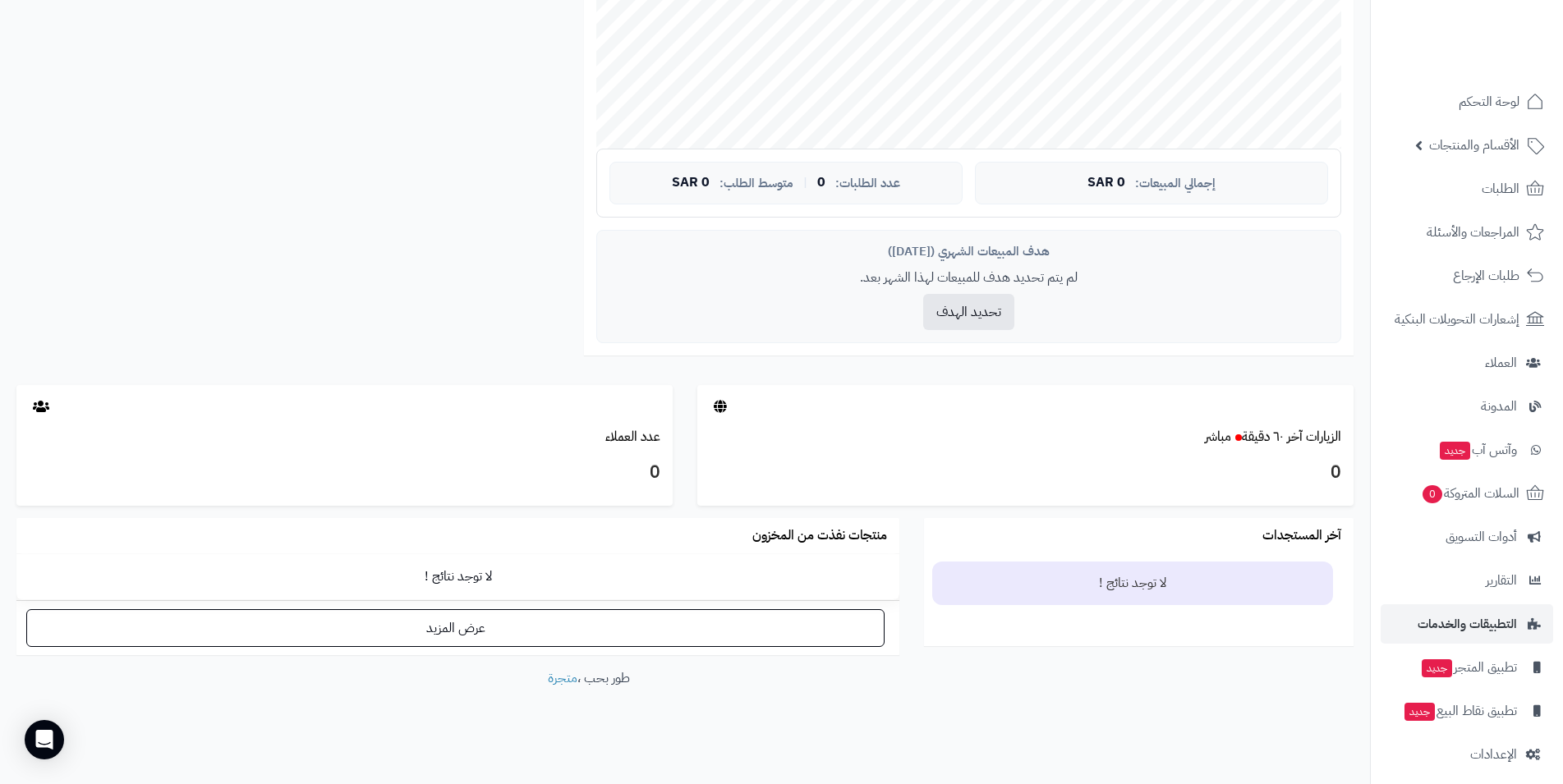
scroll to position [56, 0]
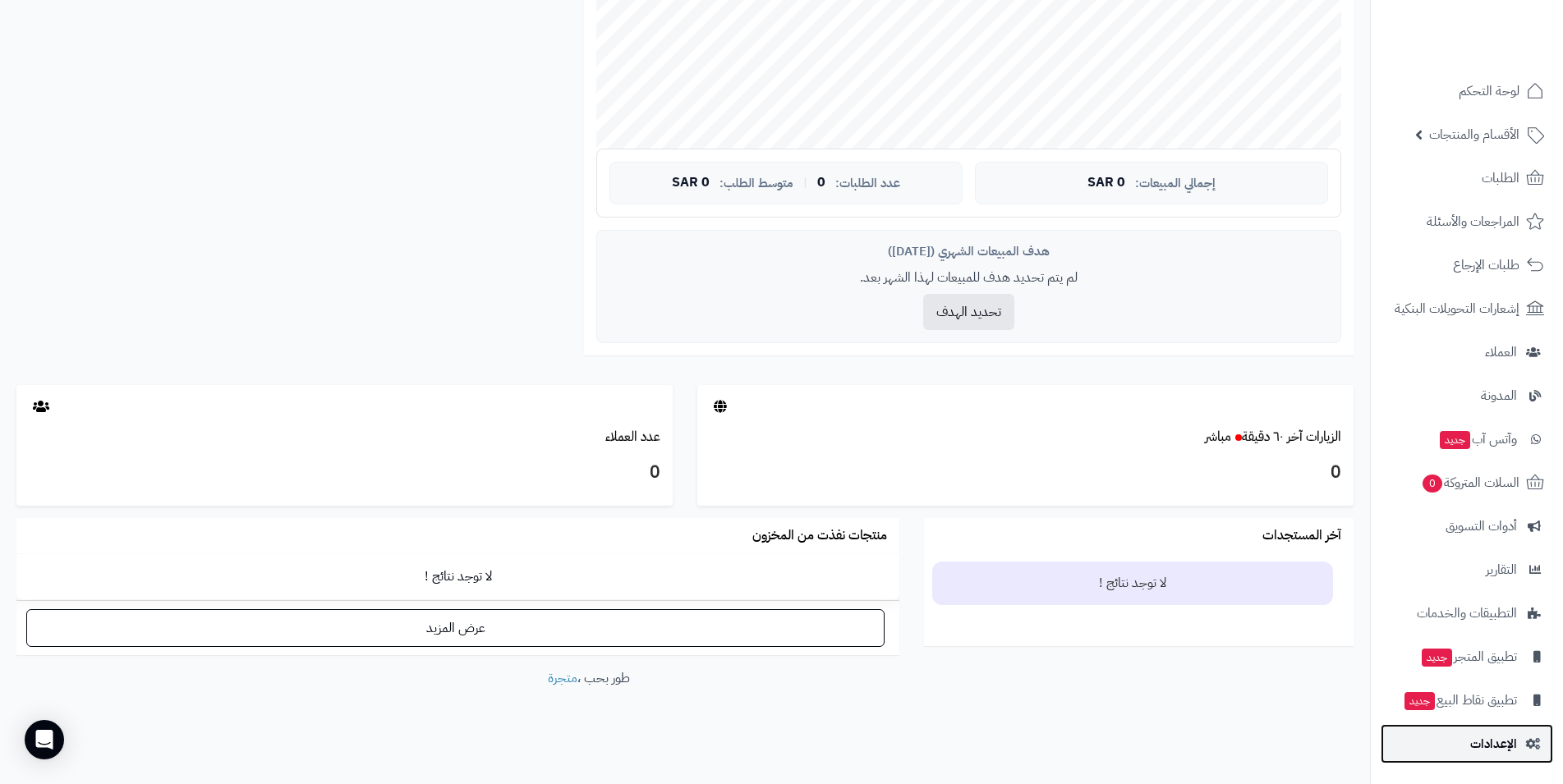
click at [1492, 748] on span "الإعدادات" at bounding box center [1494, 743] width 47 height 23
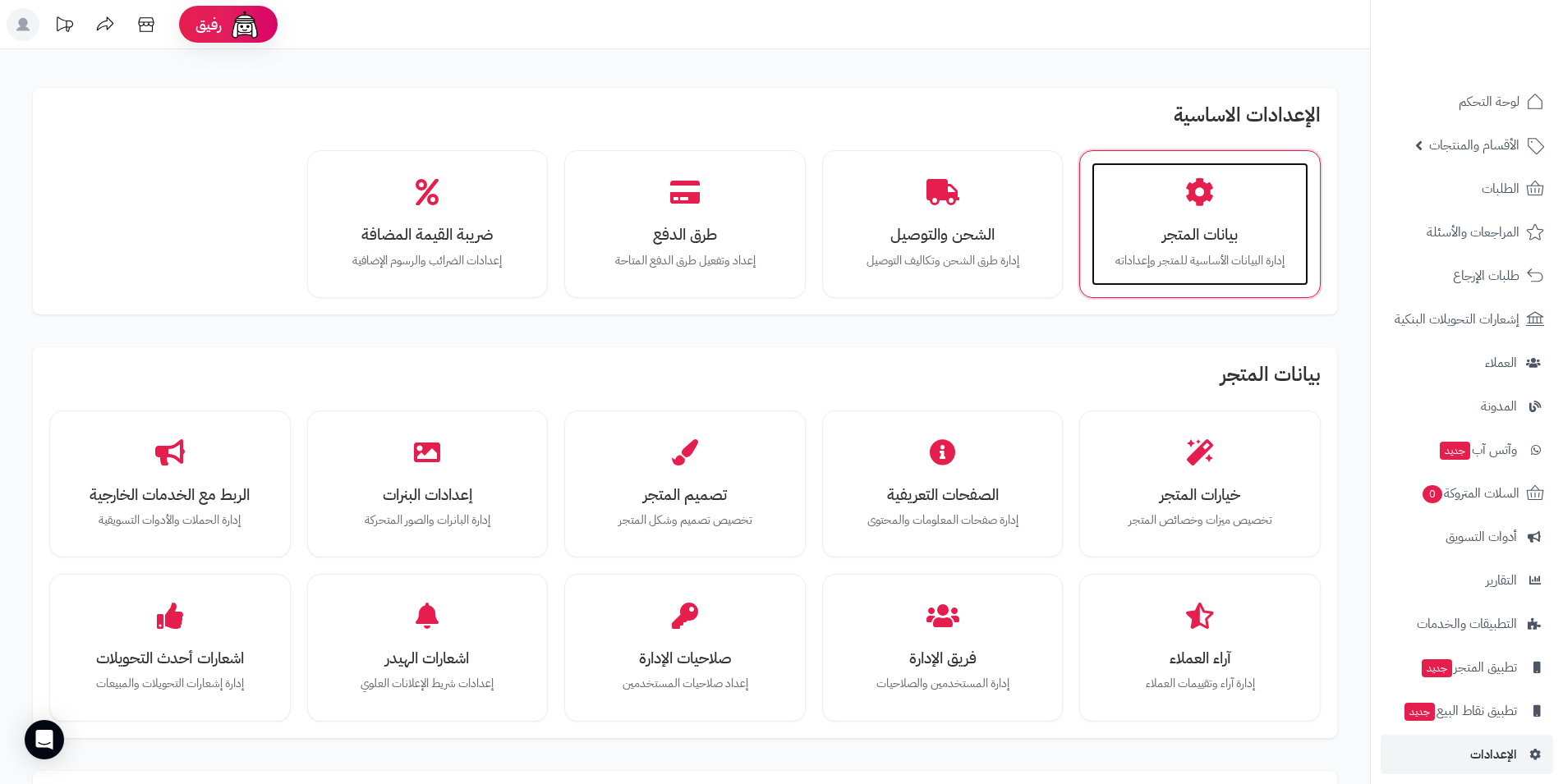
click at [1228, 193] on div "بيانات المتجر إدارة البيانات الأساسية للمتجر وإعداداته" at bounding box center [1200, 224] width 217 height 123
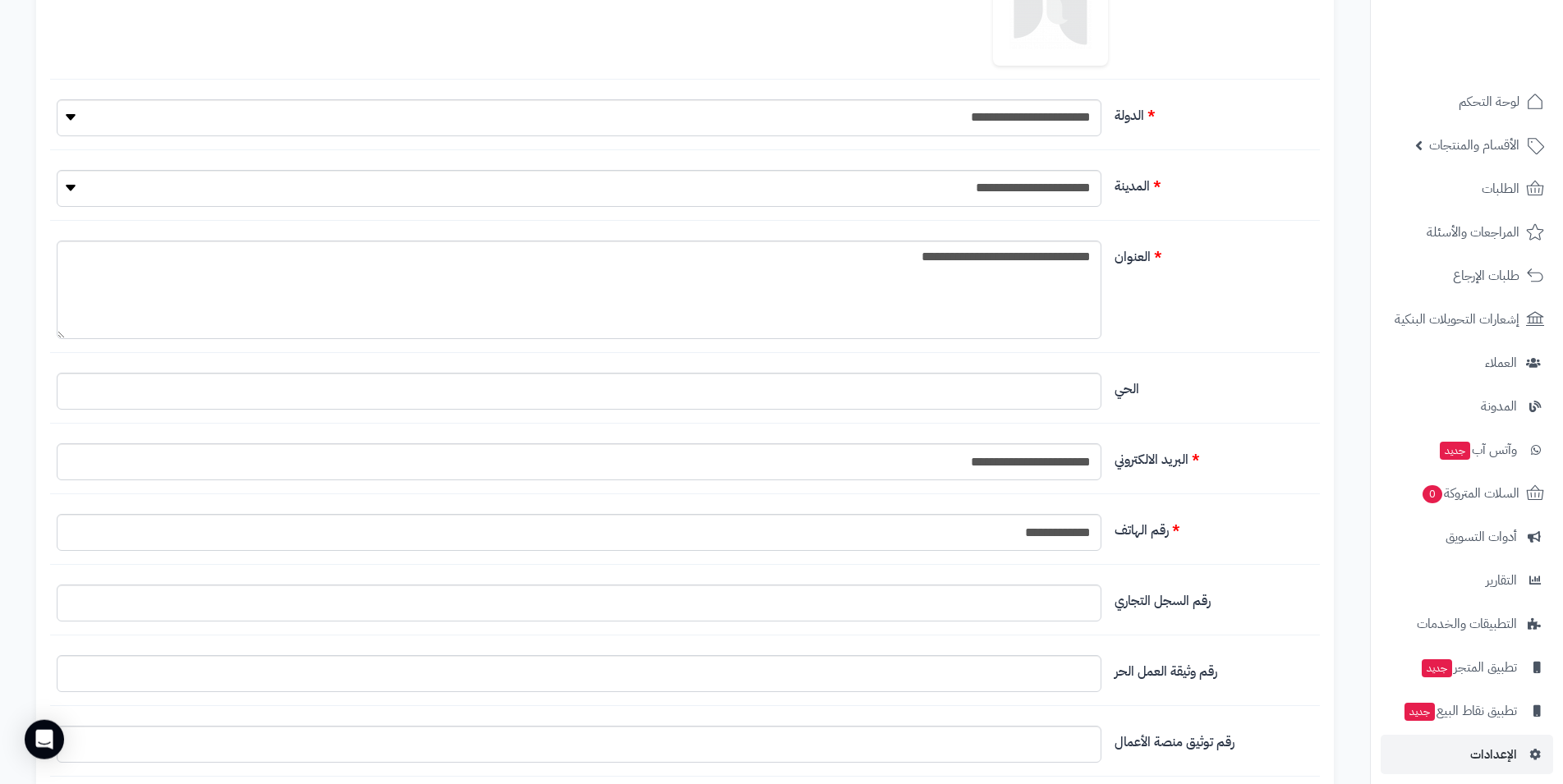
scroll to position [670, 0]
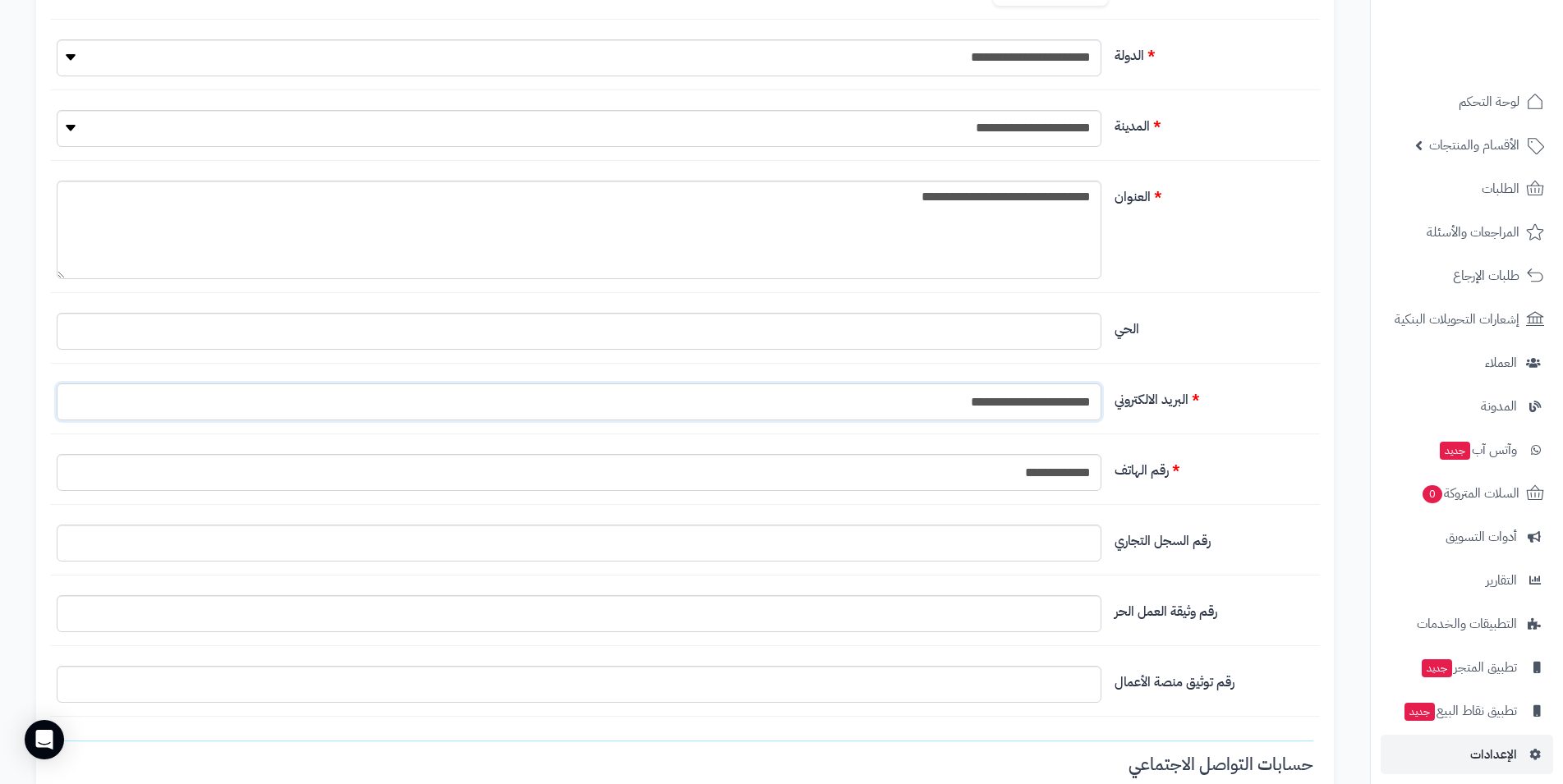
click at [909, 396] on input "**********" at bounding box center [579, 401] width 1045 height 37
